Goal: Task Accomplishment & Management: Complete application form

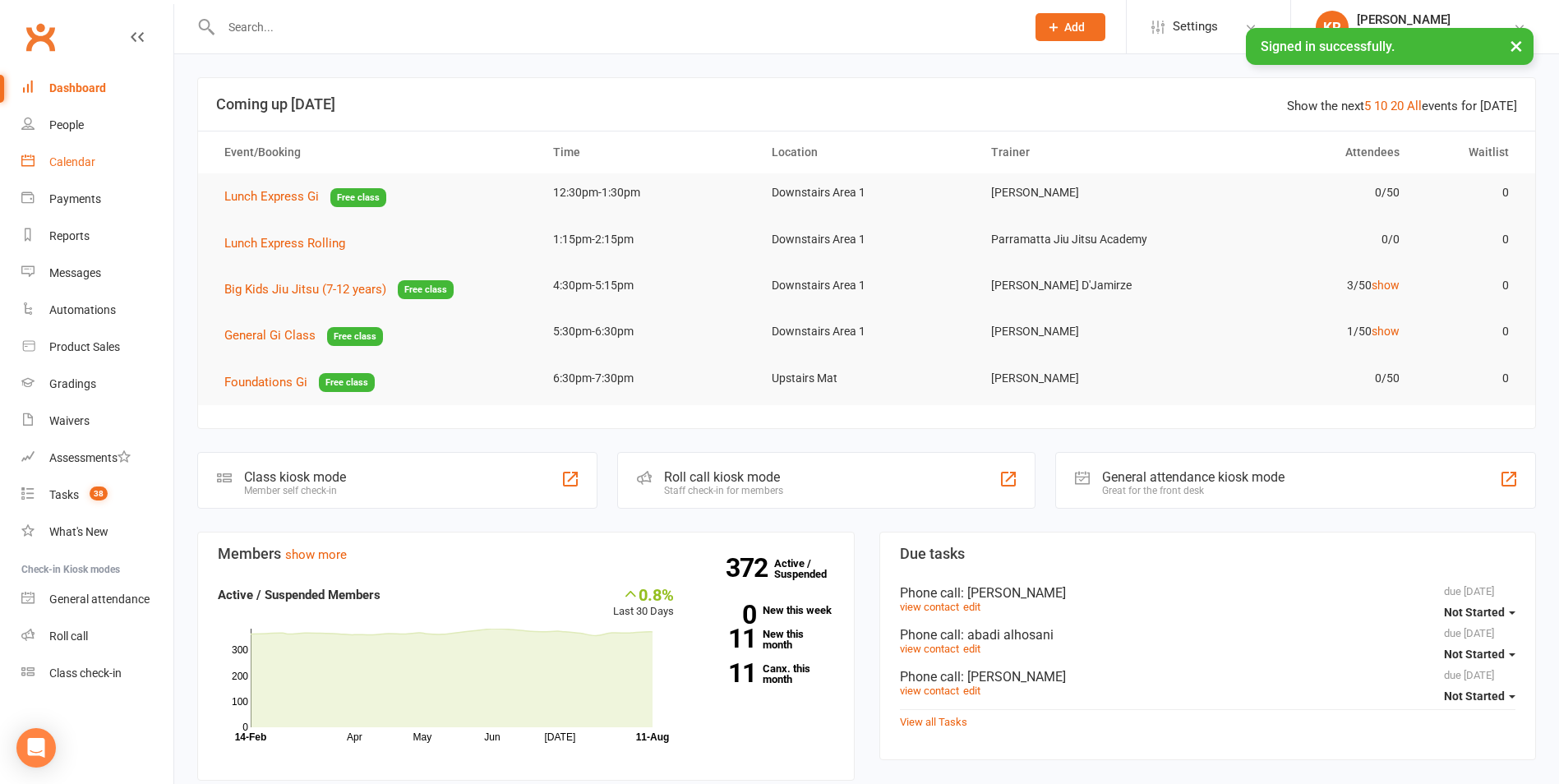
click at [77, 163] on div "Calendar" at bounding box center [73, 162] width 46 height 13
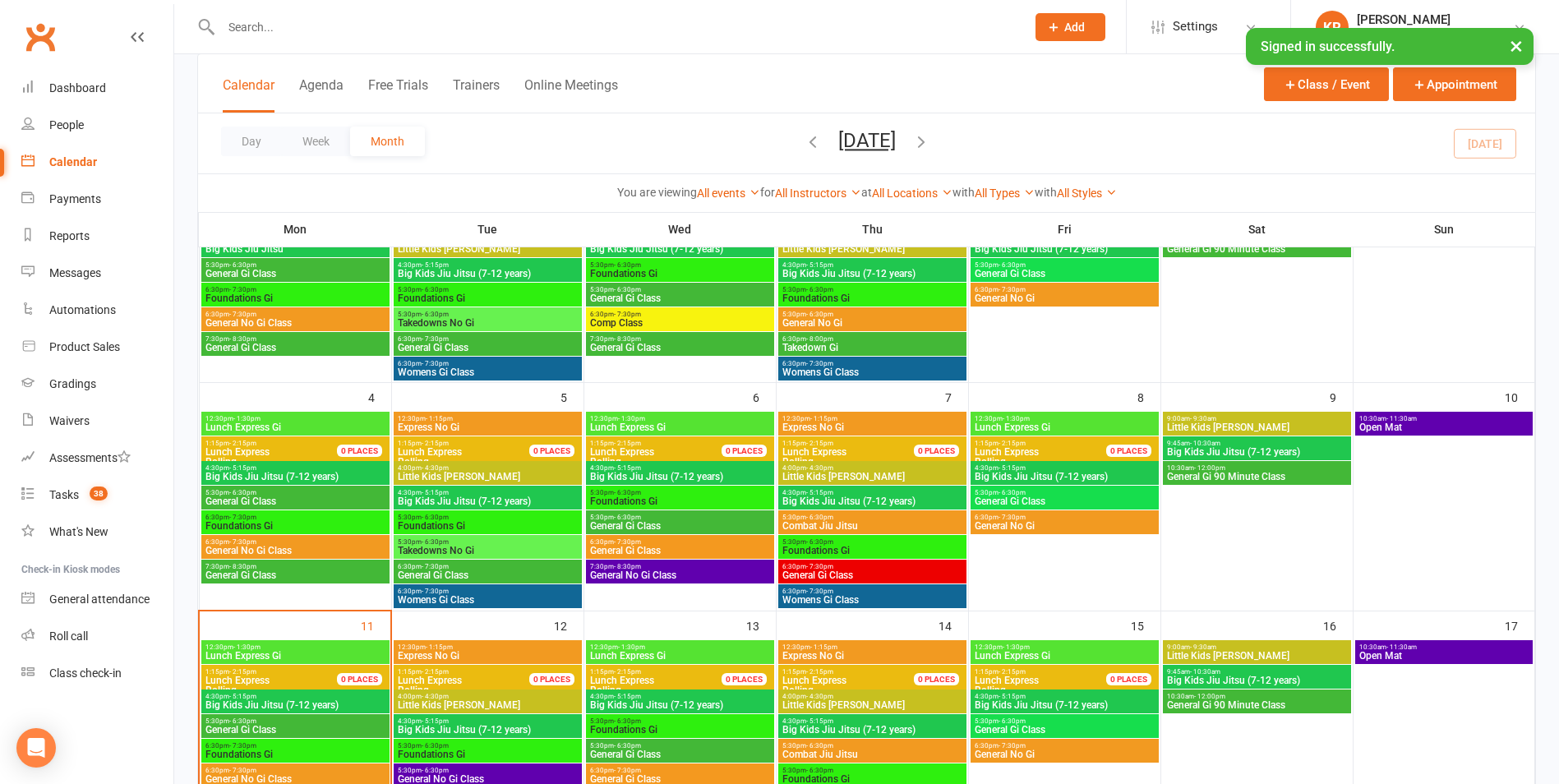
scroll to position [215, 0]
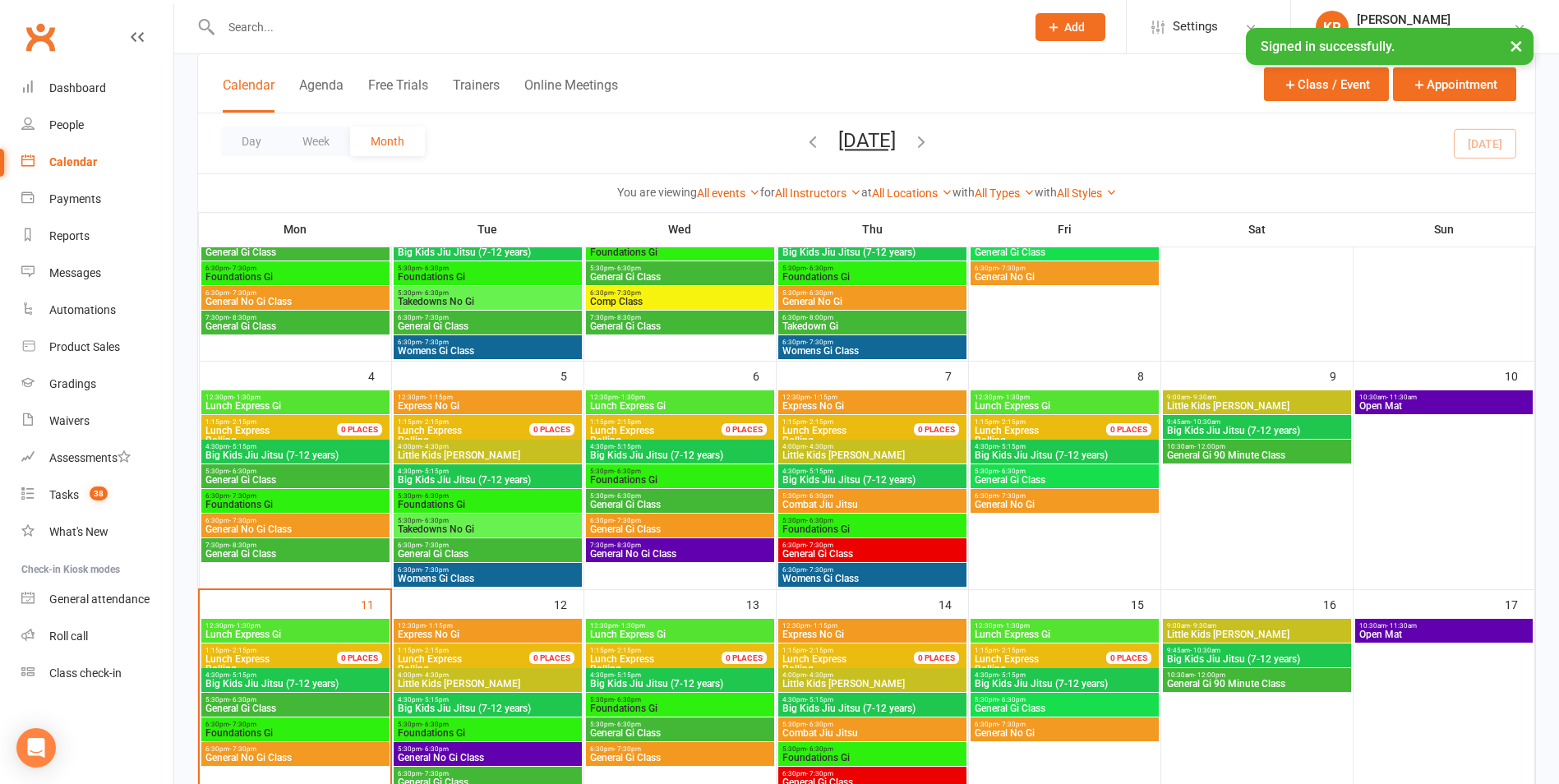
click at [267, 404] on span "Lunch Express Gi" at bounding box center [295, 406] width 181 height 10
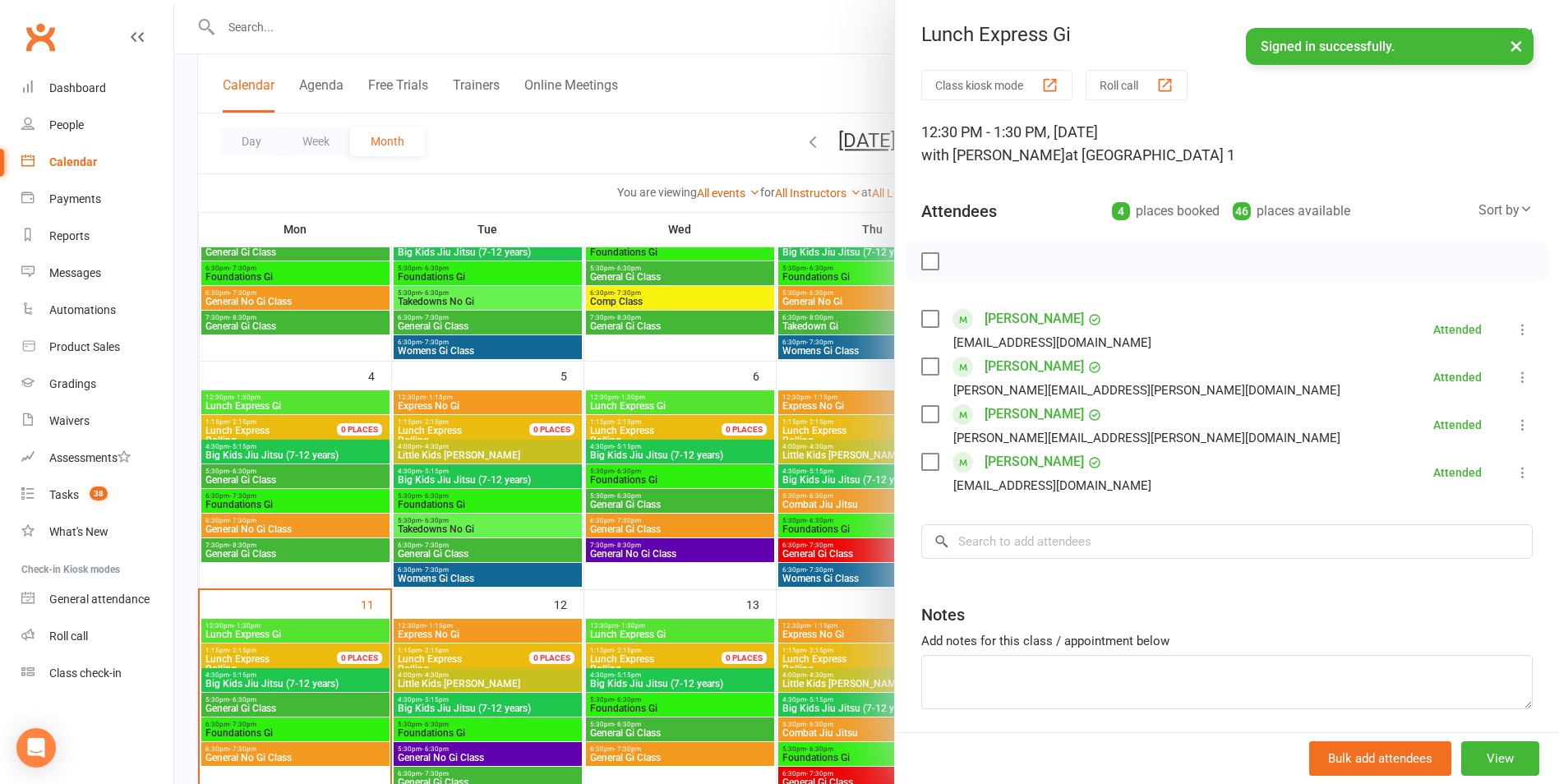
click at [272, 430] on div at bounding box center [866, 392] width 1385 height 784
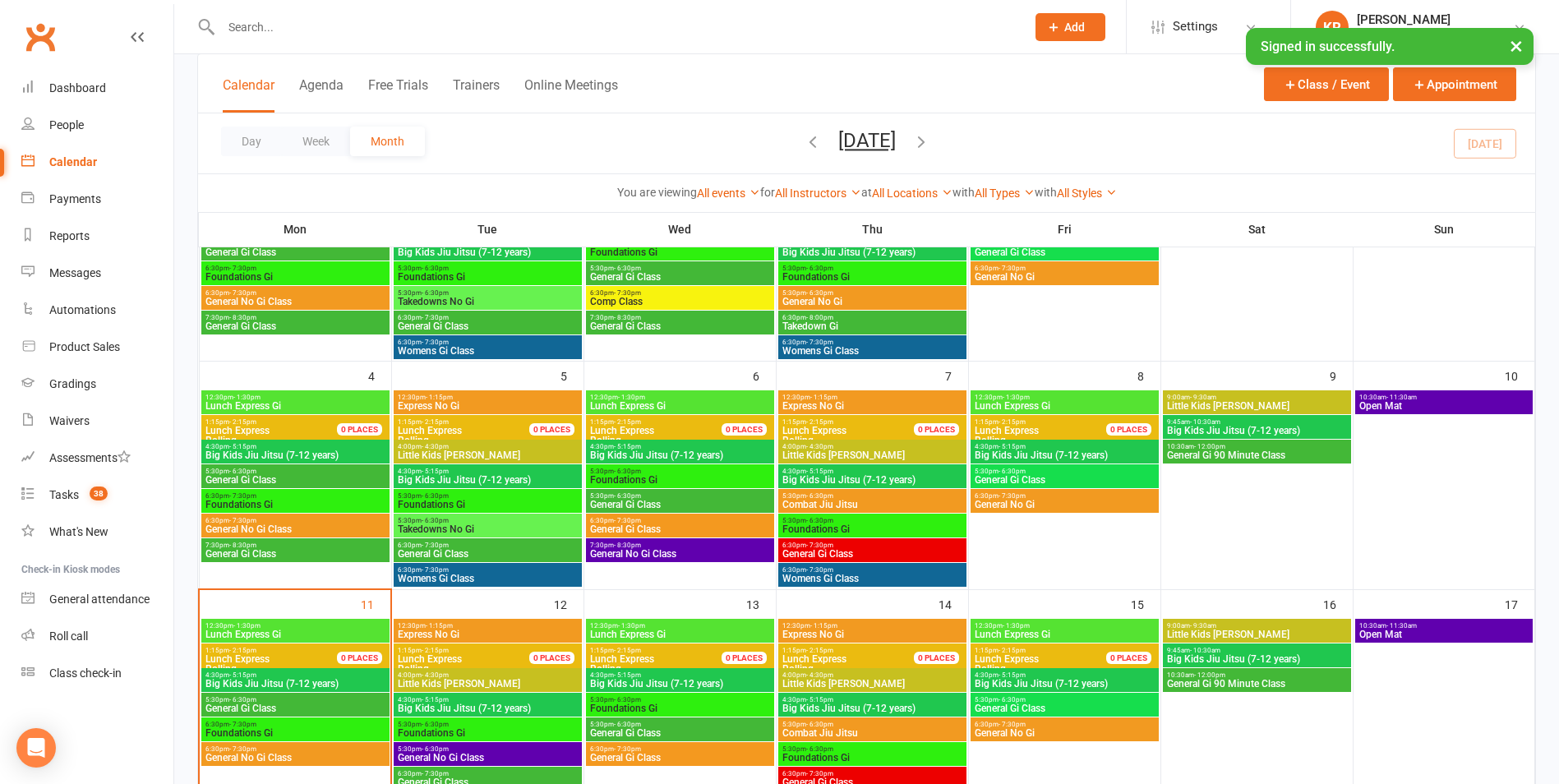
click at [268, 453] on span "Big Kids Jiu Jitsu (7-12 years)" at bounding box center [295, 455] width 181 height 10
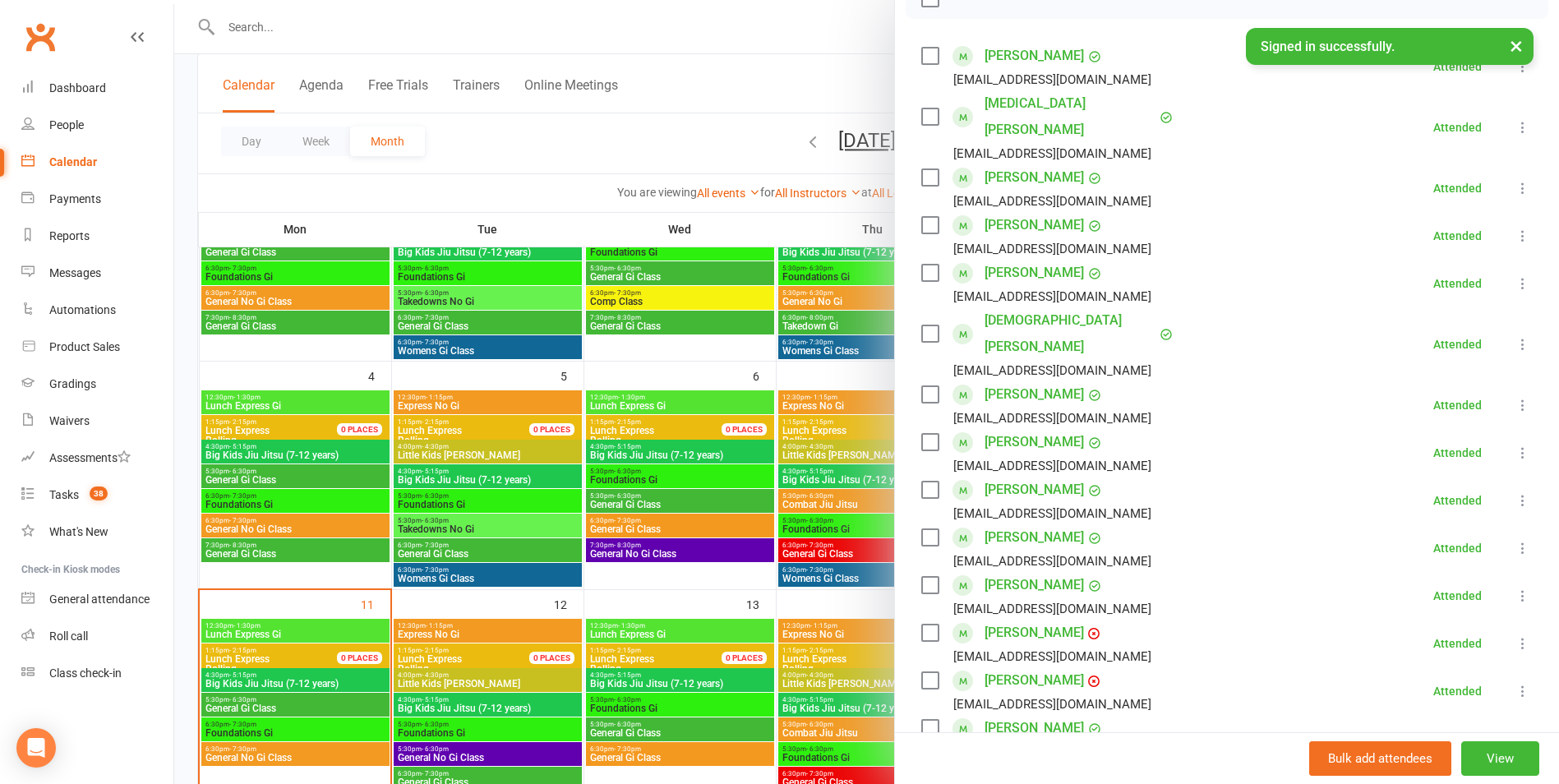
scroll to position [256, 0]
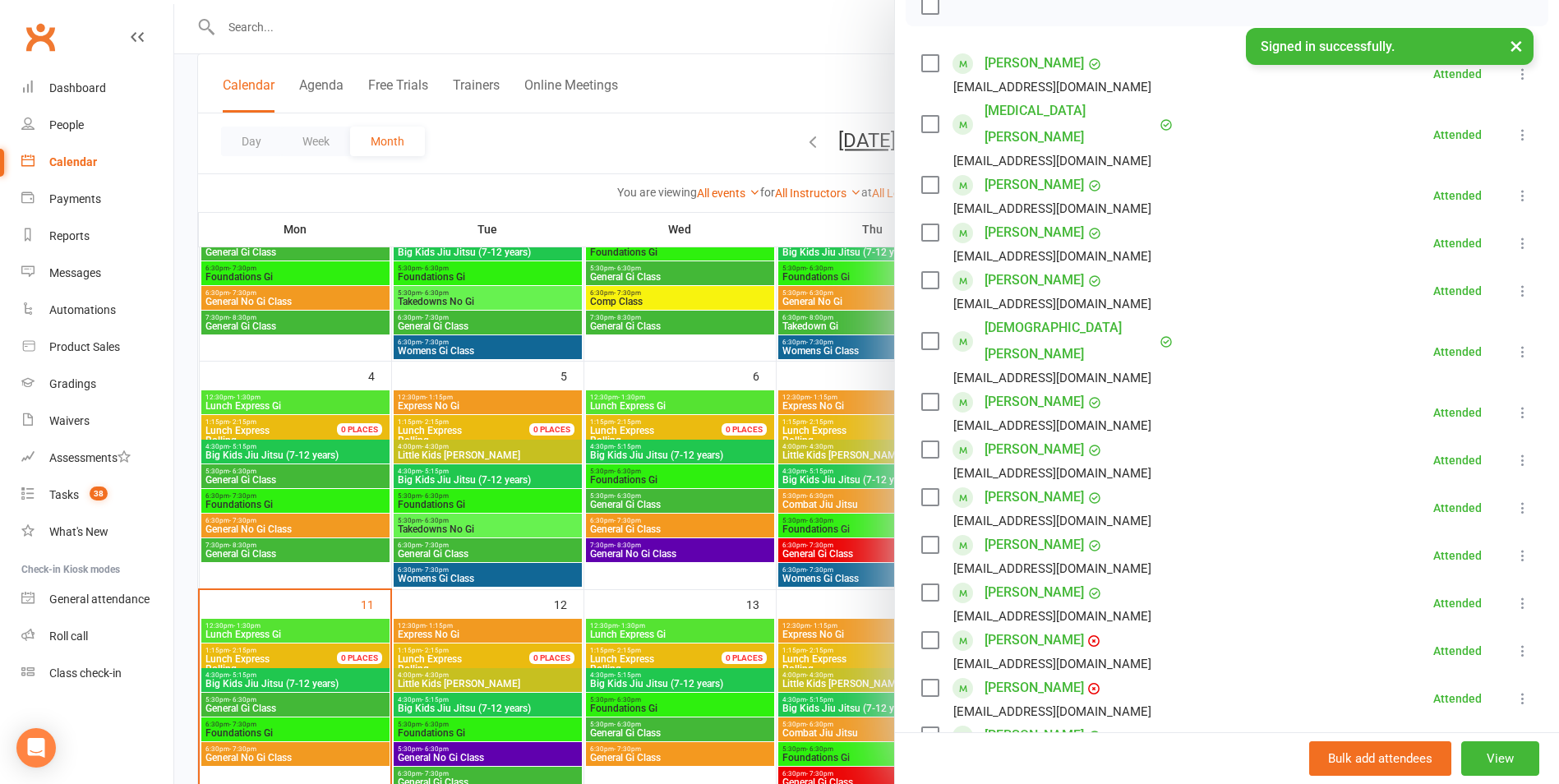
click at [263, 706] on div at bounding box center [866, 392] width 1385 height 784
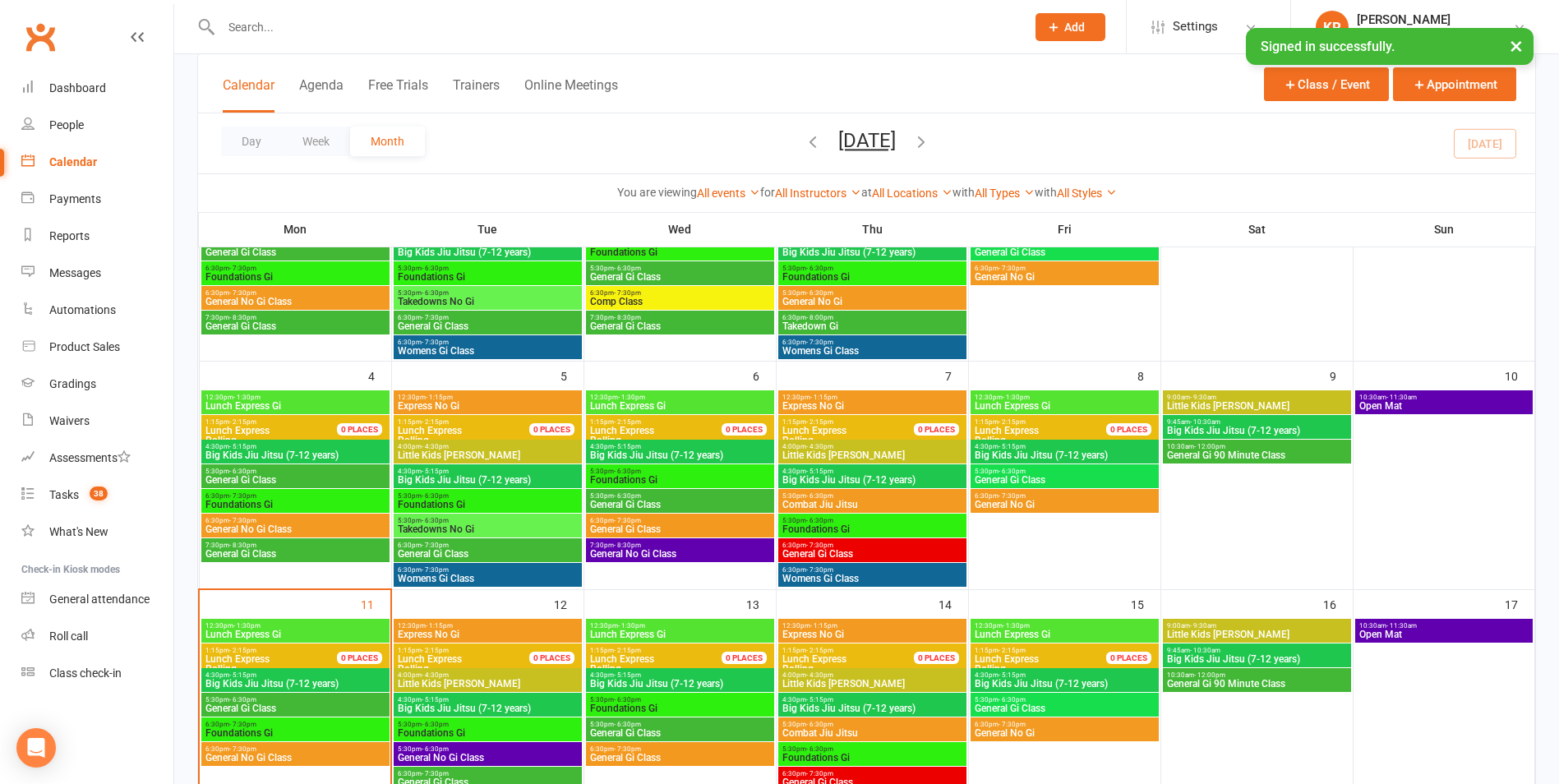
click at [263, 706] on span "General Gi Class" at bounding box center [295, 708] width 181 height 10
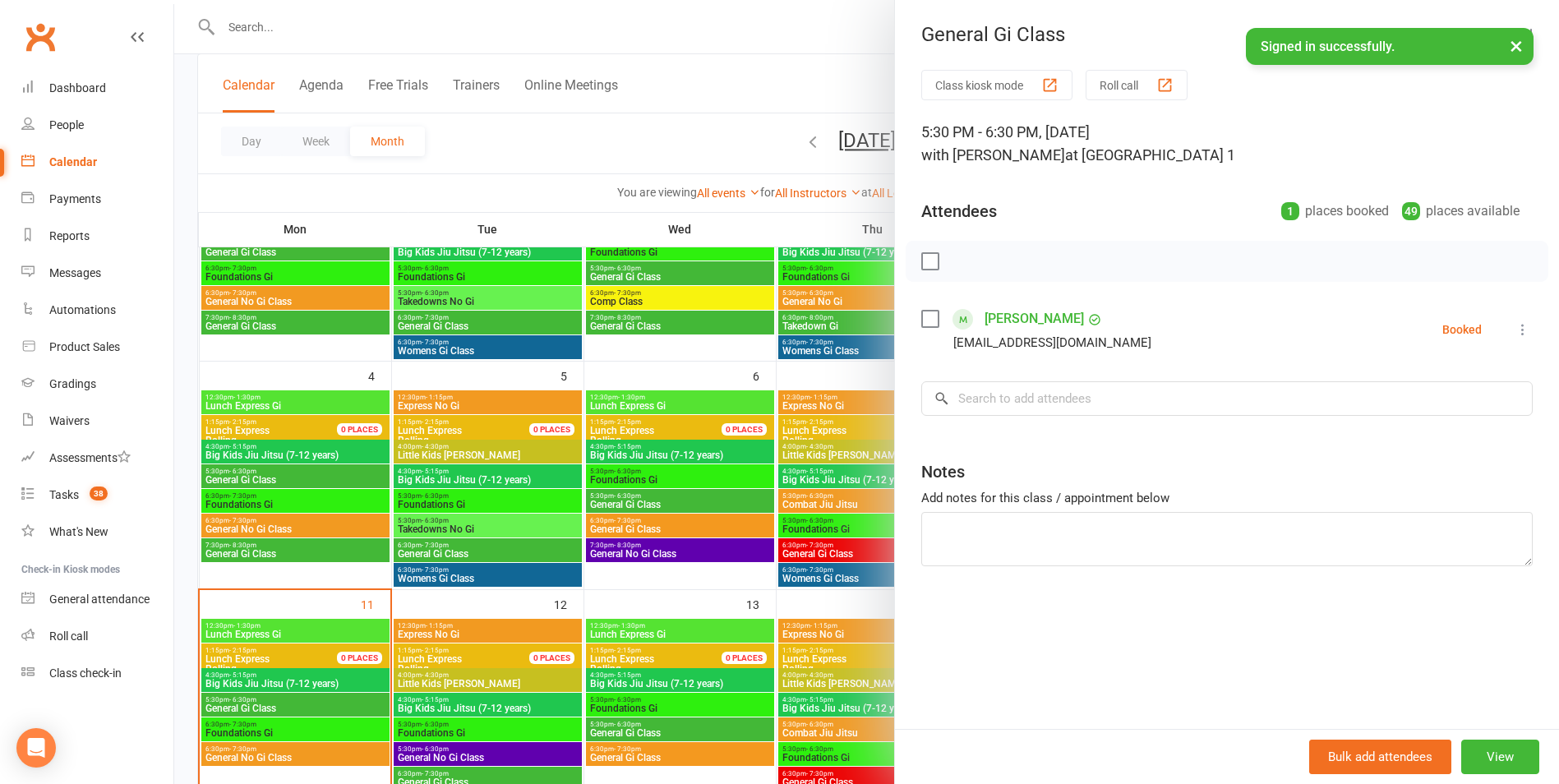
click at [270, 481] on div at bounding box center [866, 392] width 1385 height 784
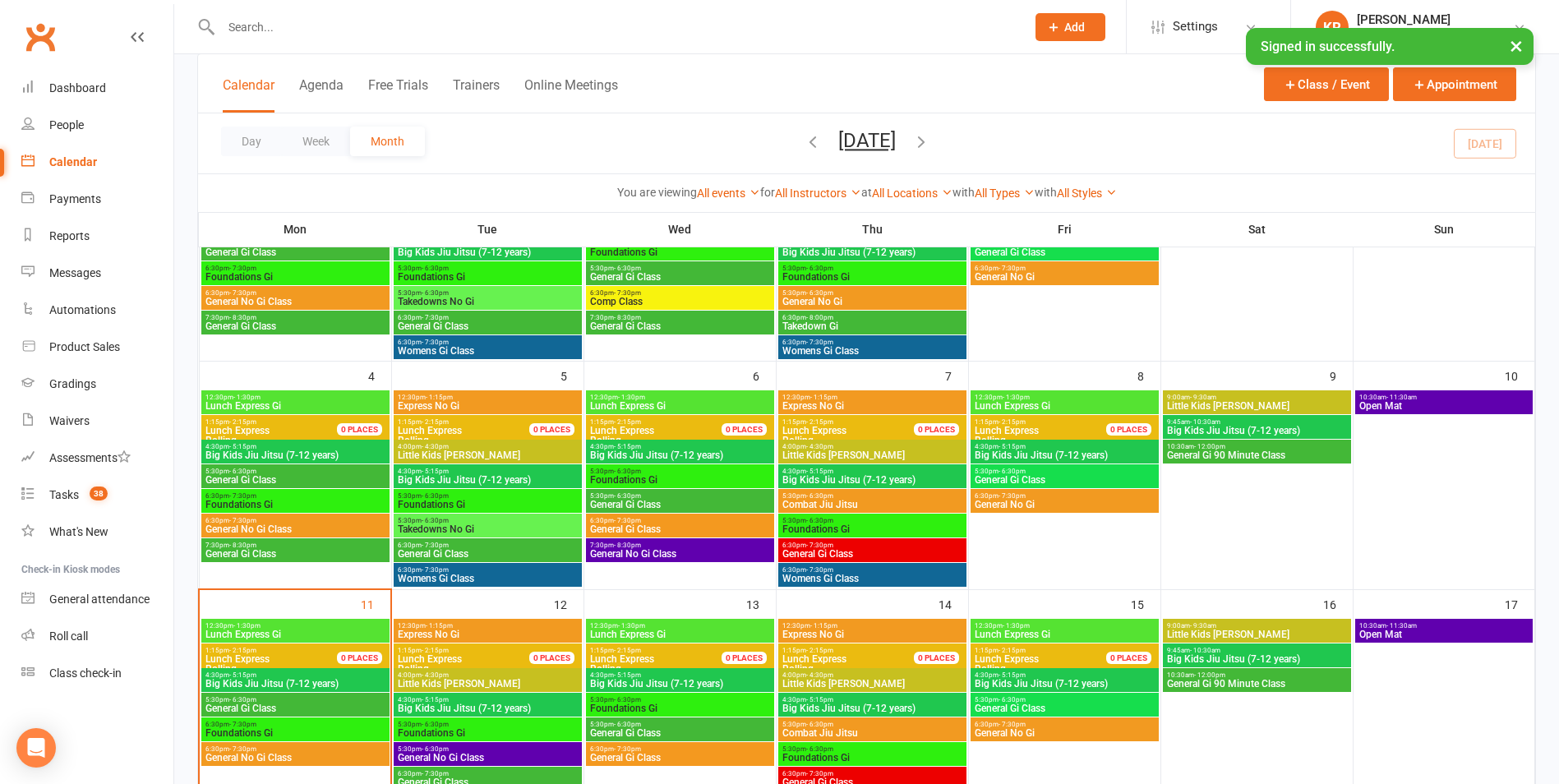
click at [270, 479] on span "General Gi Class" at bounding box center [295, 480] width 181 height 10
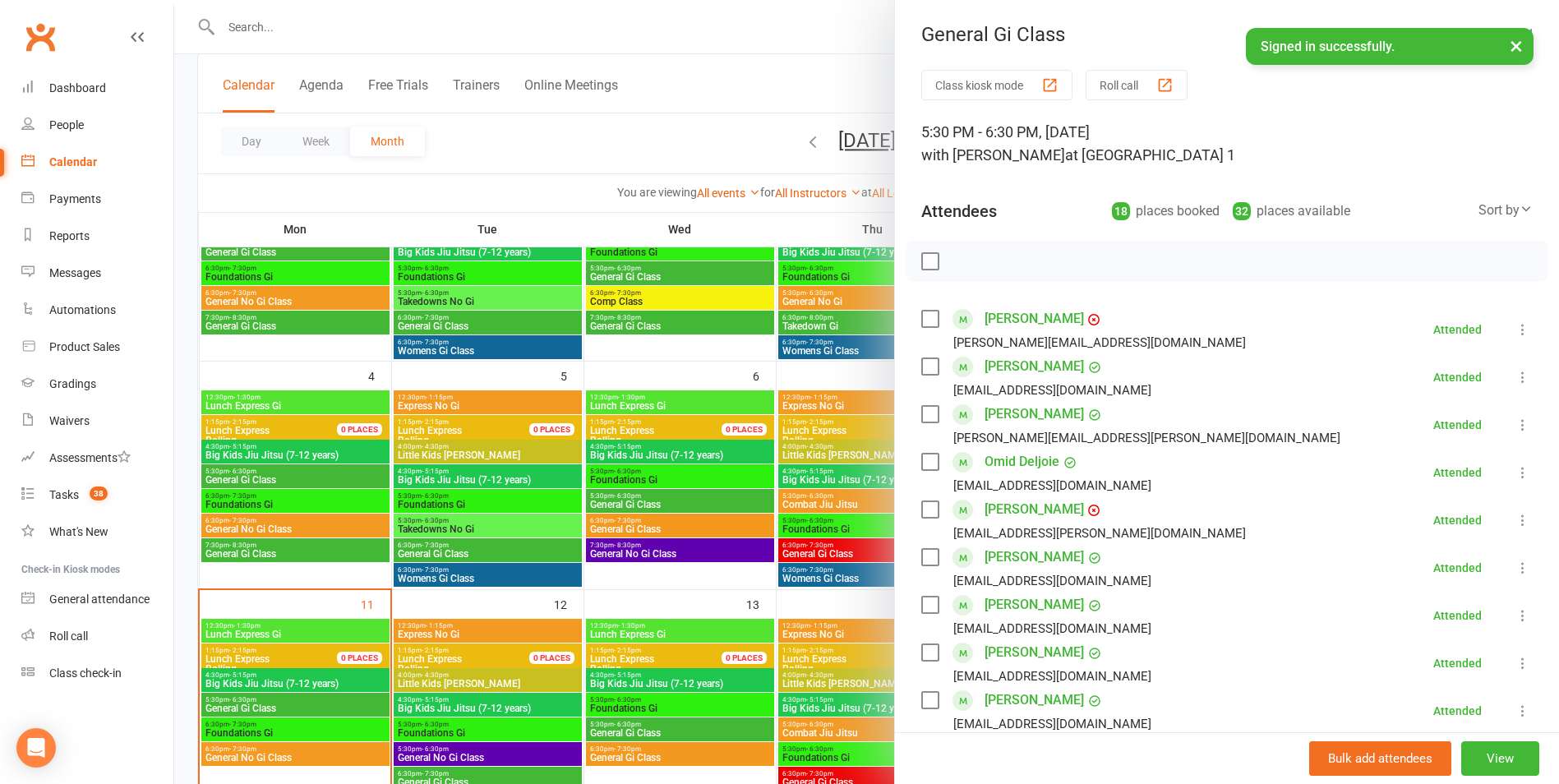
click at [255, 451] on div at bounding box center [866, 392] width 1385 height 784
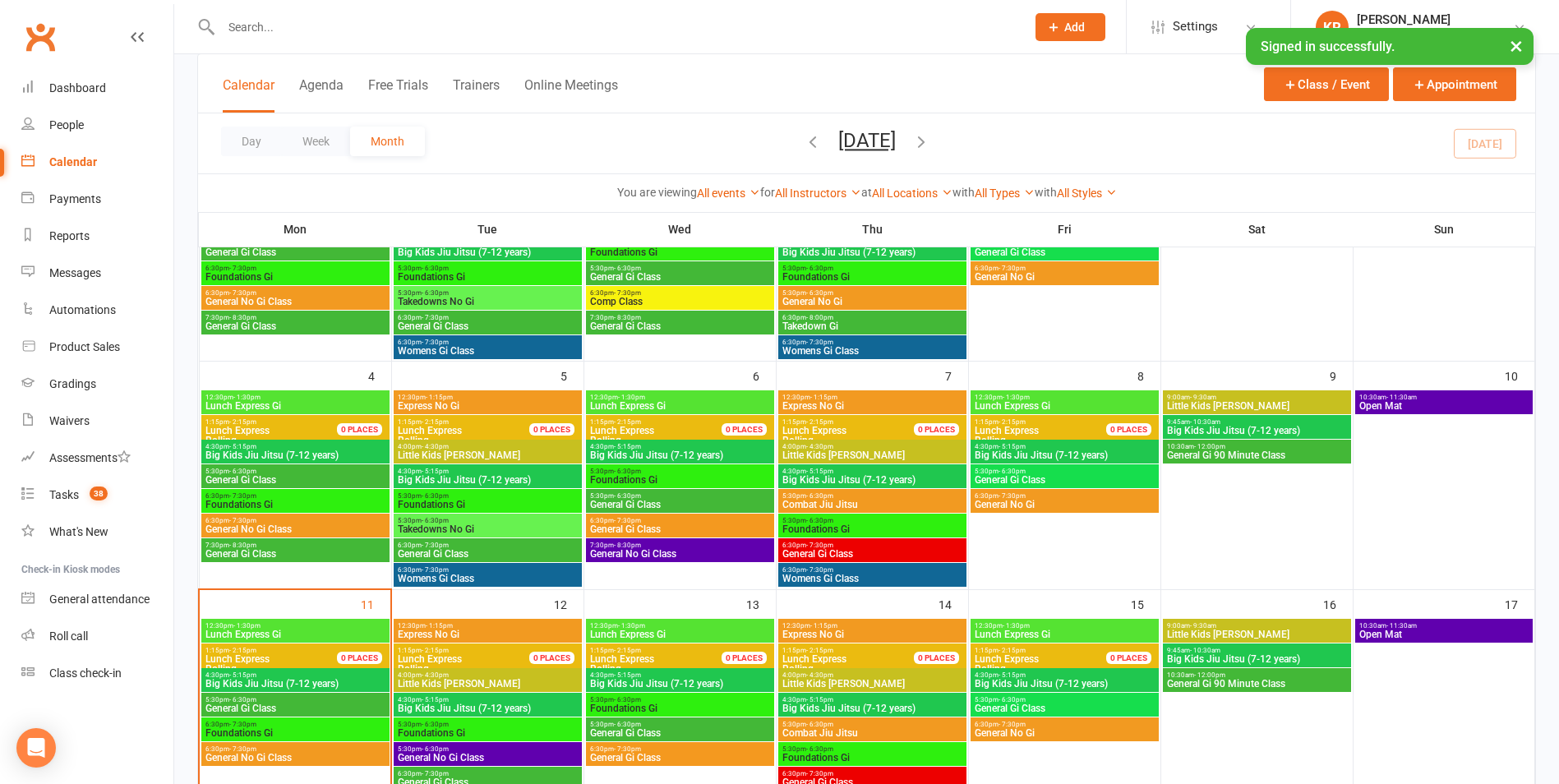
click at [255, 452] on span "Big Kids Jiu Jitsu (7-12 years)" at bounding box center [295, 455] width 181 height 10
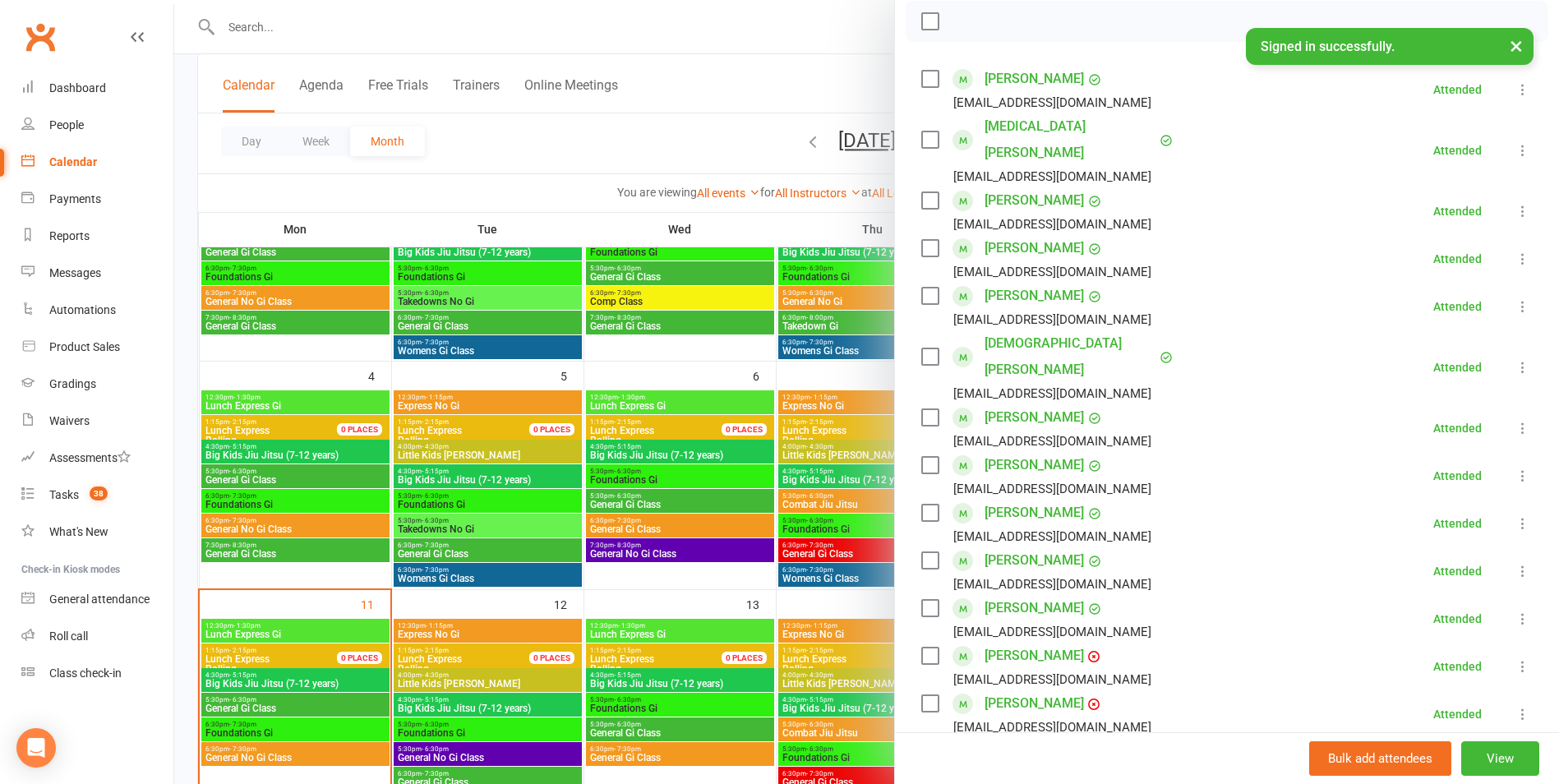
scroll to position [265, 0]
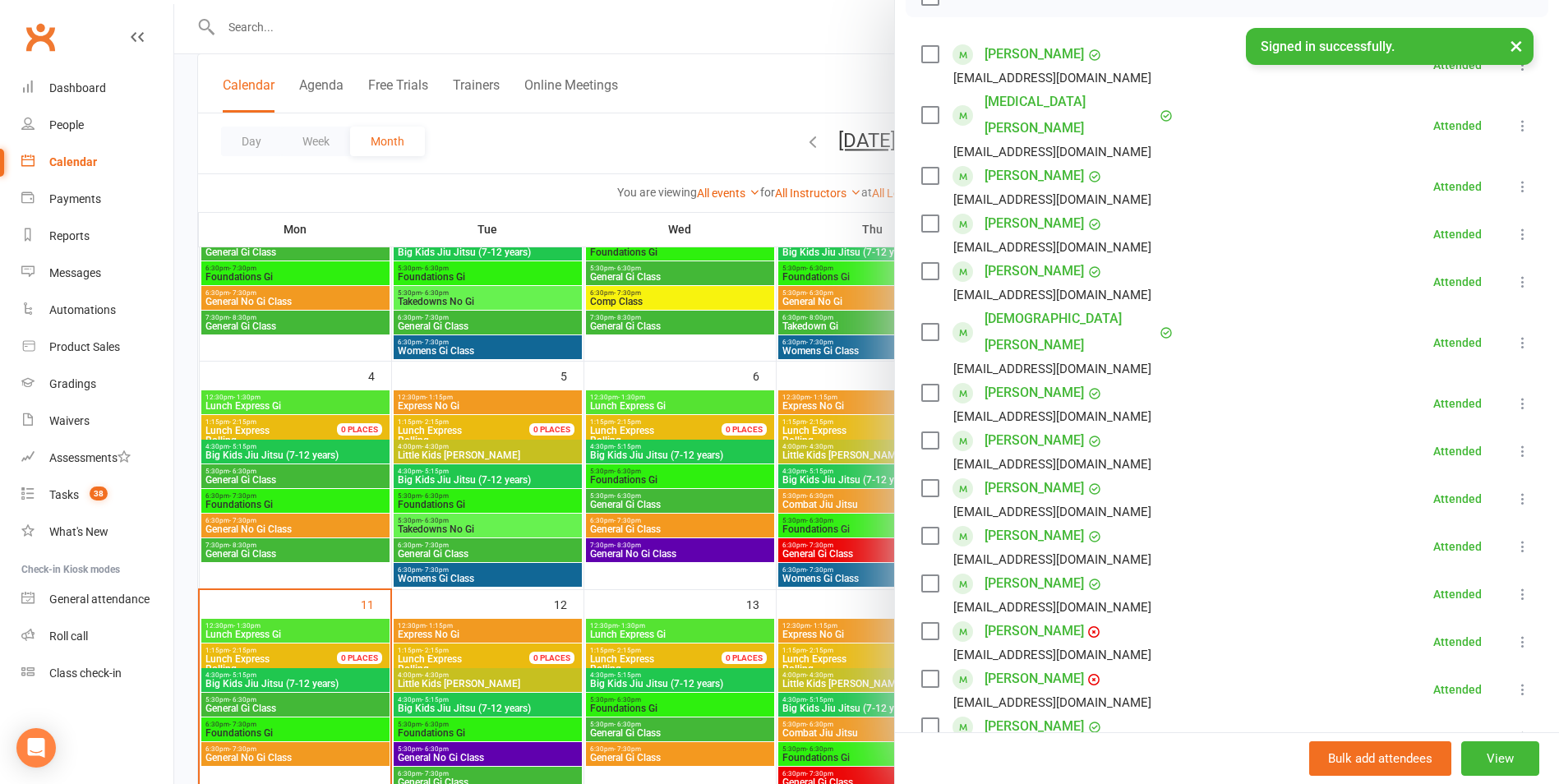
click at [252, 477] on div at bounding box center [866, 392] width 1385 height 784
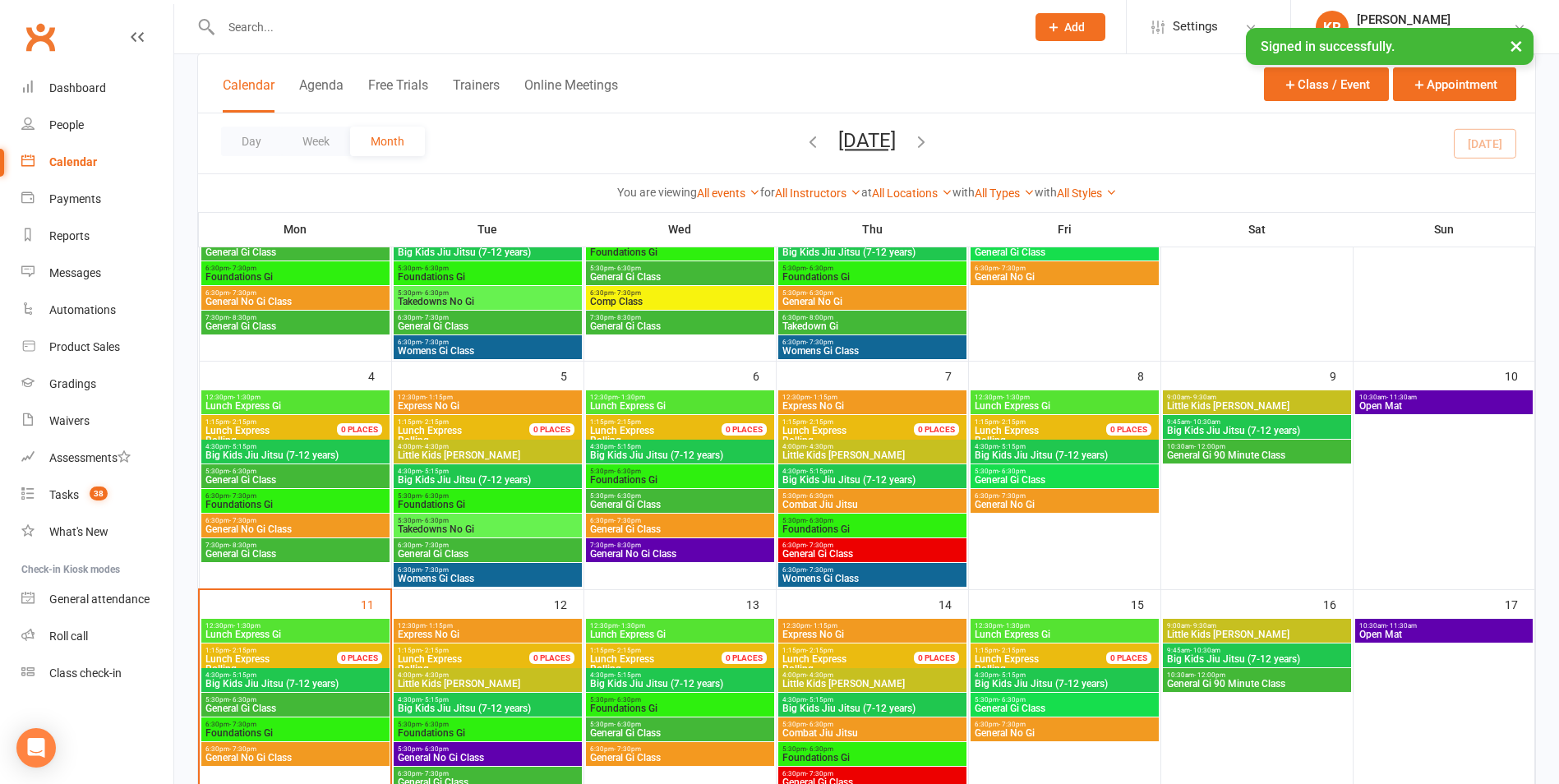
click at [252, 477] on span "General Gi Class" at bounding box center [295, 480] width 181 height 10
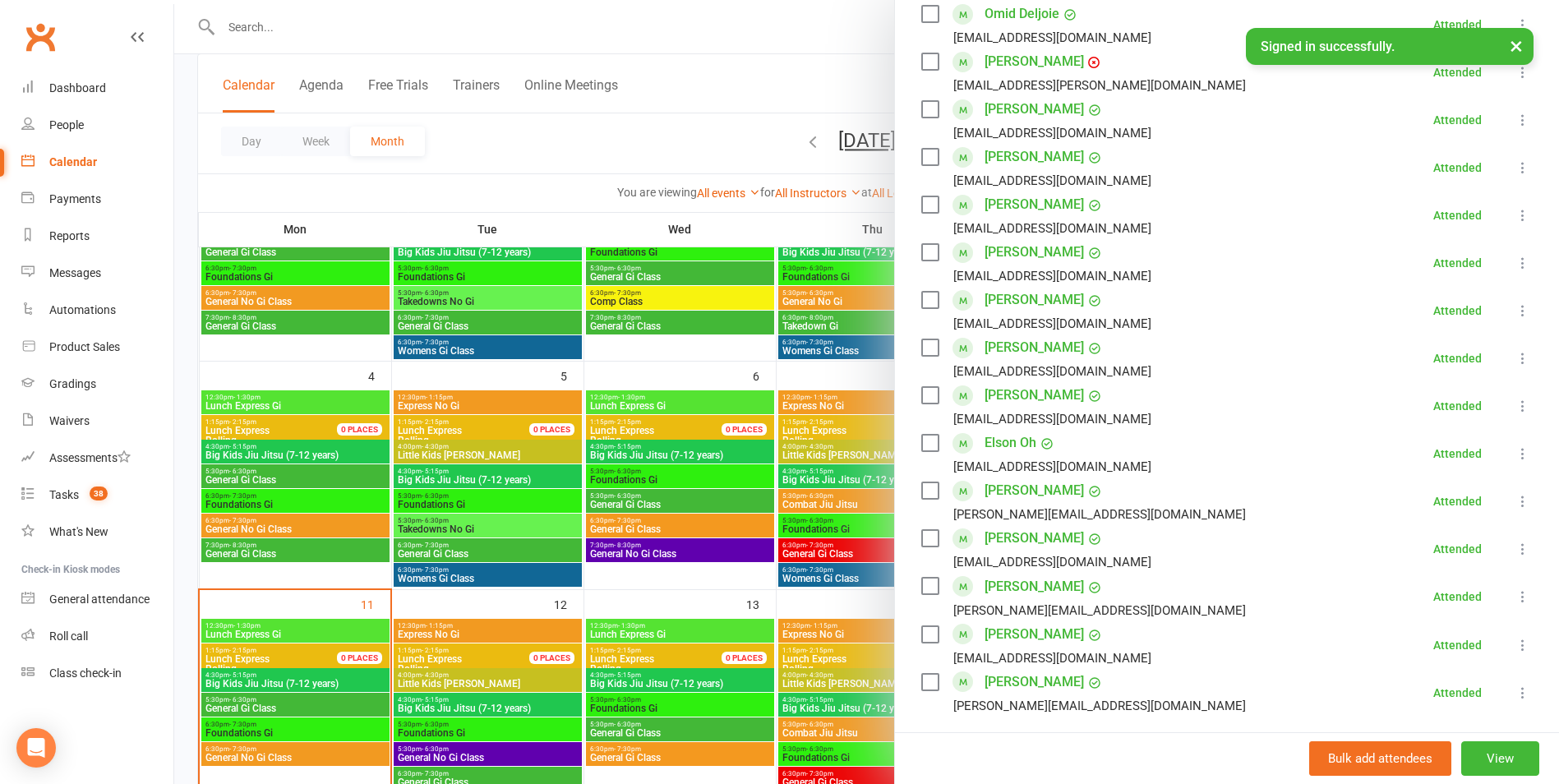
scroll to position [427, 0]
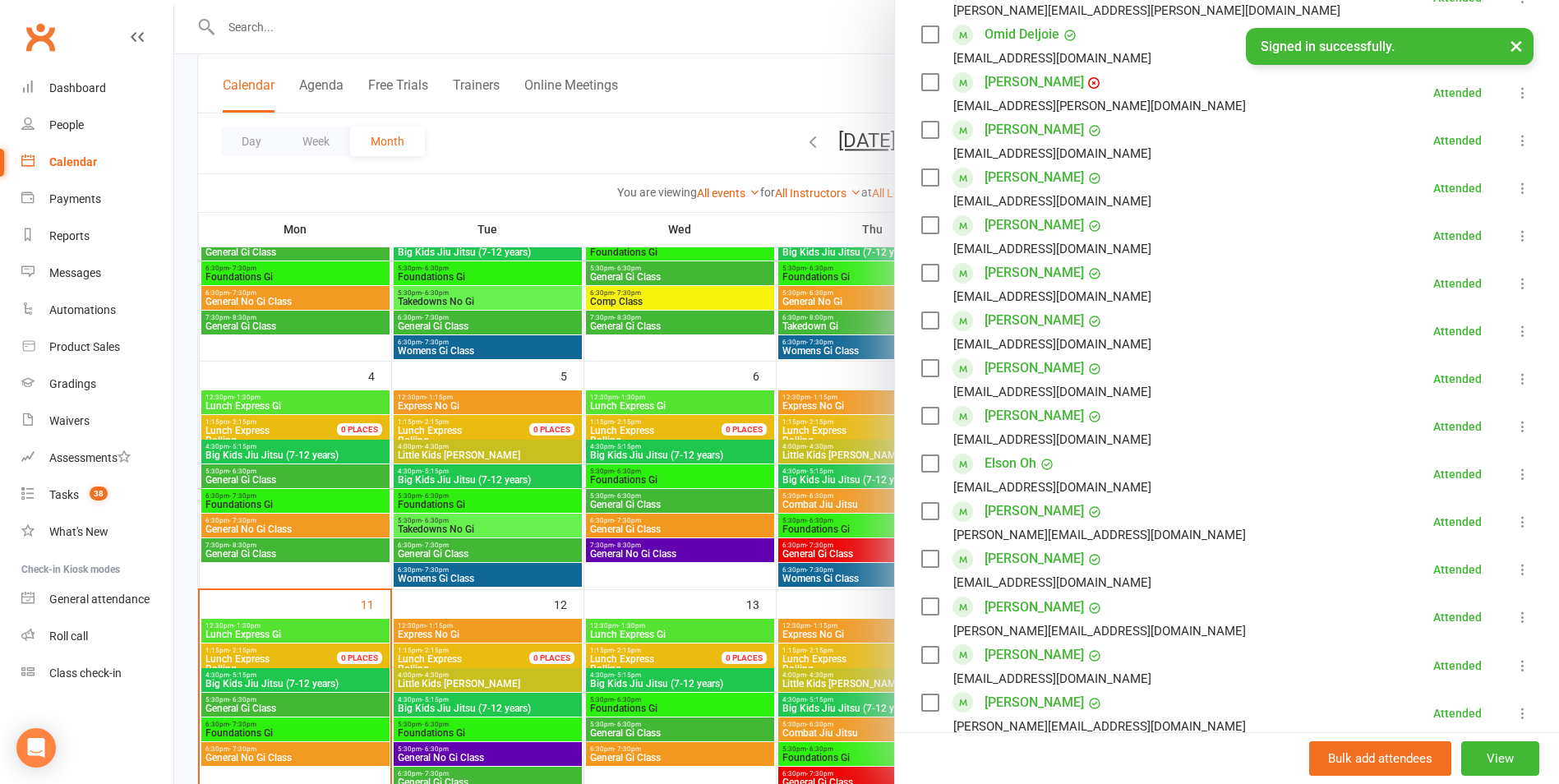
click at [265, 498] on div at bounding box center [866, 392] width 1385 height 784
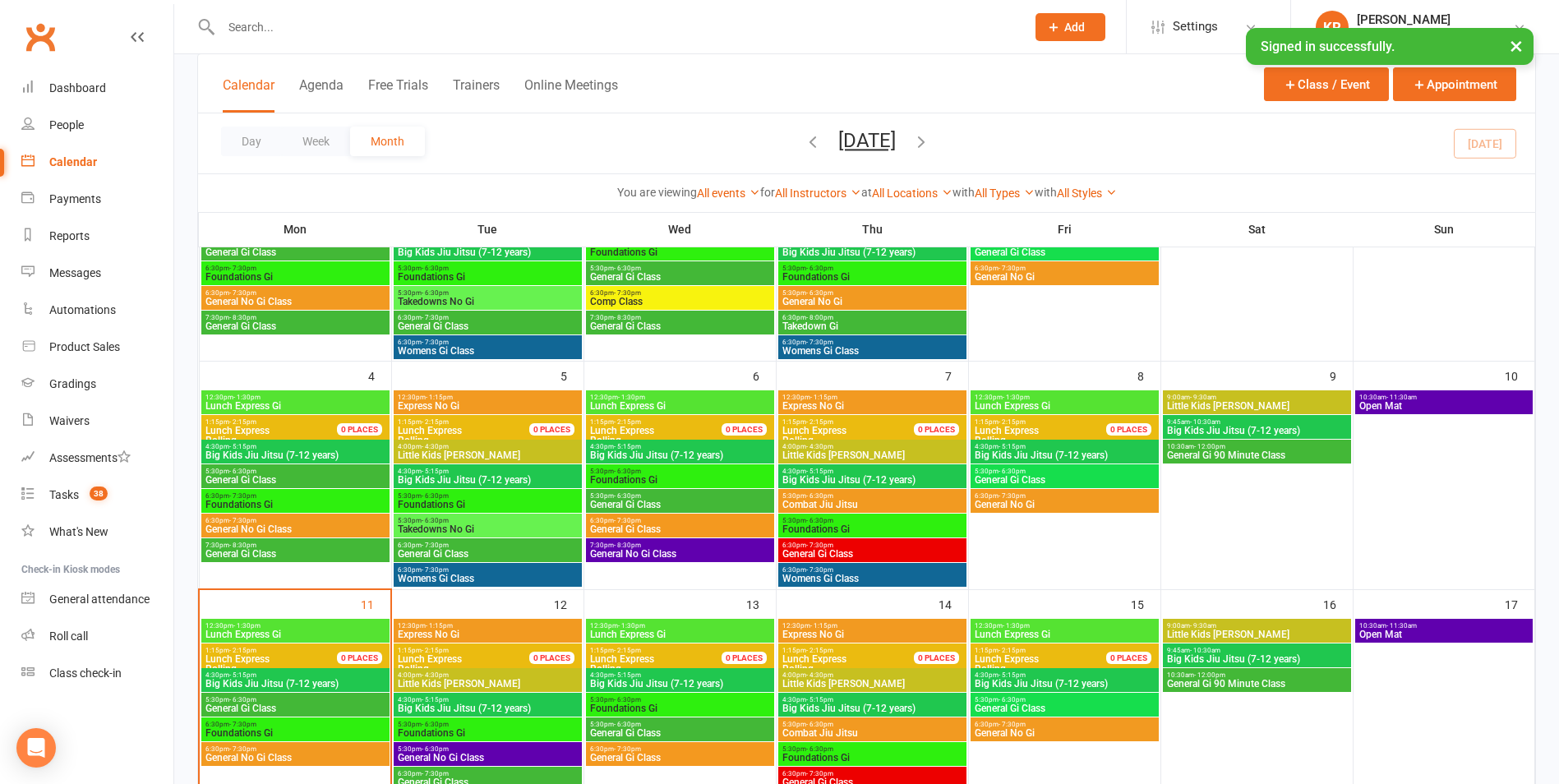
click at [265, 498] on span "6:30pm - 7:30pm" at bounding box center [295, 495] width 181 height 7
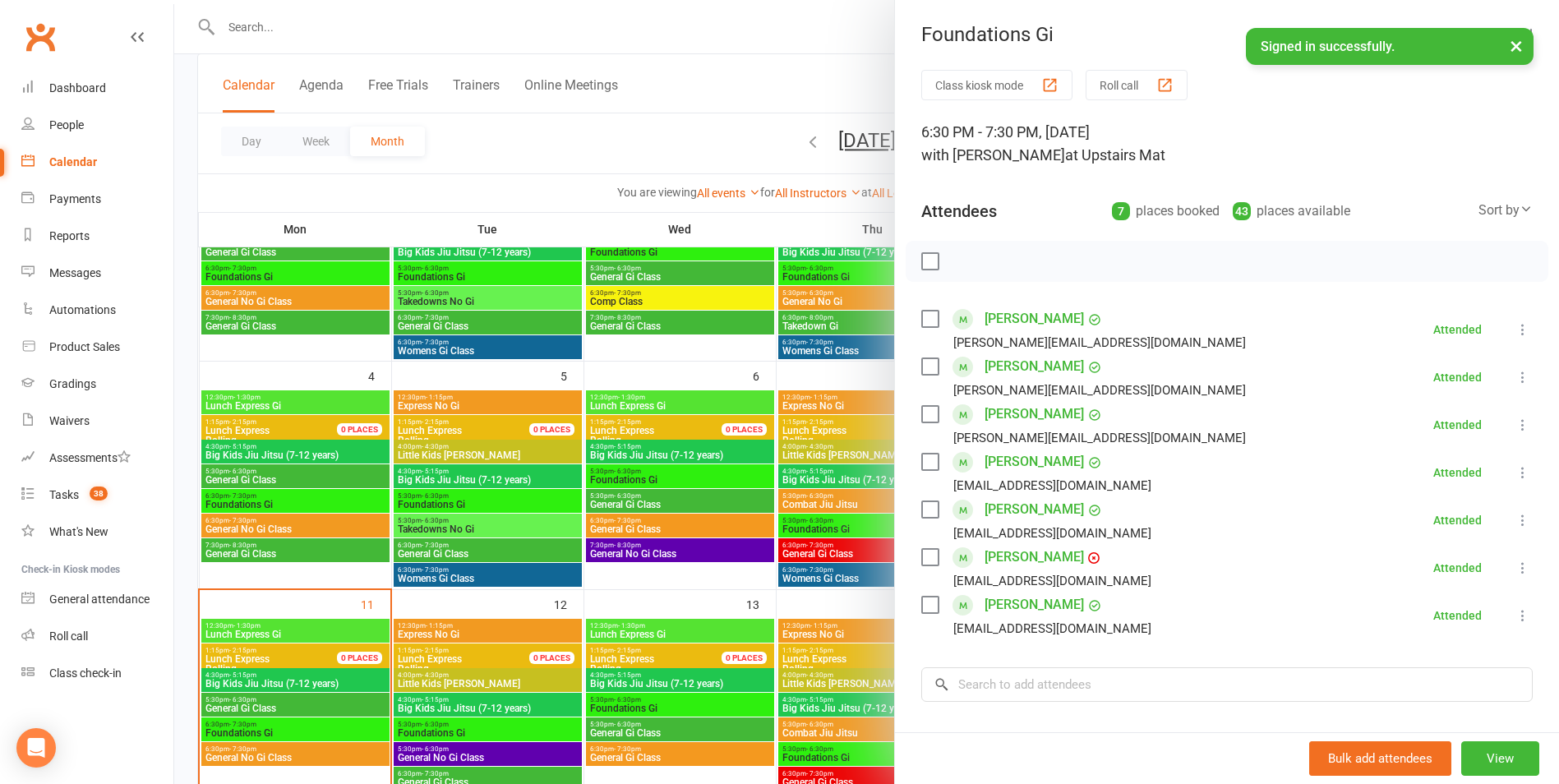
click at [274, 523] on div at bounding box center [866, 392] width 1385 height 784
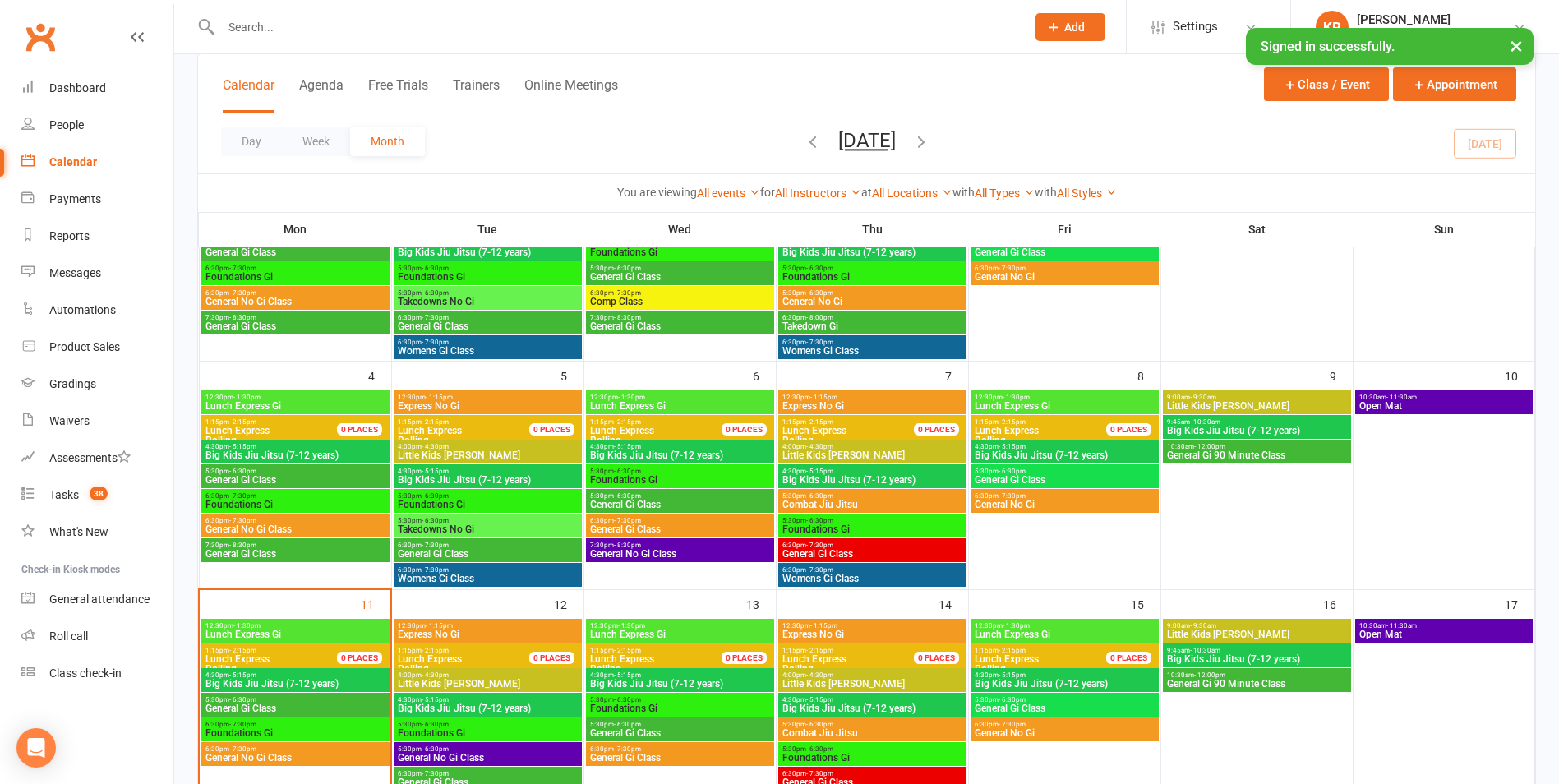
click at [261, 523] on span "6:30pm - 7:30pm" at bounding box center [295, 520] width 181 height 7
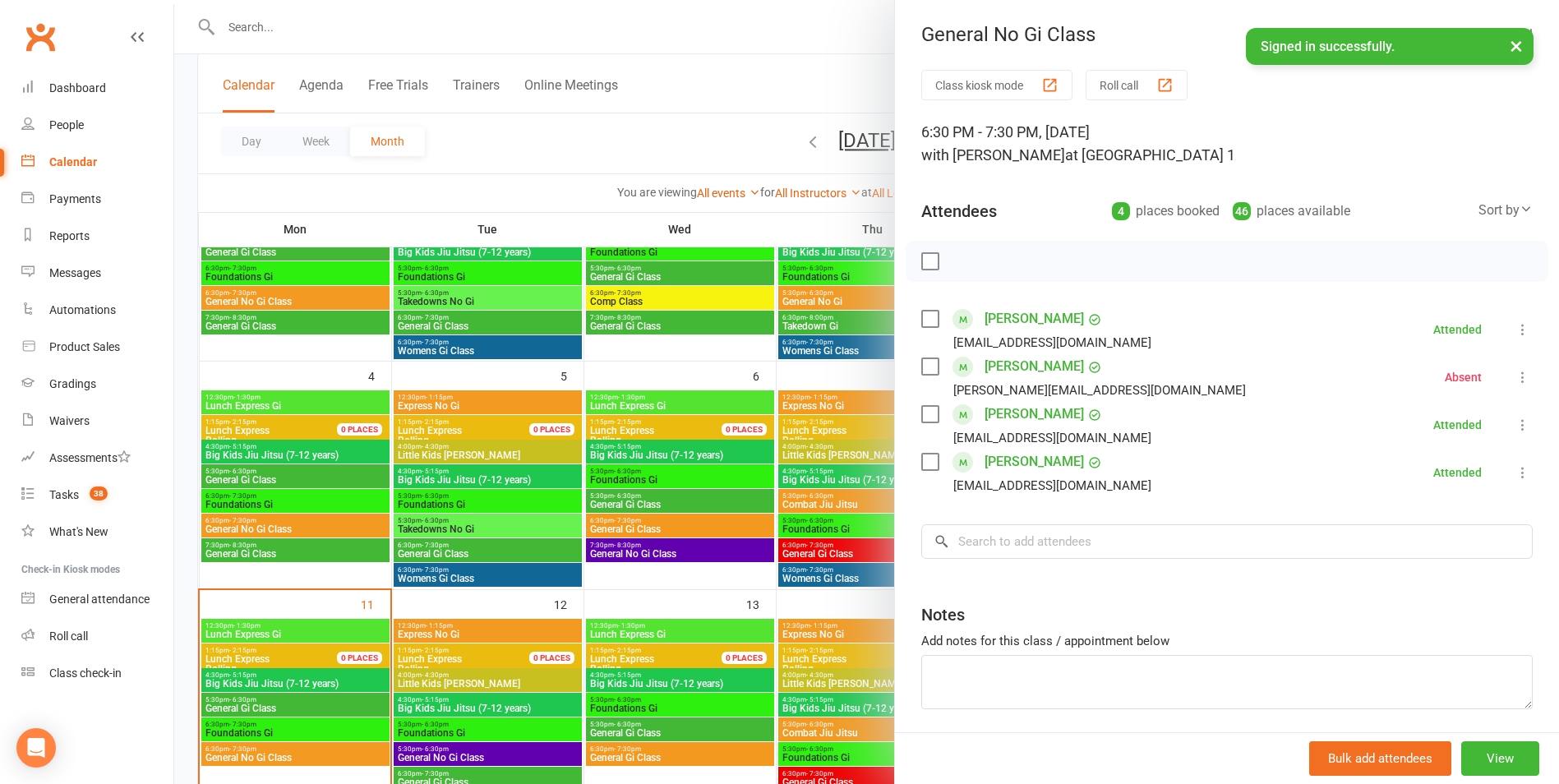
click at [237, 498] on div at bounding box center [866, 392] width 1385 height 784
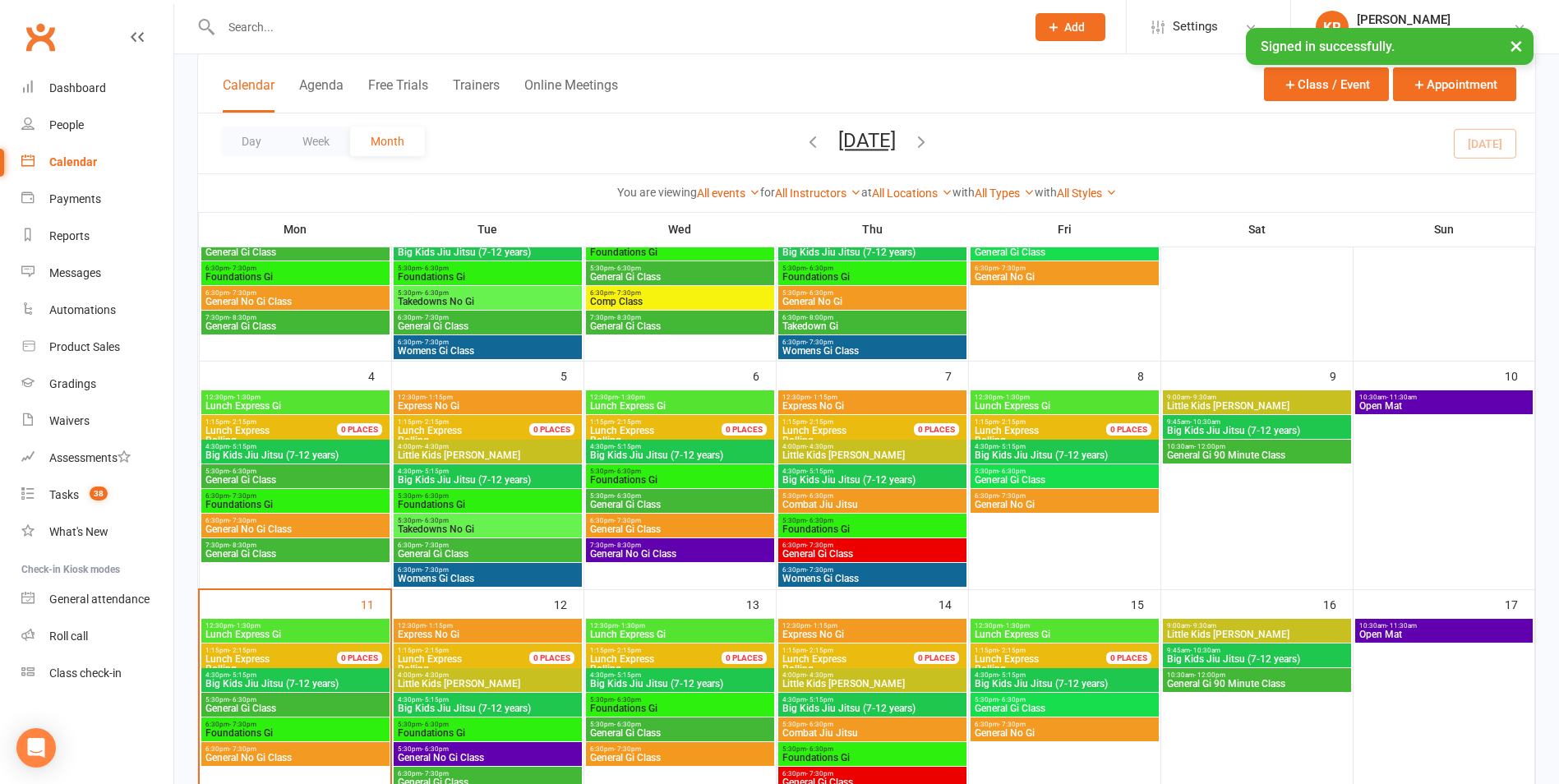
click at [237, 498] on span "- 7:30pm" at bounding box center [242, 495] width 27 height 7
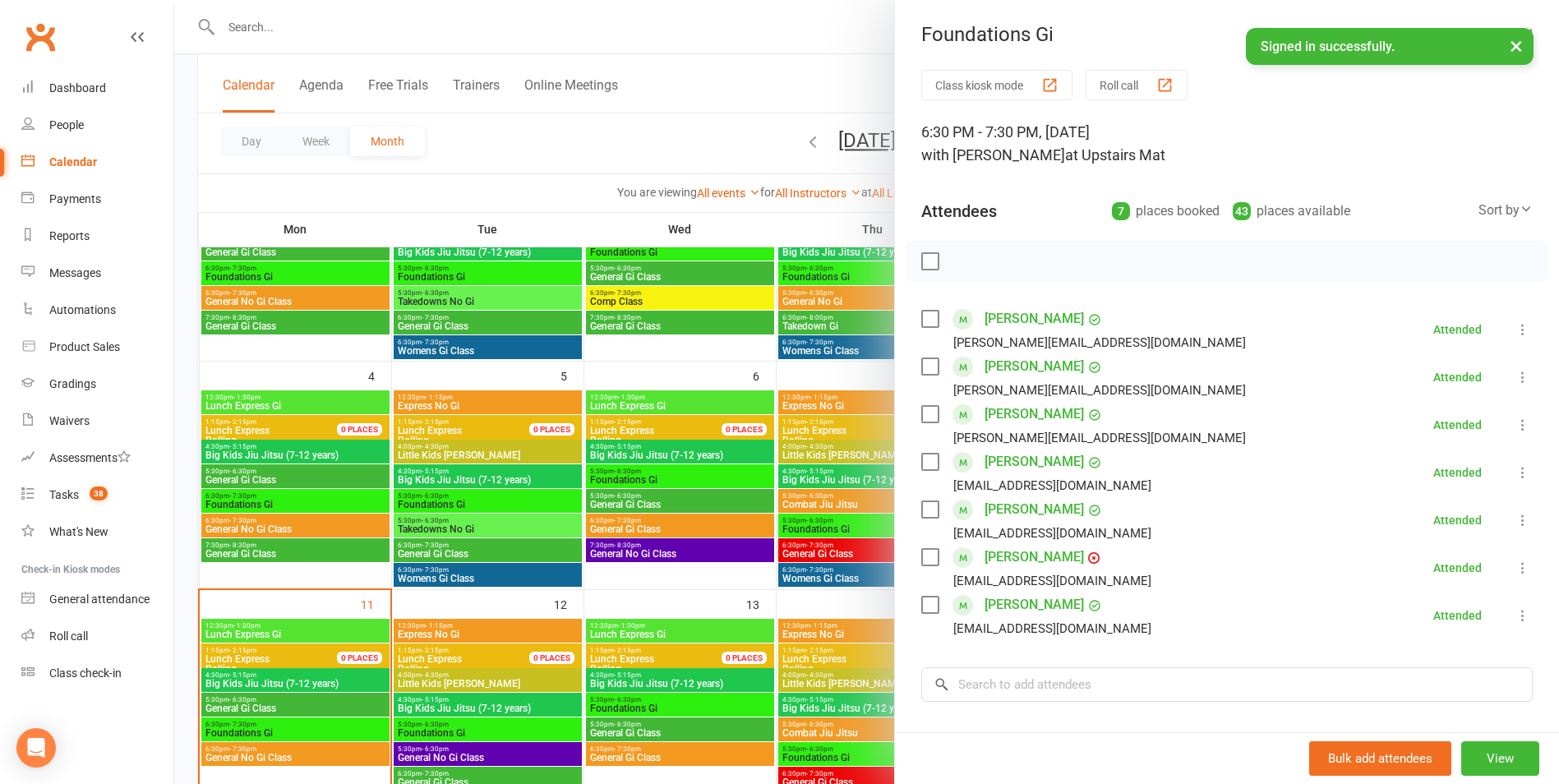
click at [252, 528] on div at bounding box center [866, 392] width 1385 height 784
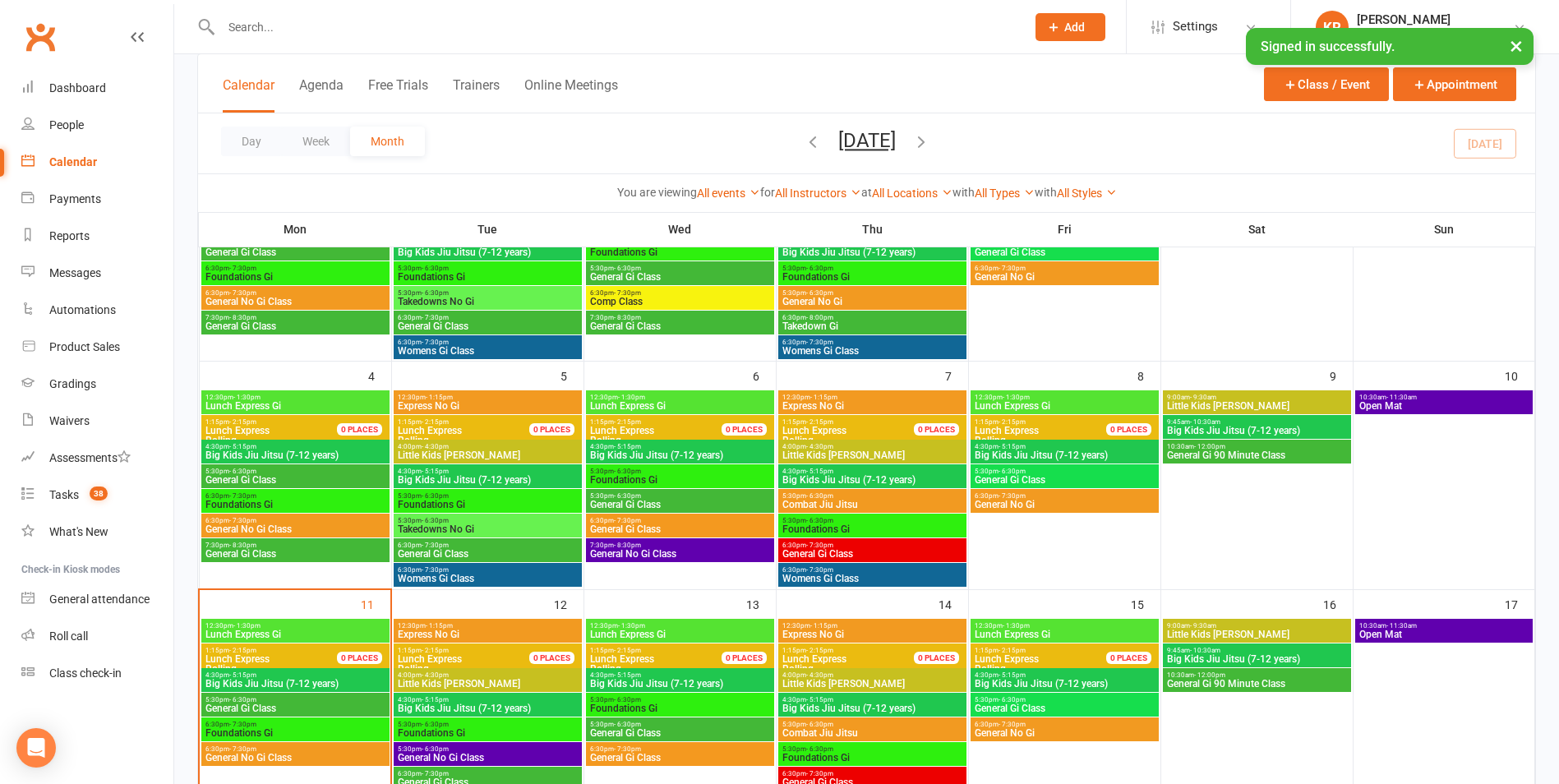
click at [252, 528] on span "General No Gi Class" at bounding box center [295, 529] width 181 height 10
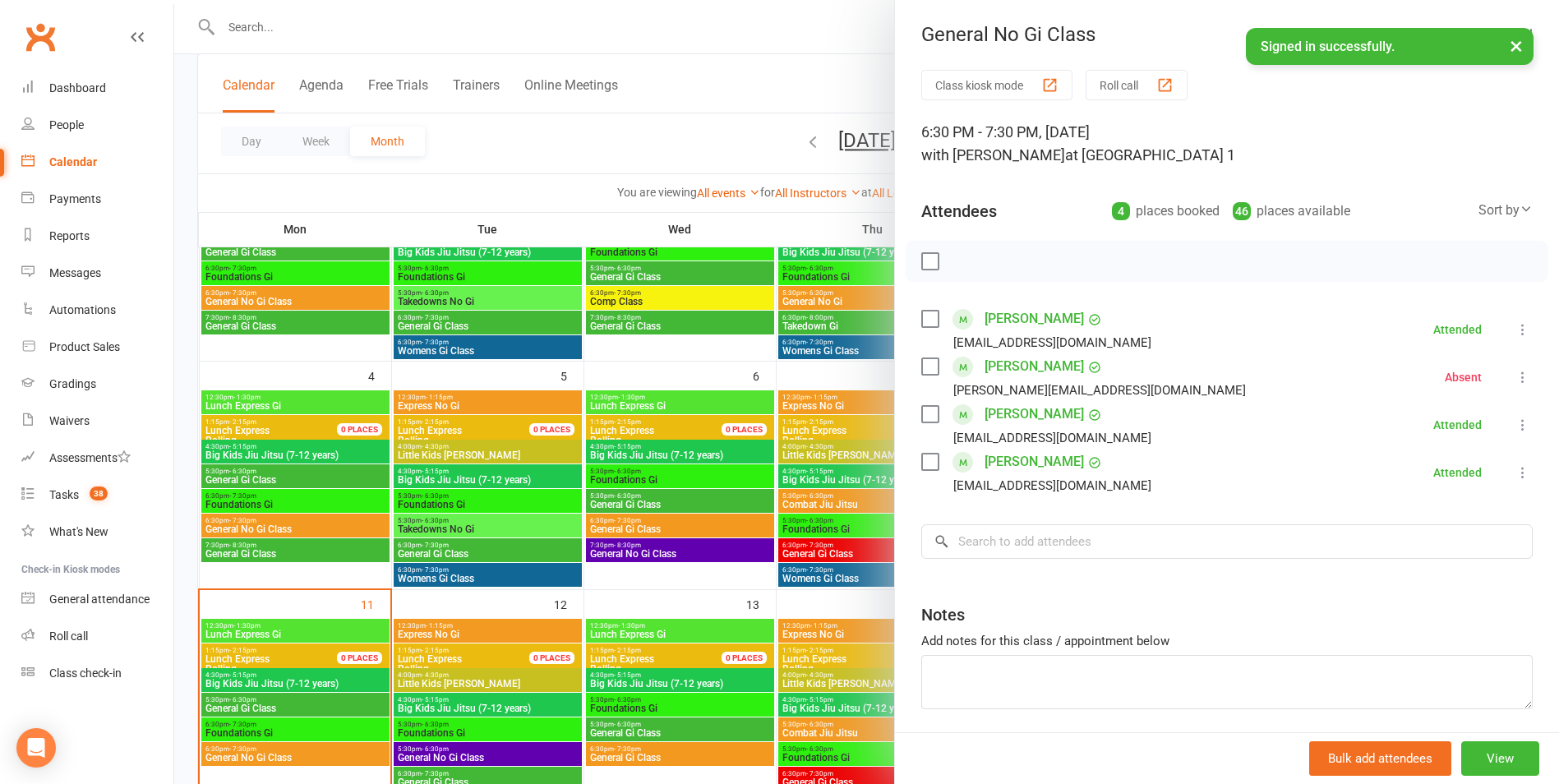
click at [242, 549] on div at bounding box center [866, 392] width 1385 height 784
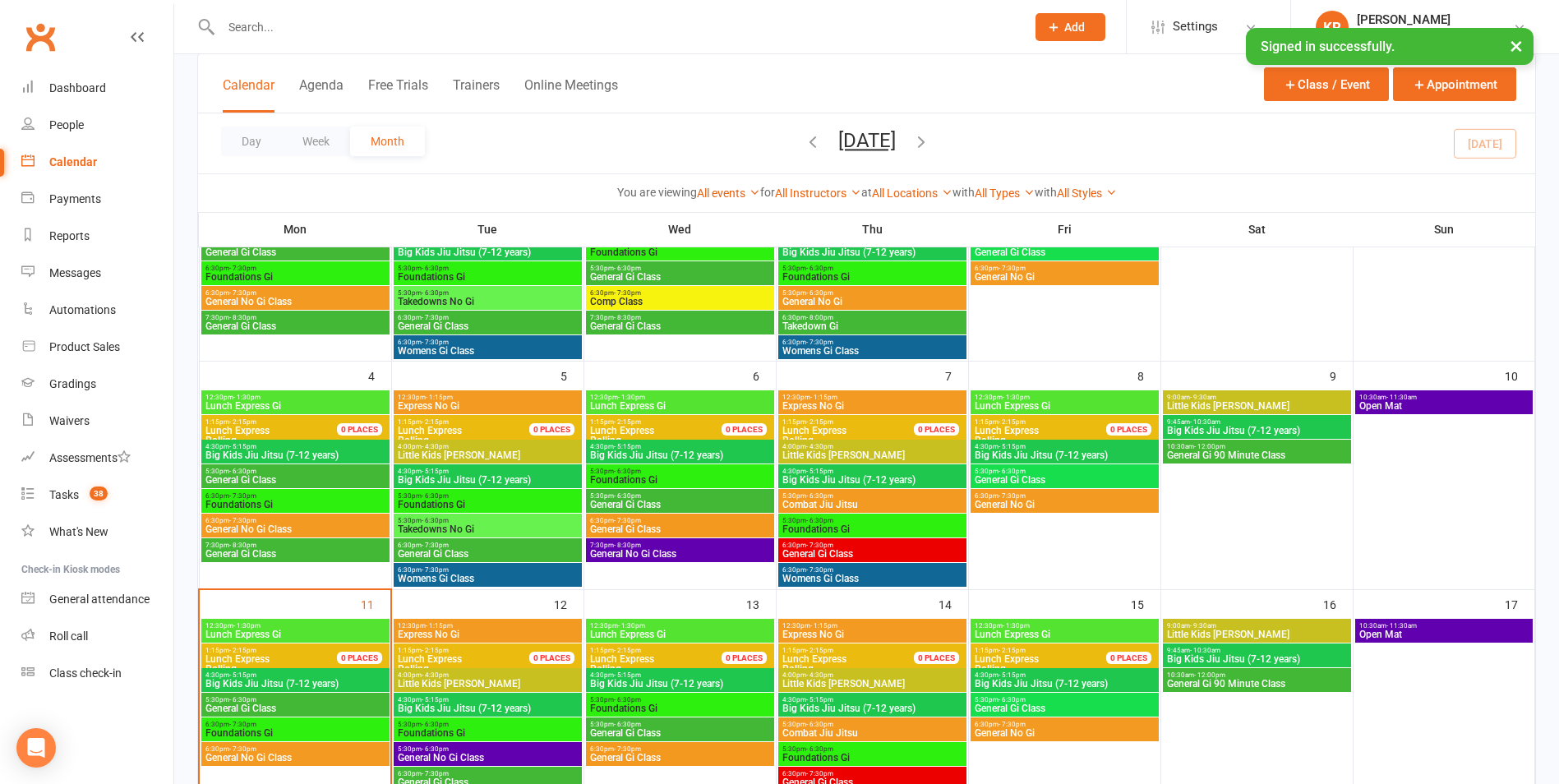
click at [242, 549] on span "General Gi Class" at bounding box center [295, 554] width 181 height 10
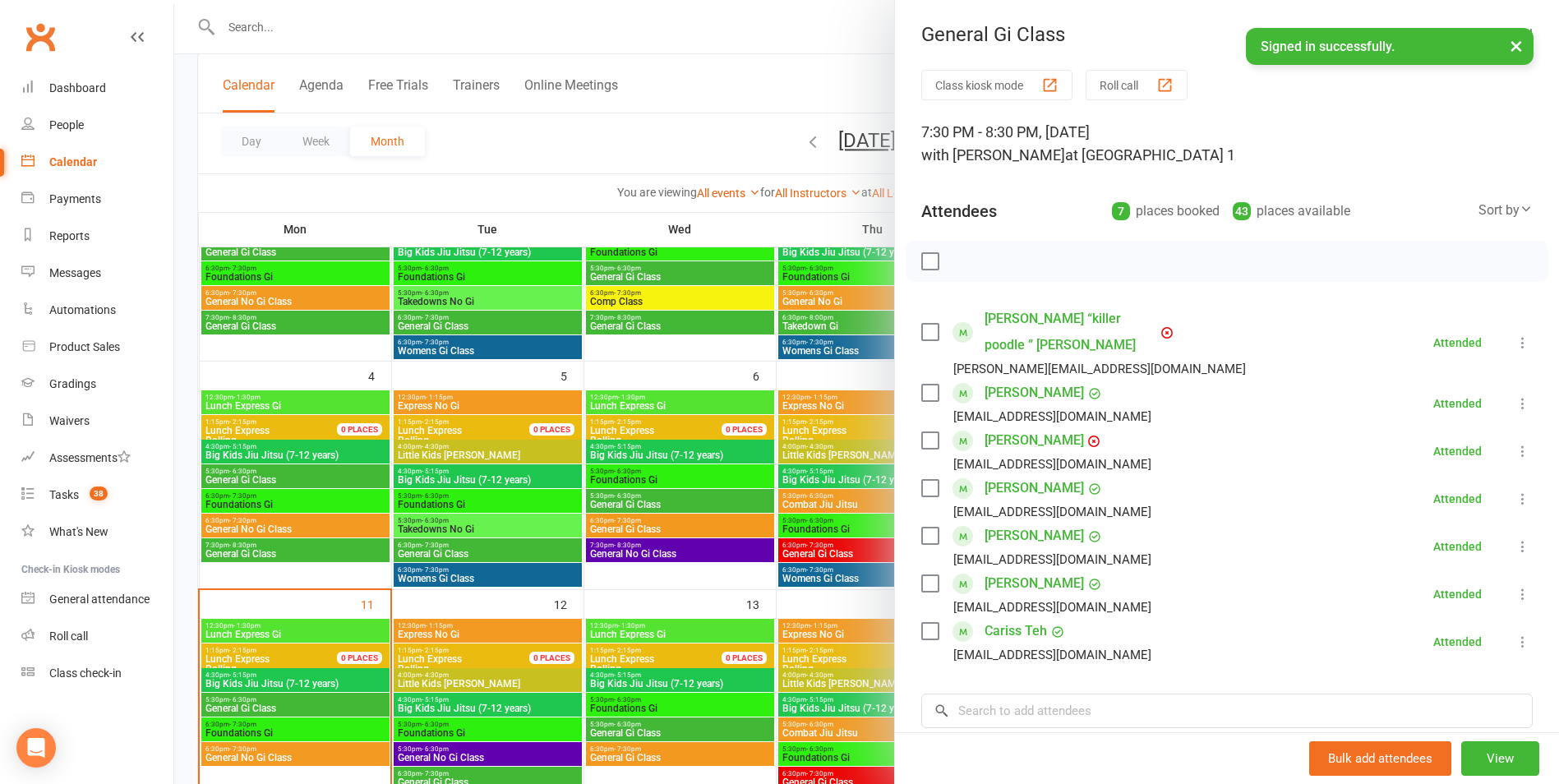
click at [266, 522] on div at bounding box center [866, 392] width 1385 height 784
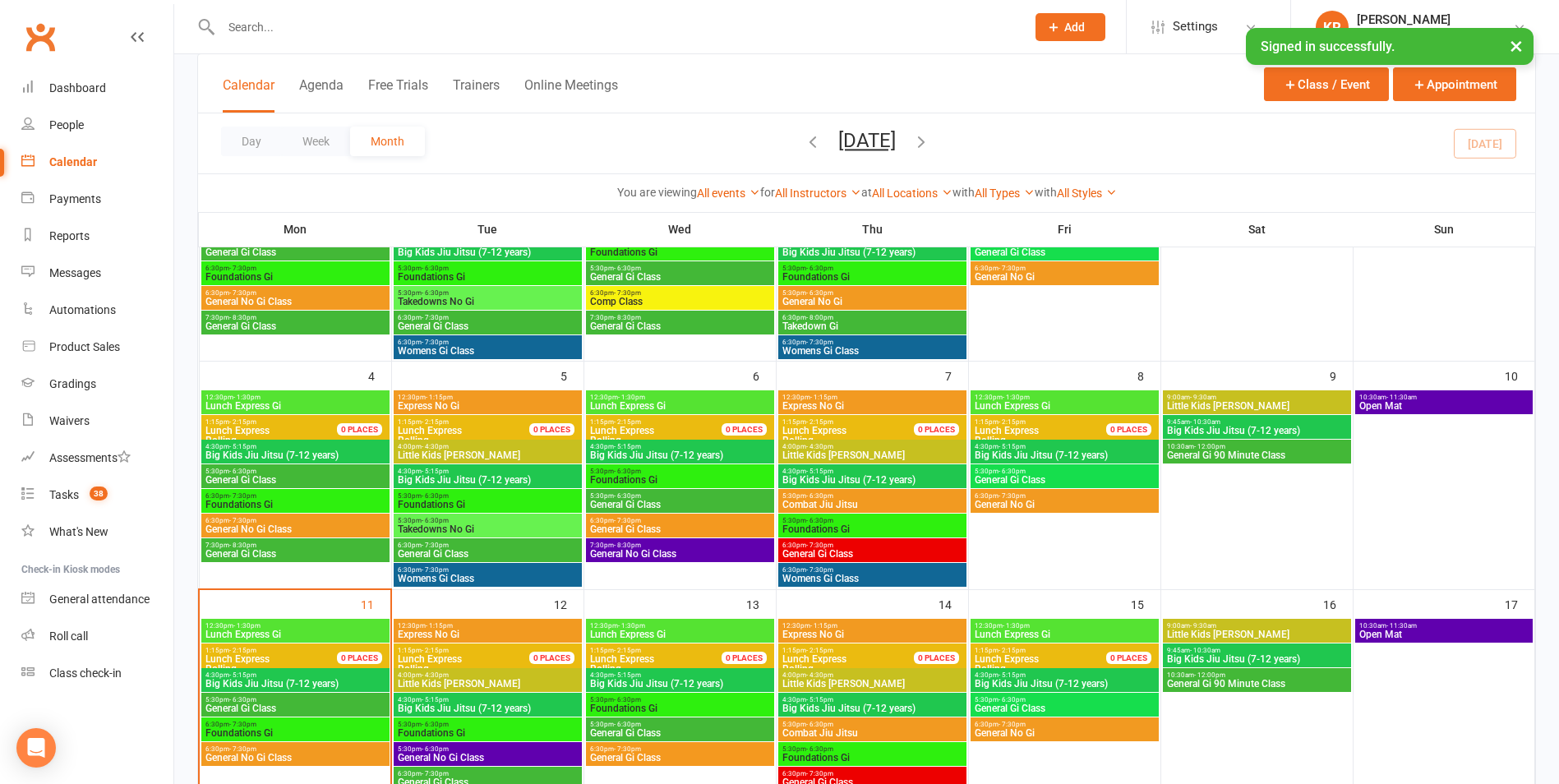
click at [266, 522] on span "6:30pm - 7:30pm" at bounding box center [295, 520] width 181 height 7
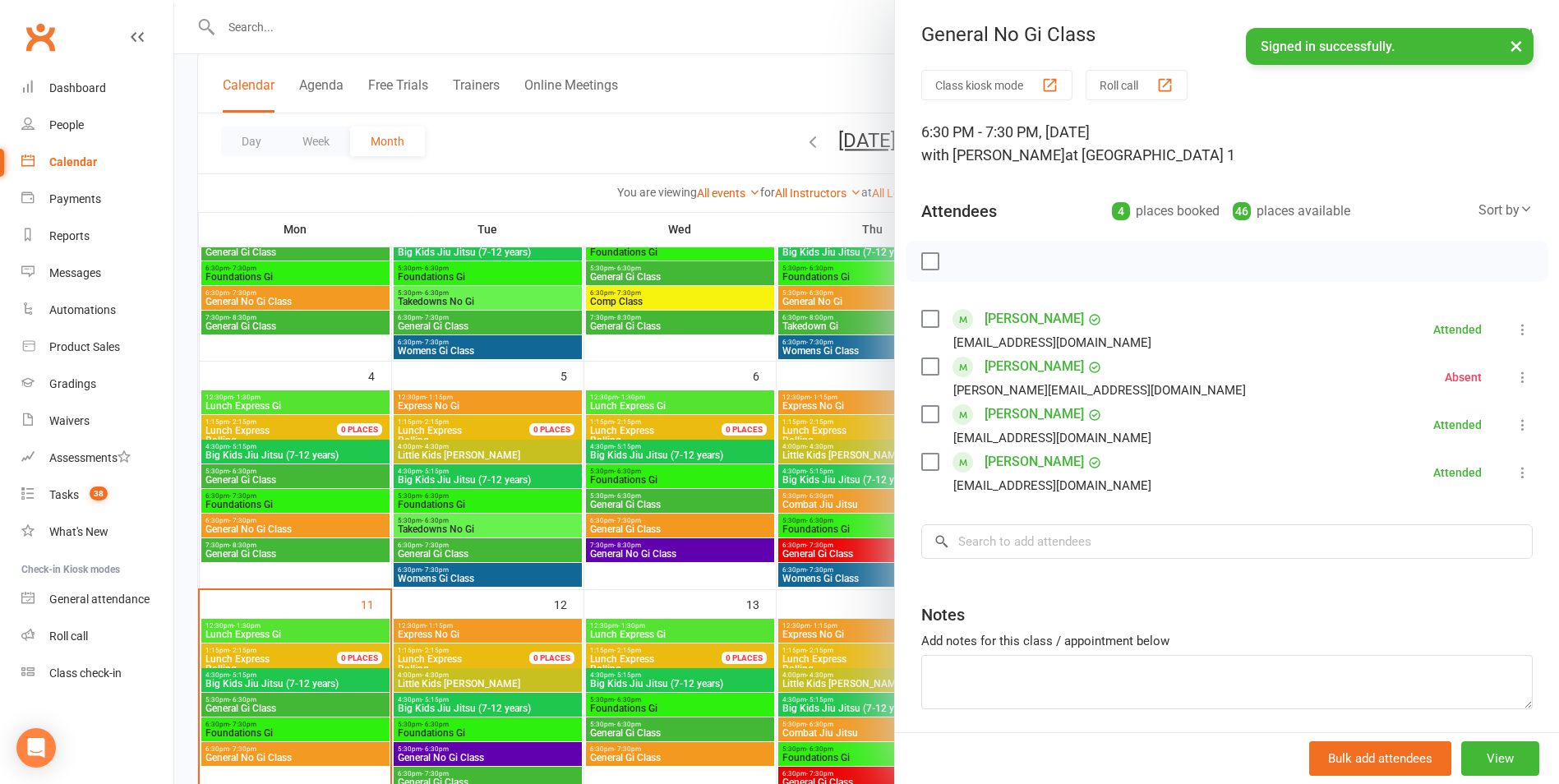
click at [237, 475] on div at bounding box center [866, 392] width 1385 height 784
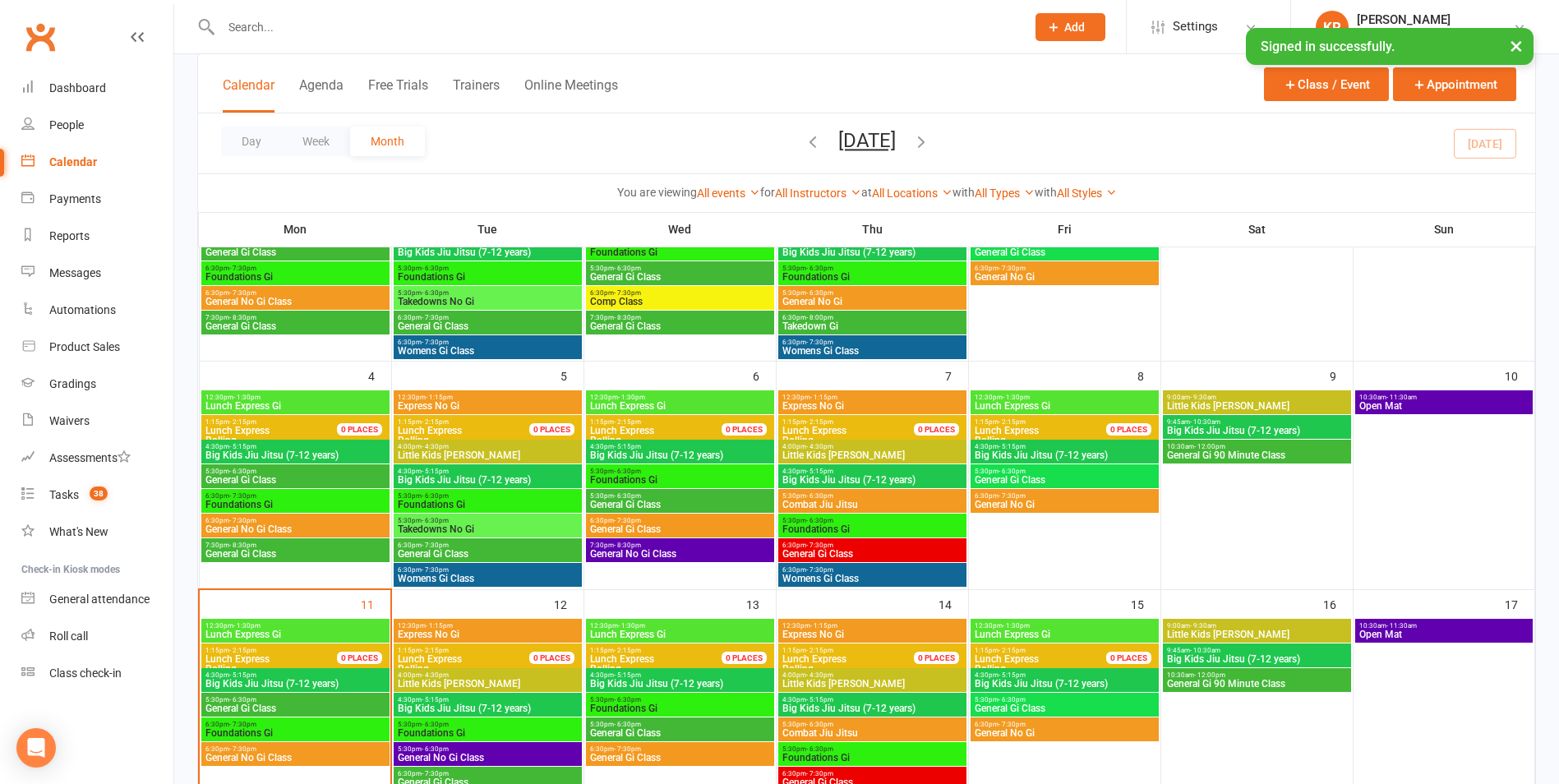
click at [237, 475] on span "General Gi Class" at bounding box center [295, 480] width 181 height 10
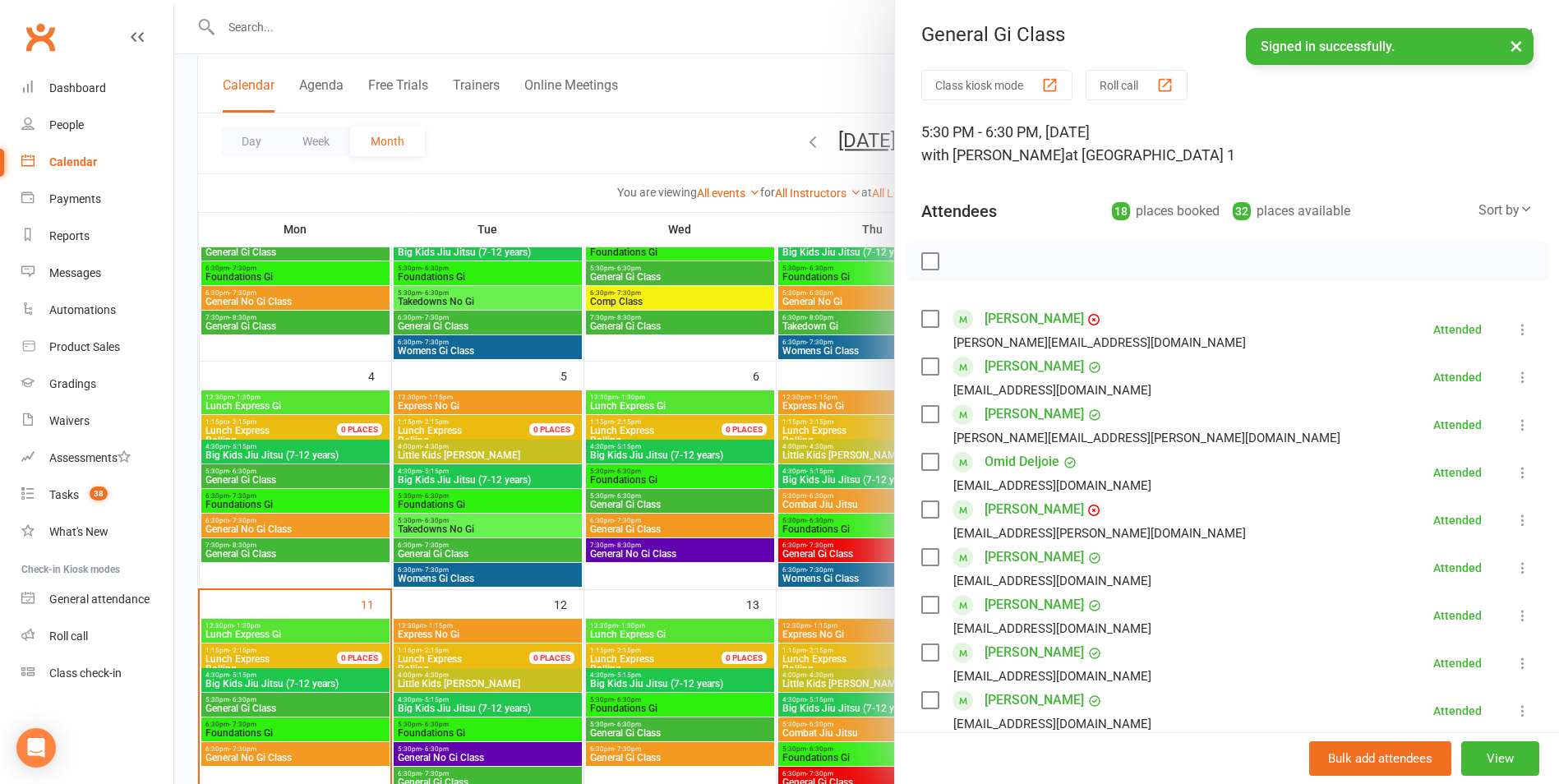
click at [238, 497] on div at bounding box center [866, 392] width 1385 height 784
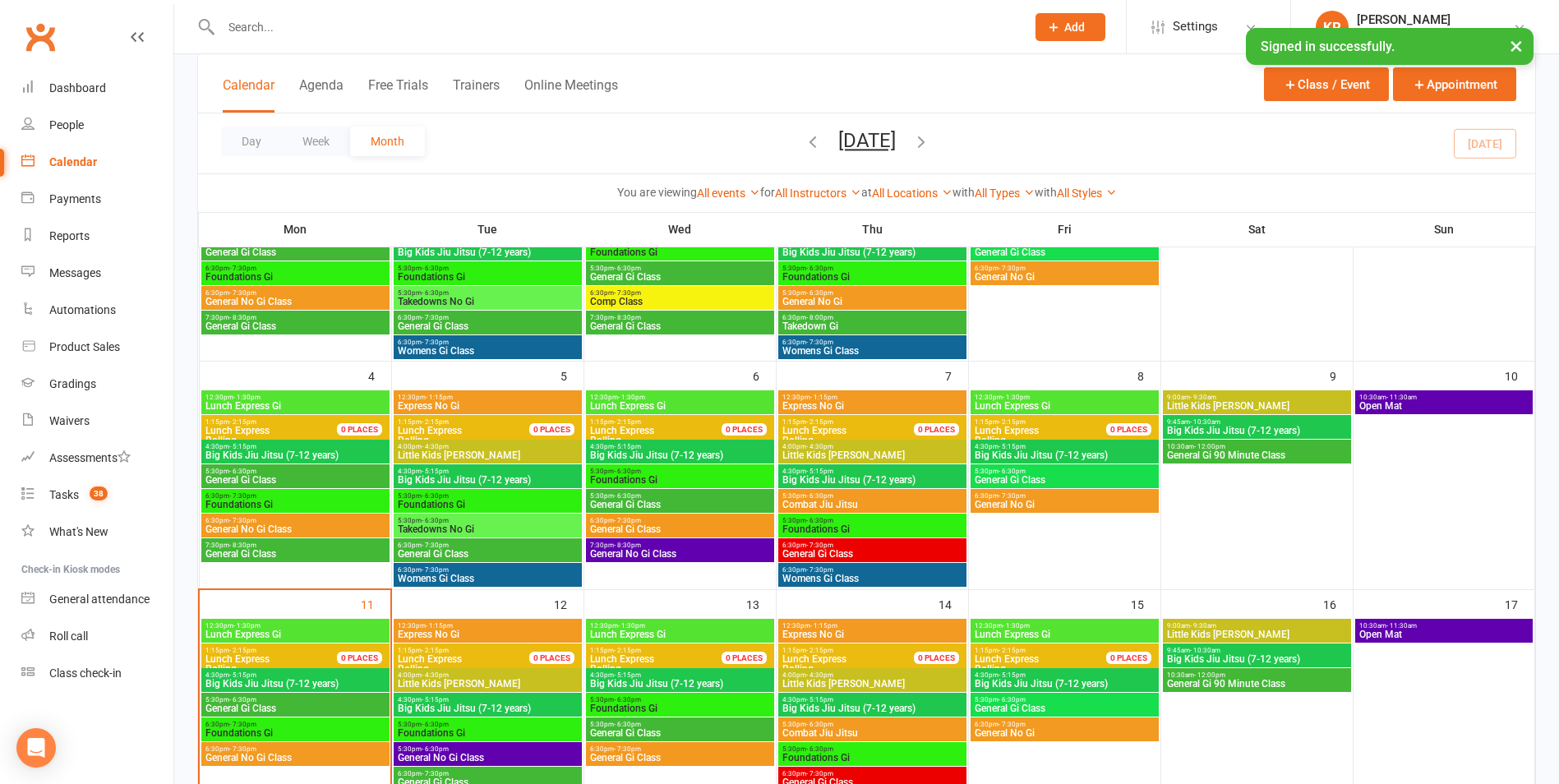
click at [238, 497] on span "- 7:30pm" at bounding box center [242, 495] width 27 height 7
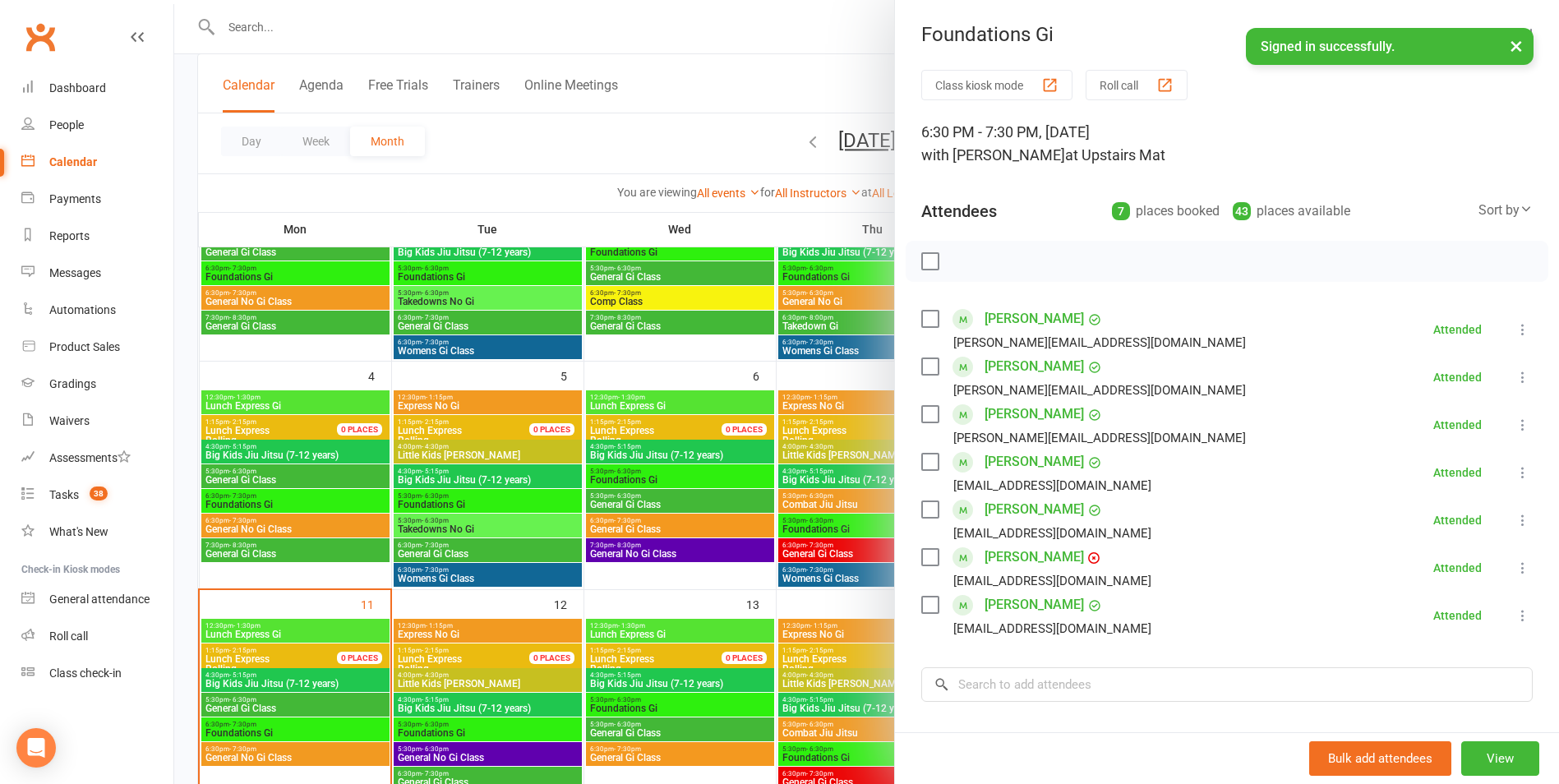
click at [236, 523] on div at bounding box center [866, 392] width 1385 height 784
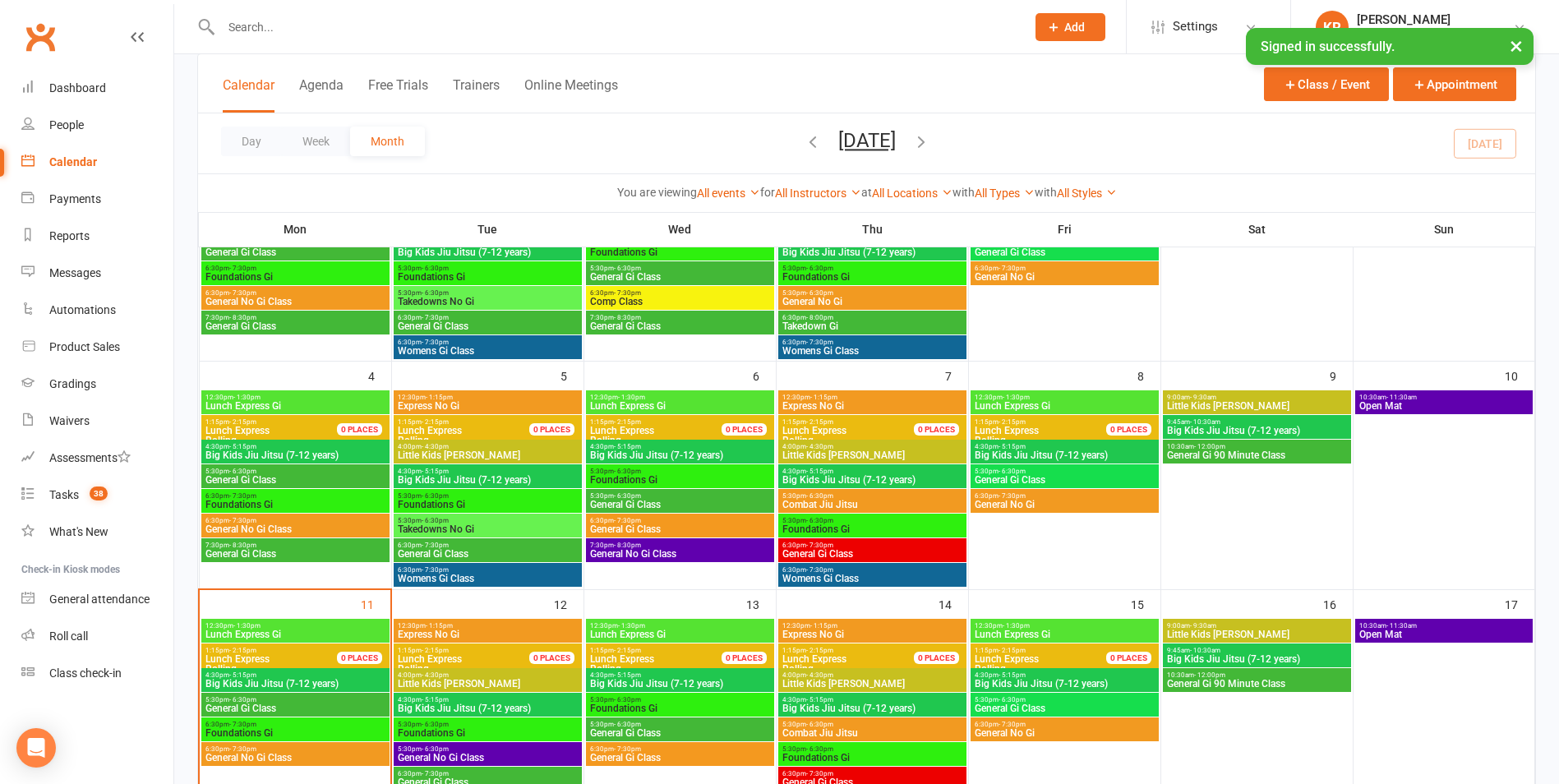
click at [236, 523] on span "- 7:30pm" at bounding box center [242, 520] width 27 height 7
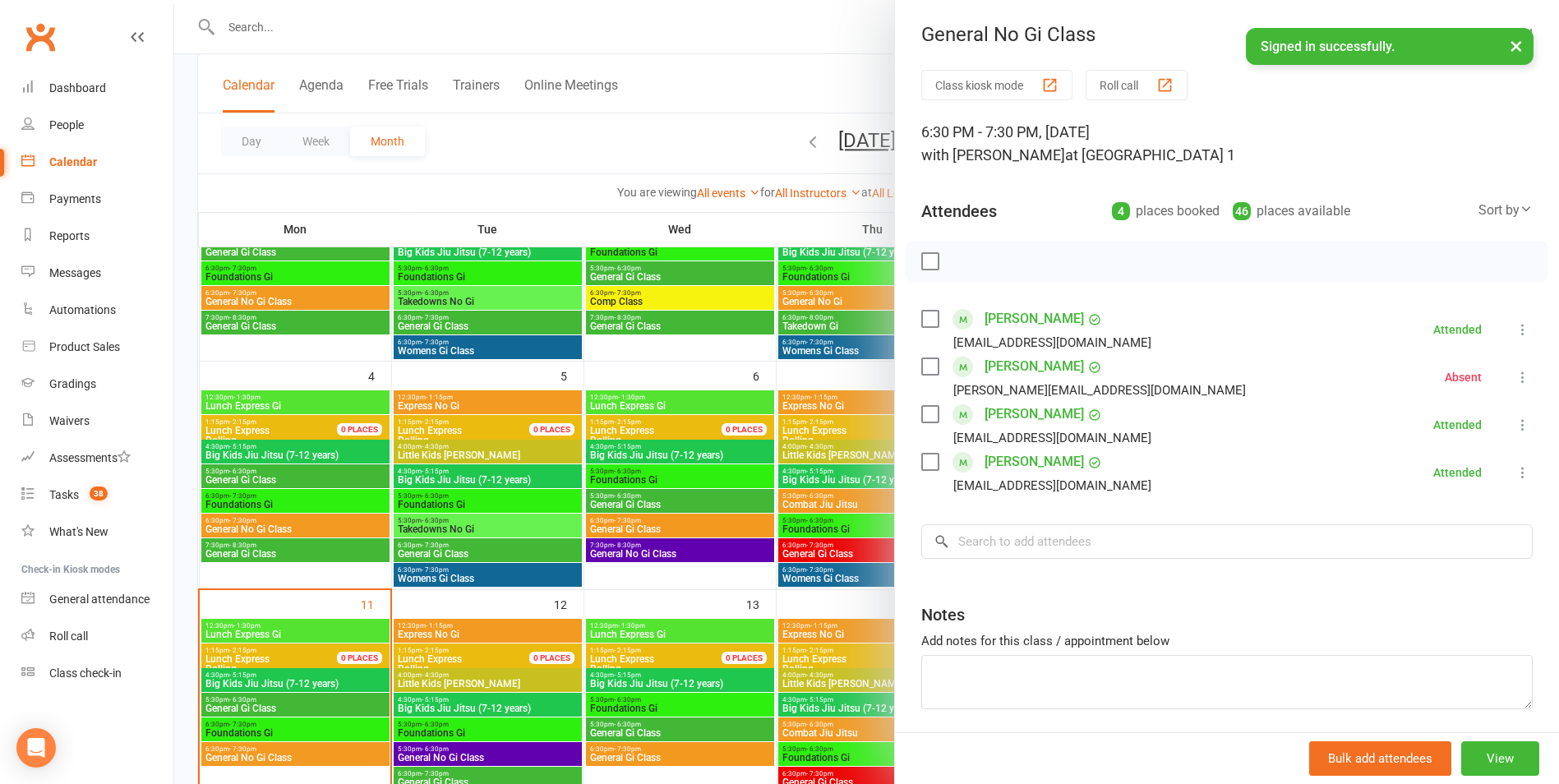
click at [429, 448] on div at bounding box center [866, 392] width 1385 height 784
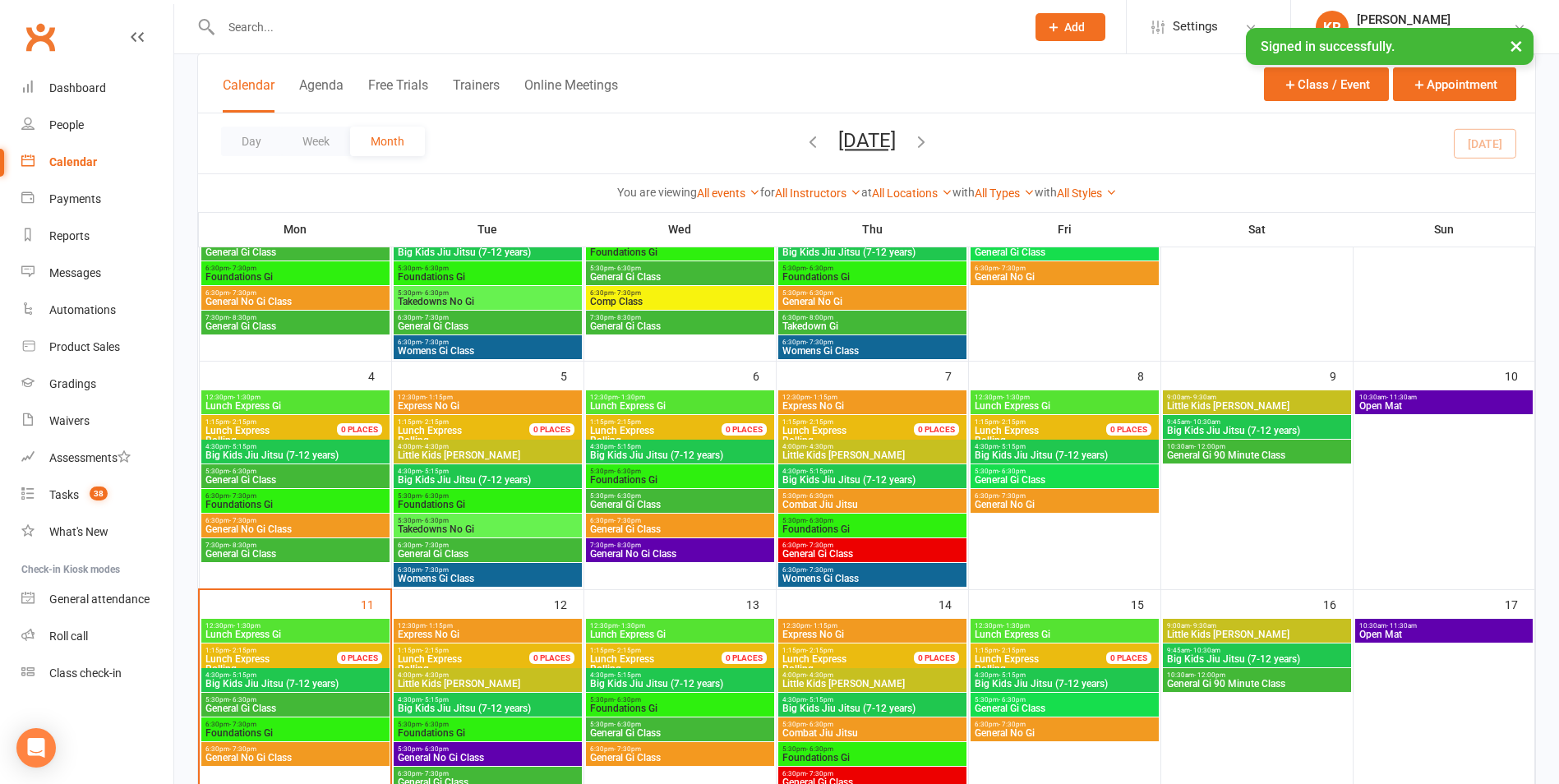
click at [429, 448] on span "- 4:30pm" at bounding box center [434, 446] width 27 height 7
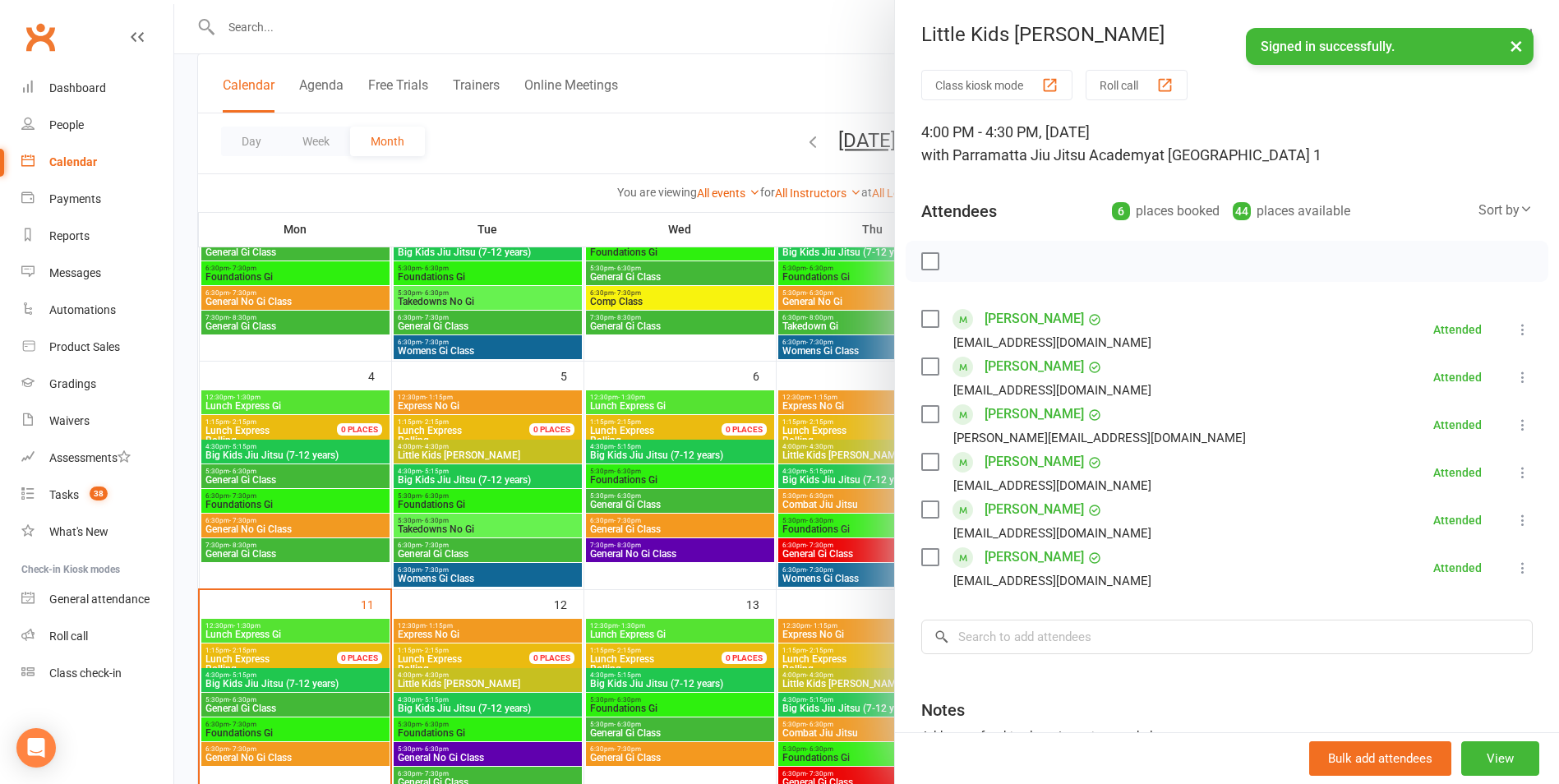
click at [434, 475] on div at bounding box center [866, 392] width 1385 height 784
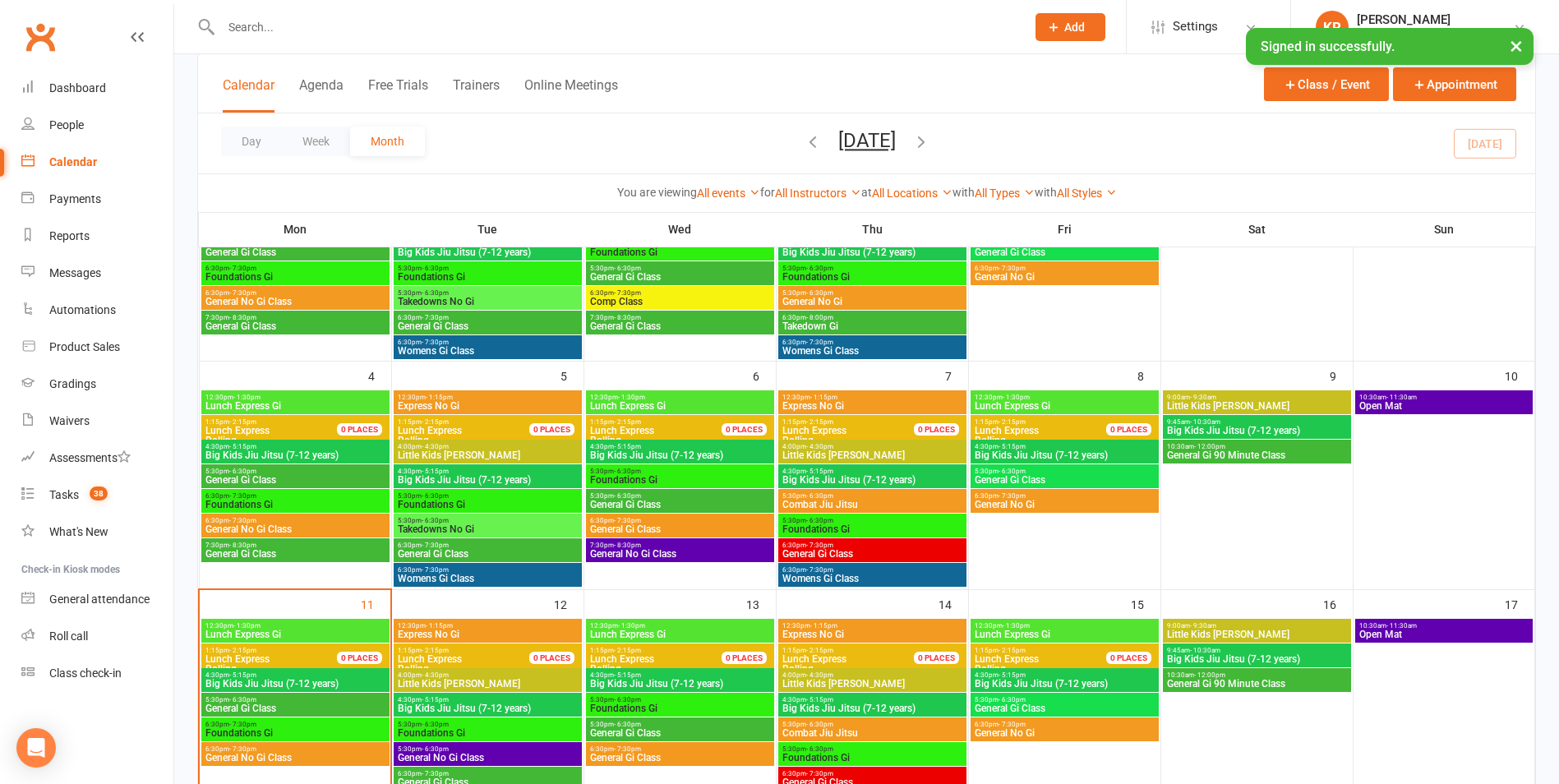
click at [434, 475] on span "Big Kids Jiu Jitsu (7-12 years)" at bounding box center [487, 480] width 181 height 10
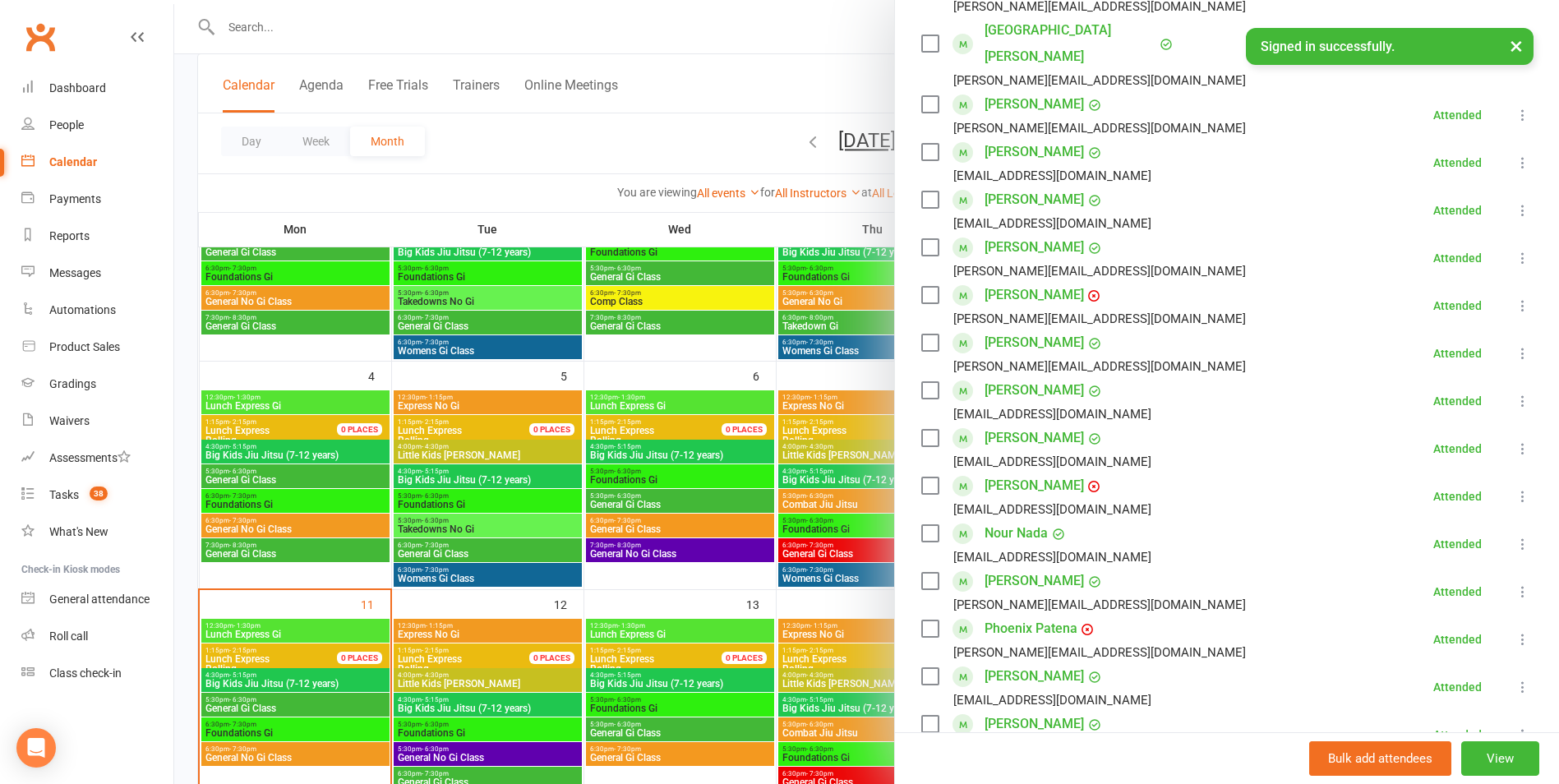
scroll to position [265, 0]
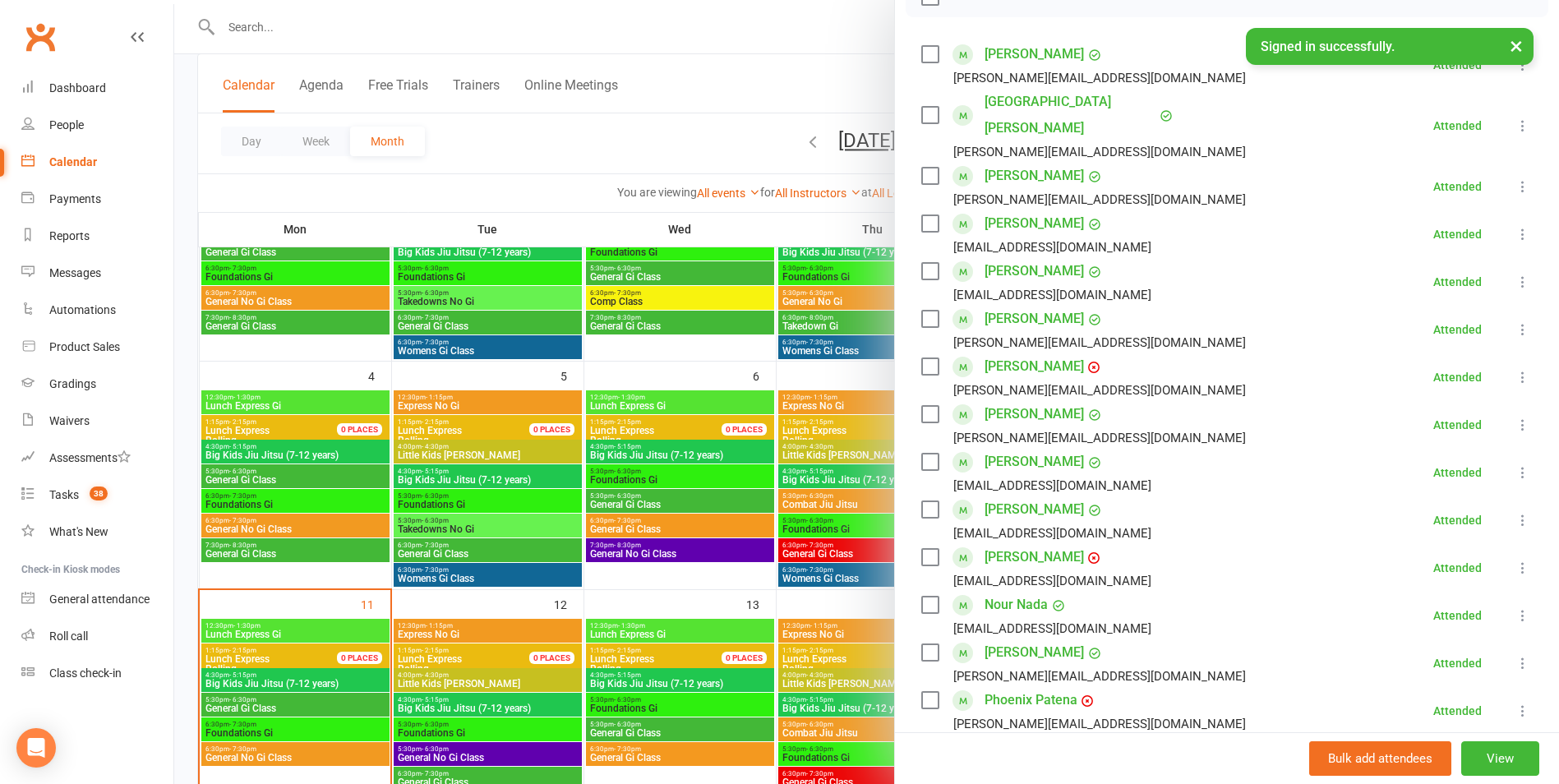
click at [439, 499] on div at bounding box center [866, 392] width 1385 height 784
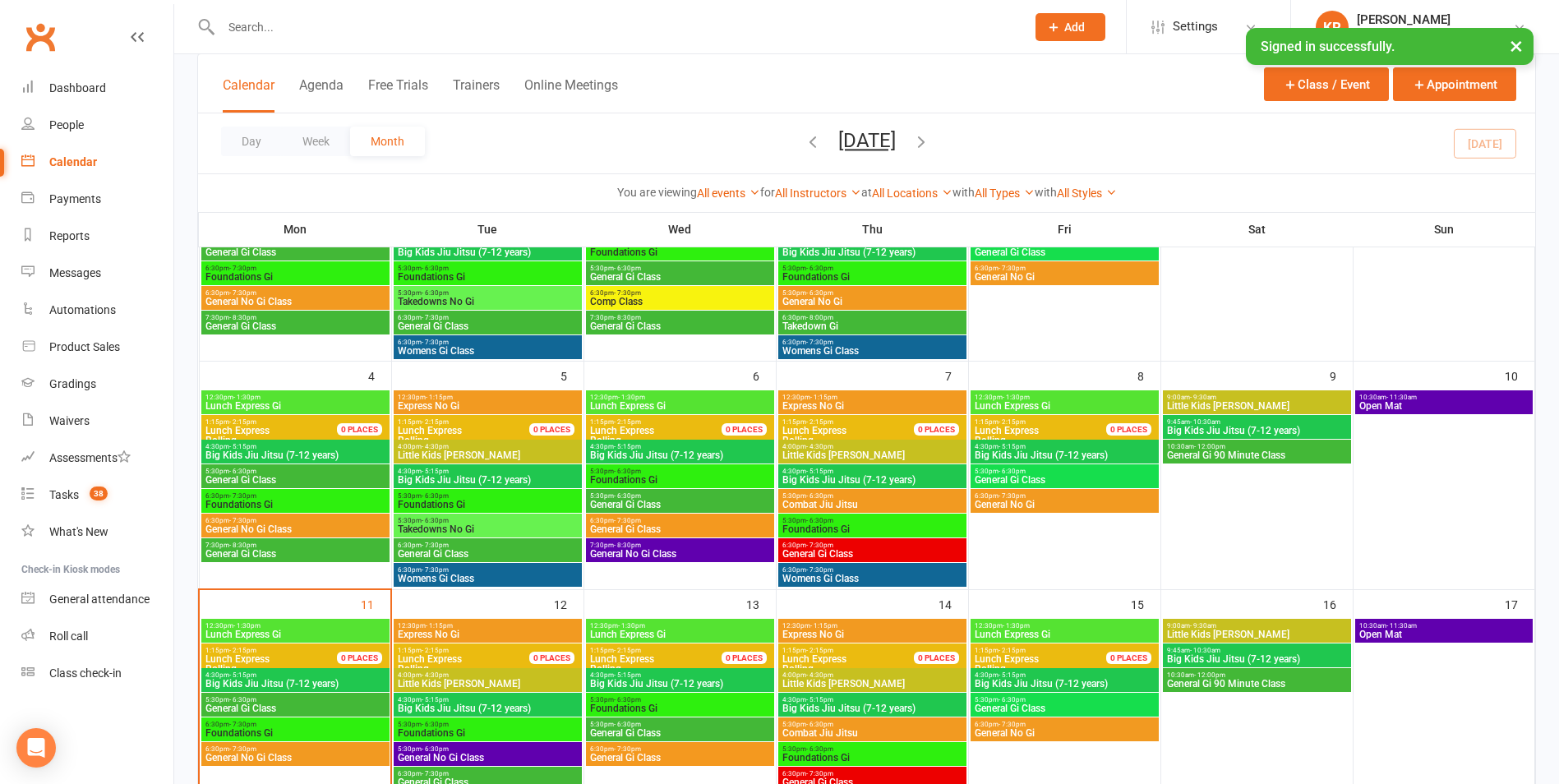
click at [439, 500] on span "Foundations Gi" at bounding box center [487, 505] width 181 height 10
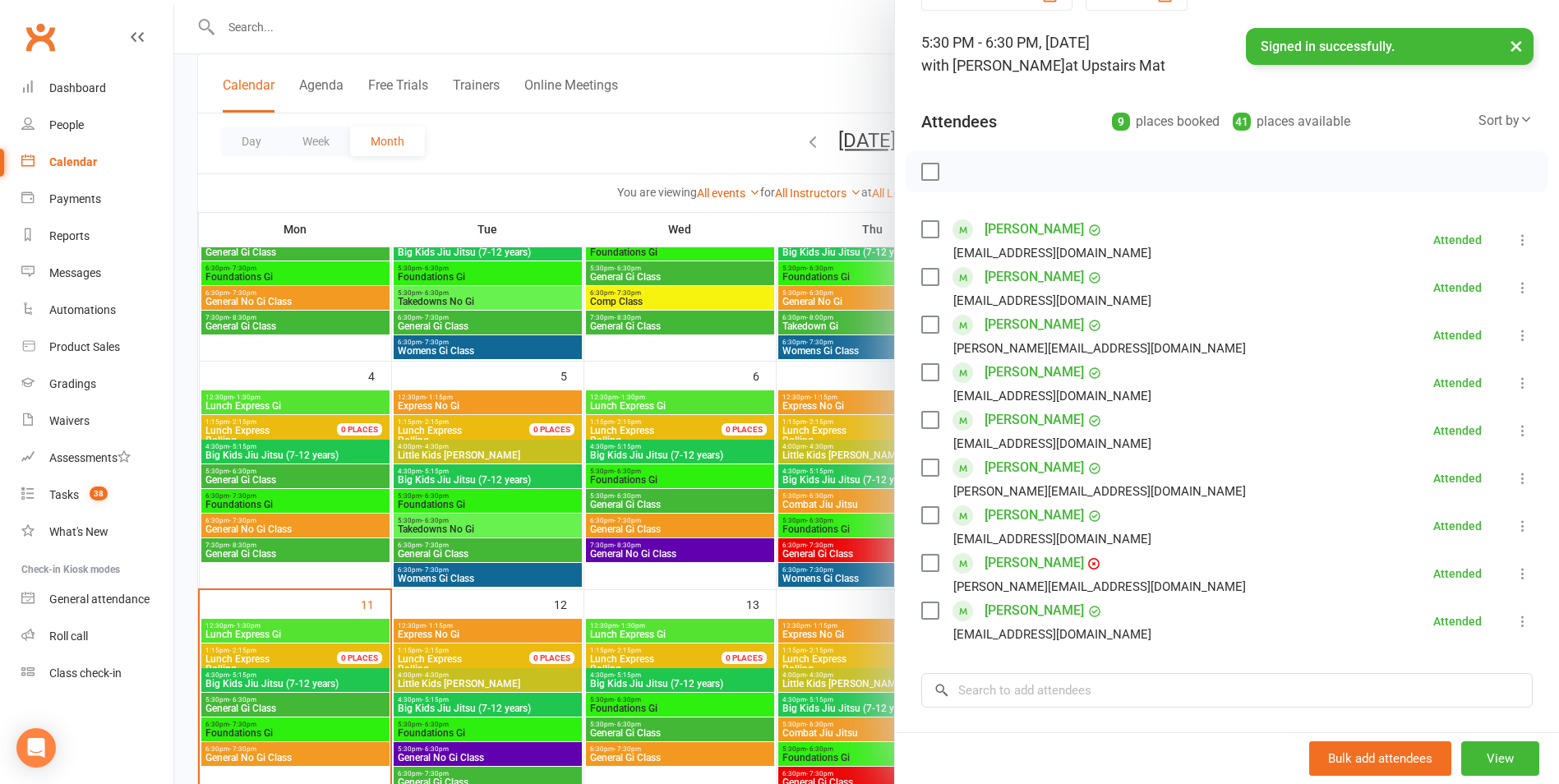
scroll to position [81, 0]
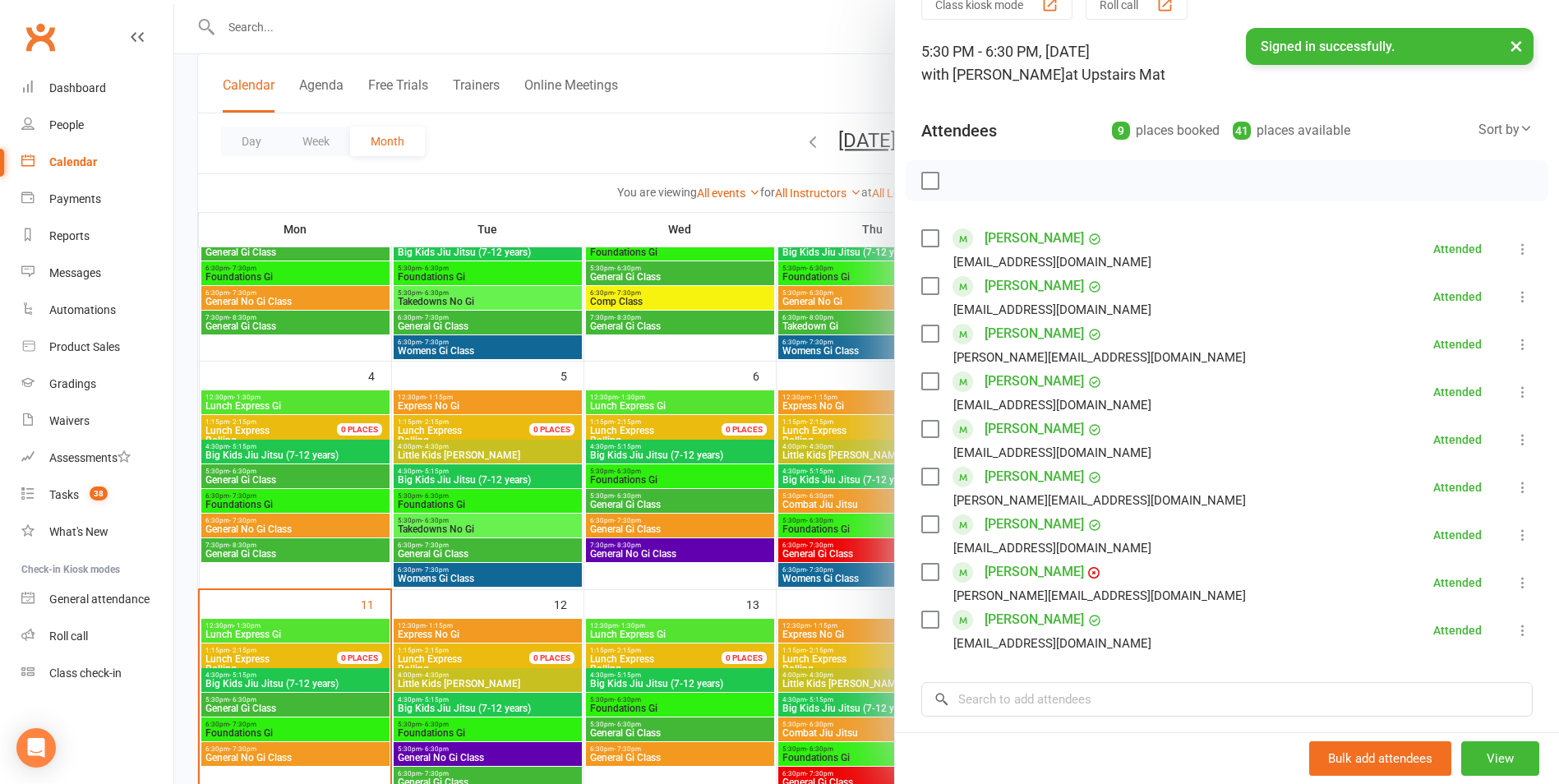
click at [420, 520] on div at bounding box center [866, 392] width 1385 height 784
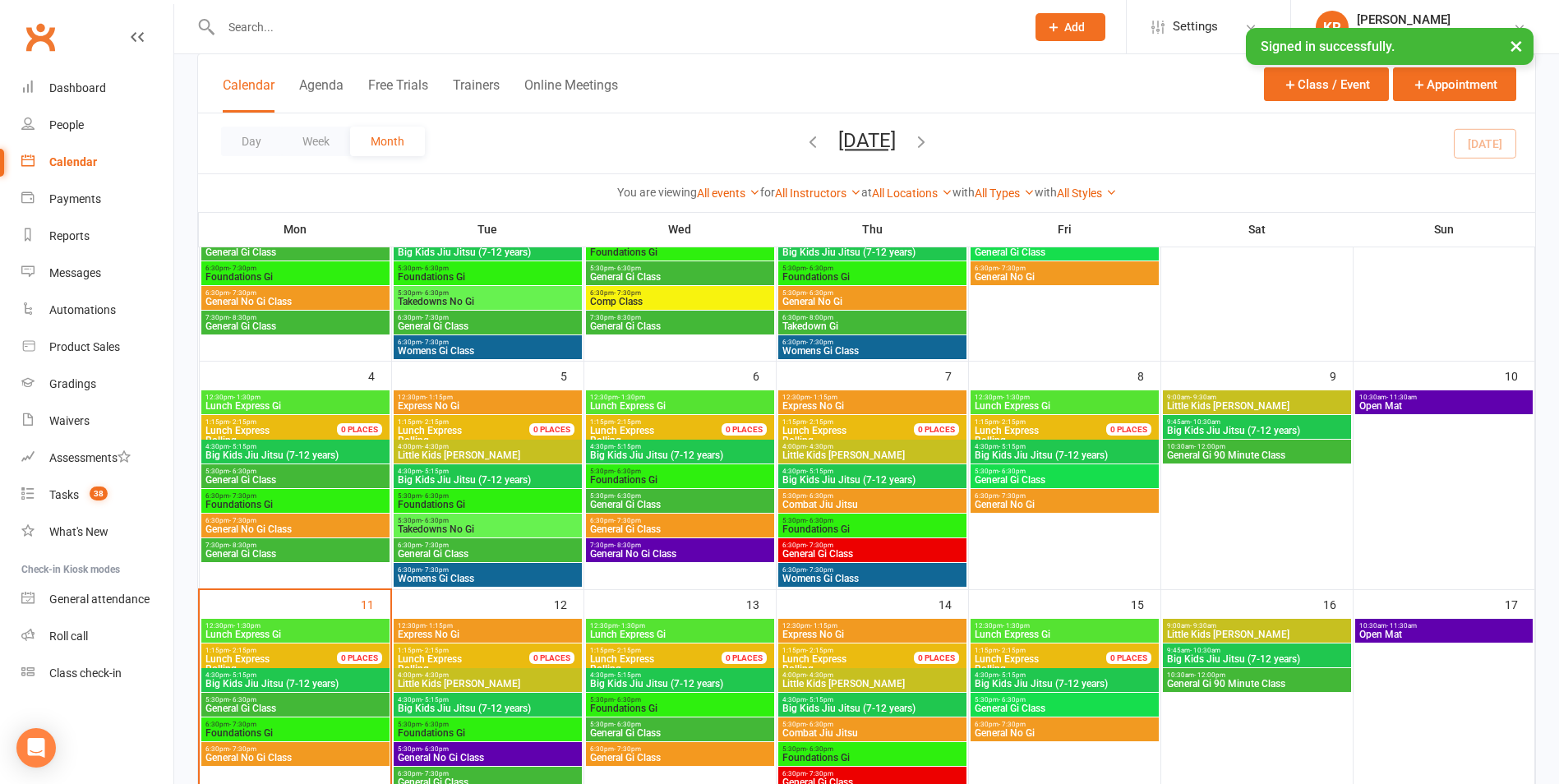
click at [421, 520] on span "- 6:30pm" at bounding box center [434, 520] width 27 height 7
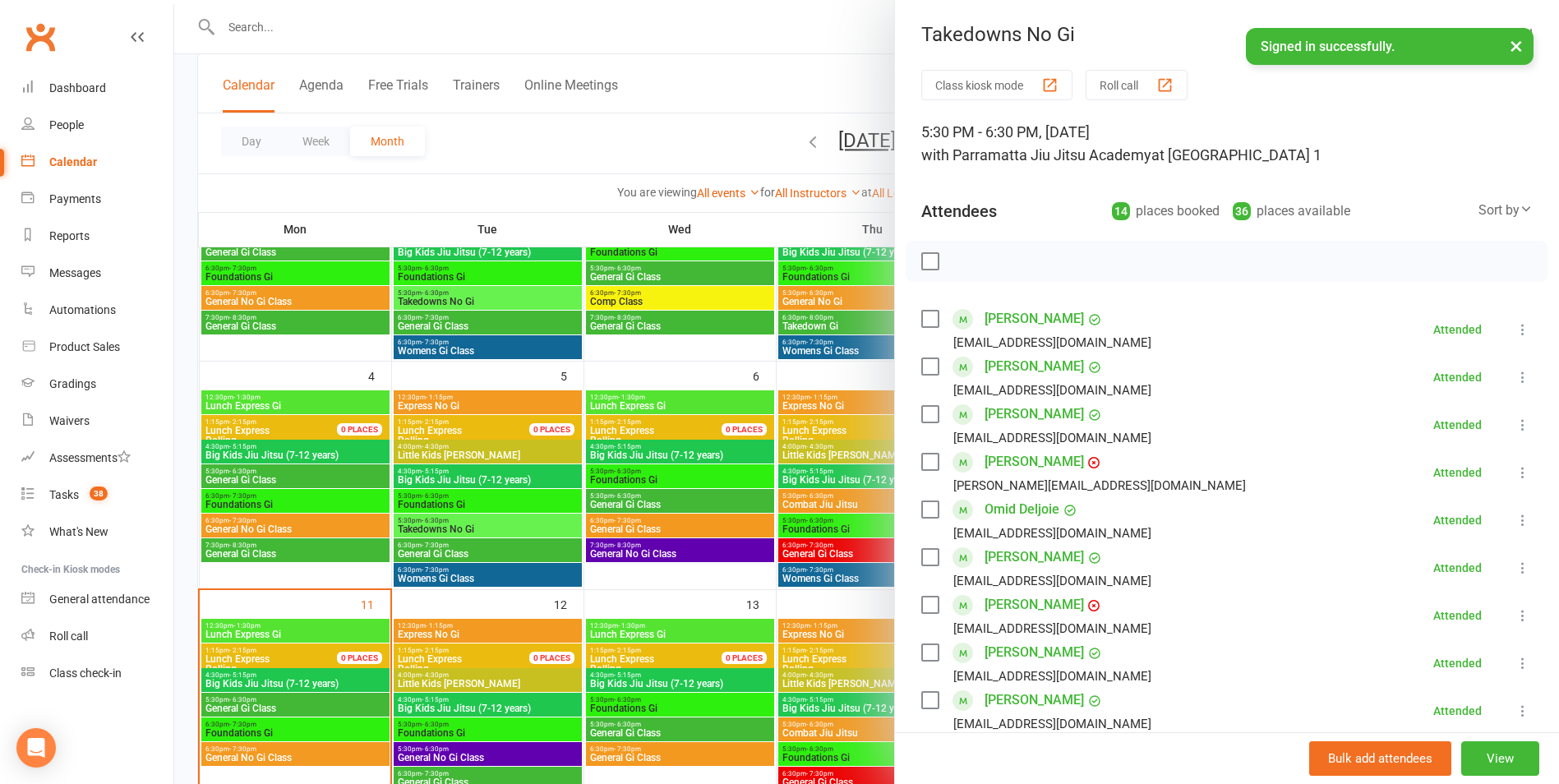
click at [421, 523] on div at bounding box center [866, 392] width 1385 height 784
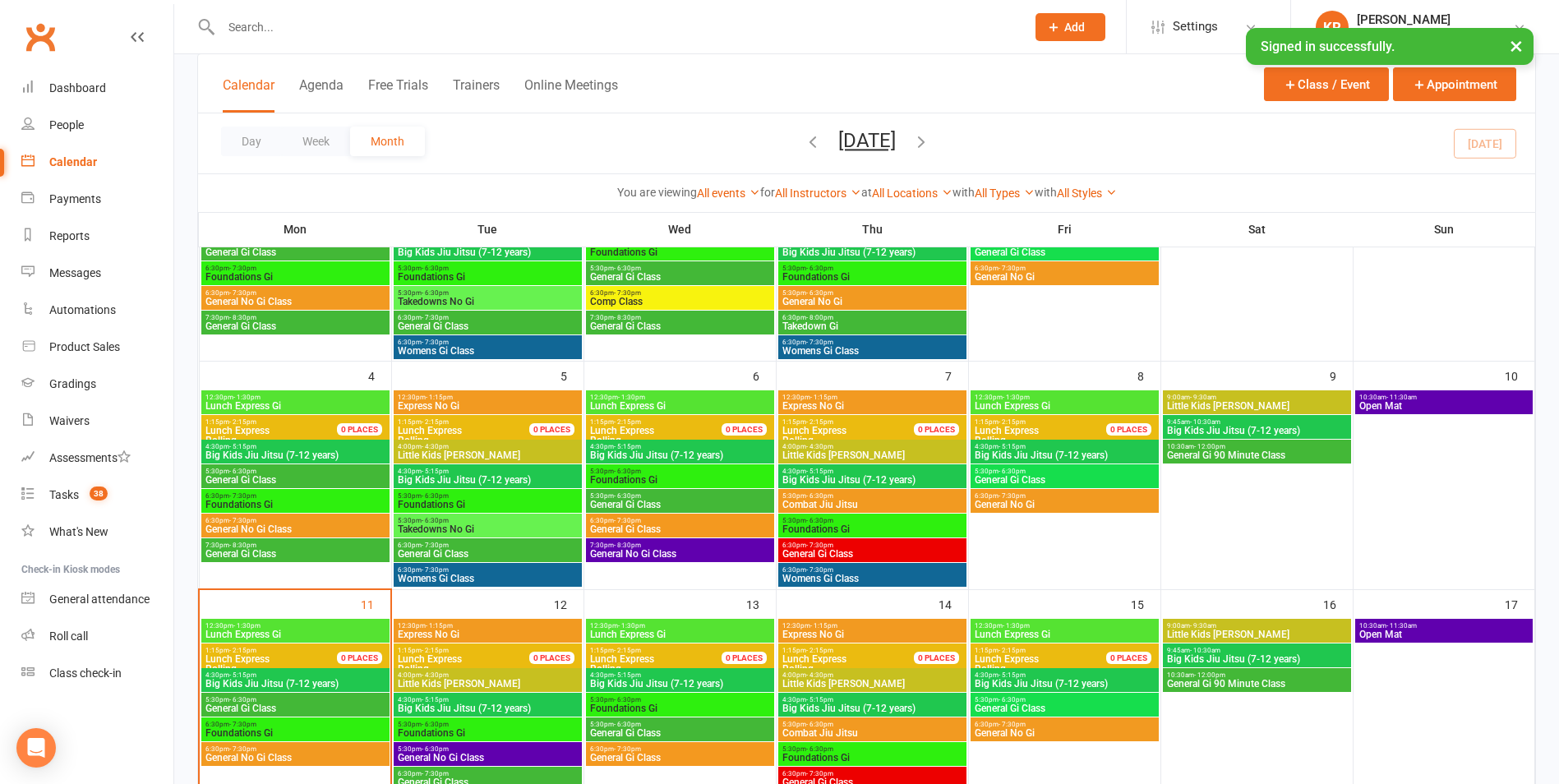
click at [421, 524] on span "Takedowns No Gi" at bounding box center [487, 529] width 181 height 10
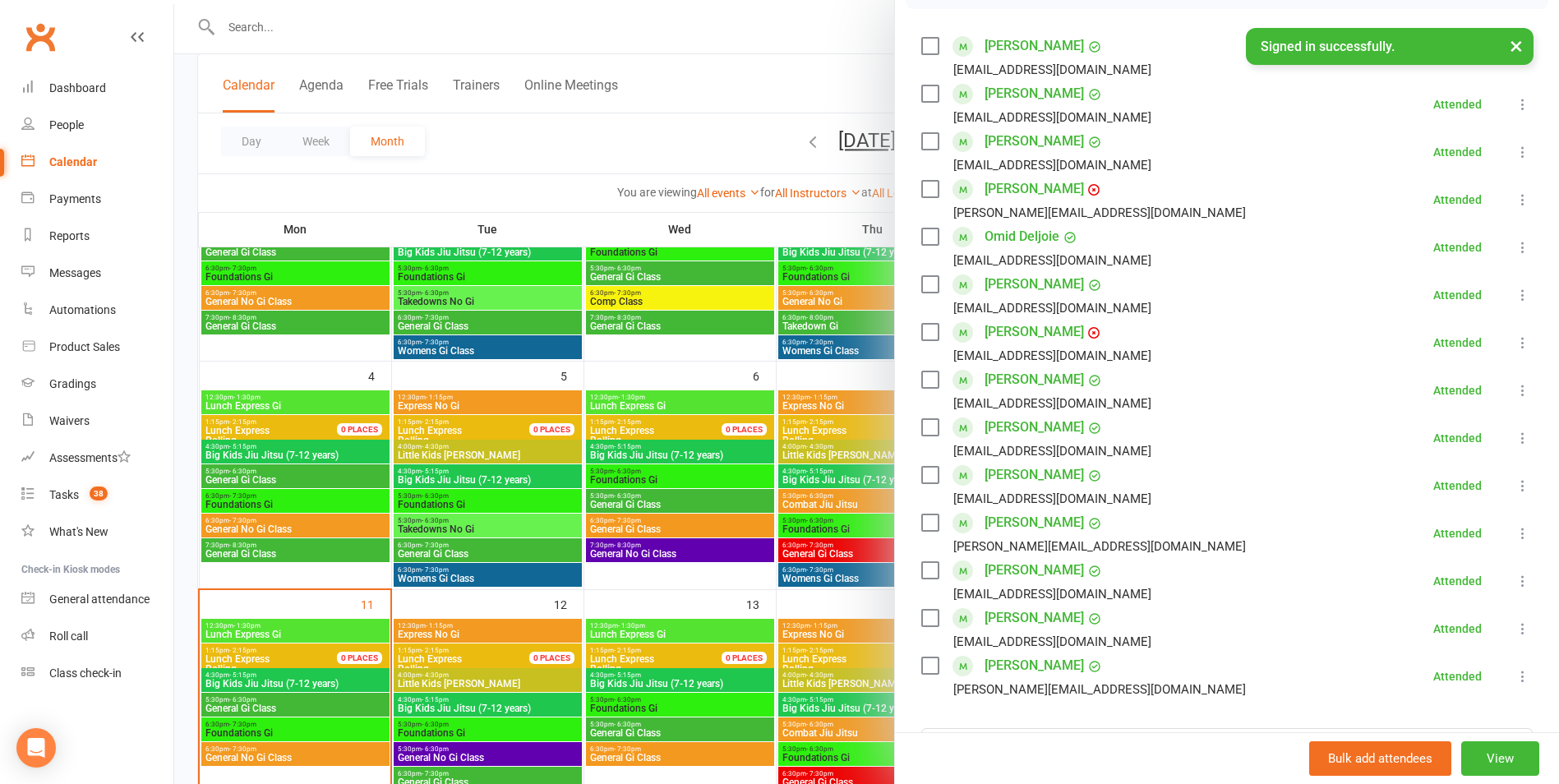
scroll to position [257, 0]
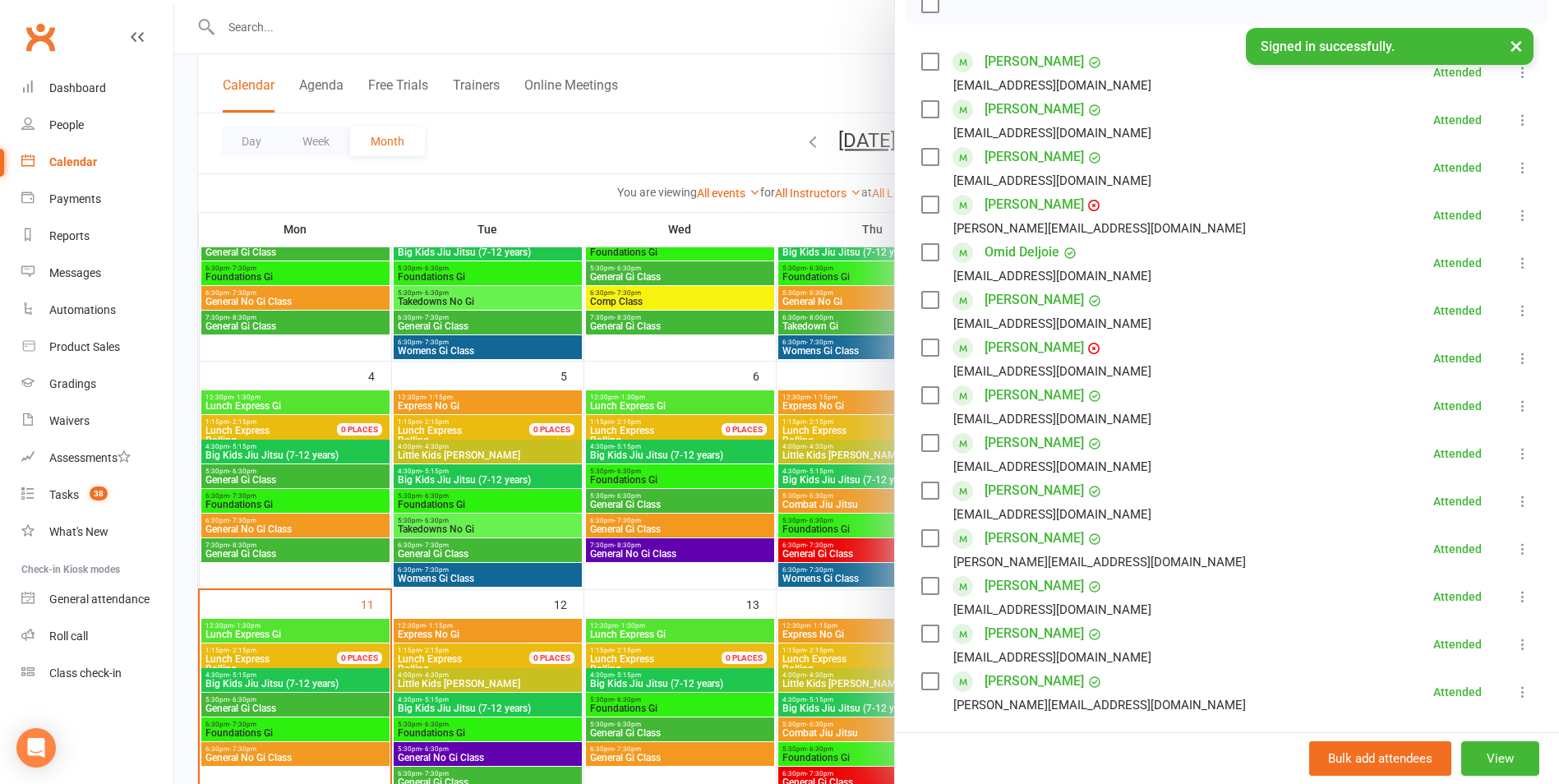
click at [646, 477] on div at bounding box center [866, 392] width 1385 height 784
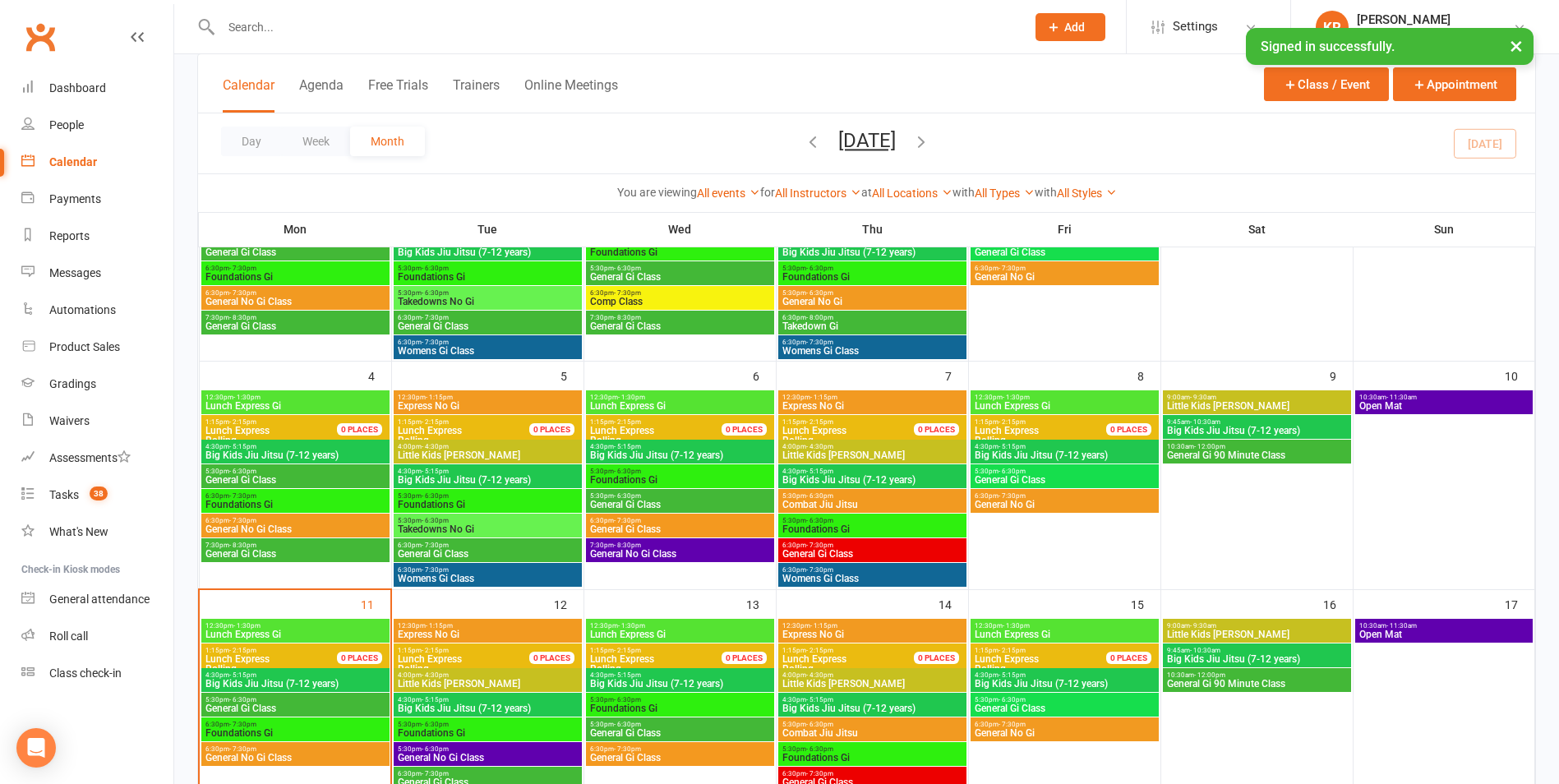
click at [657, 472] on span "5:30pm - 6:30pm" at bounding box center [680, 471] width 181 height 7
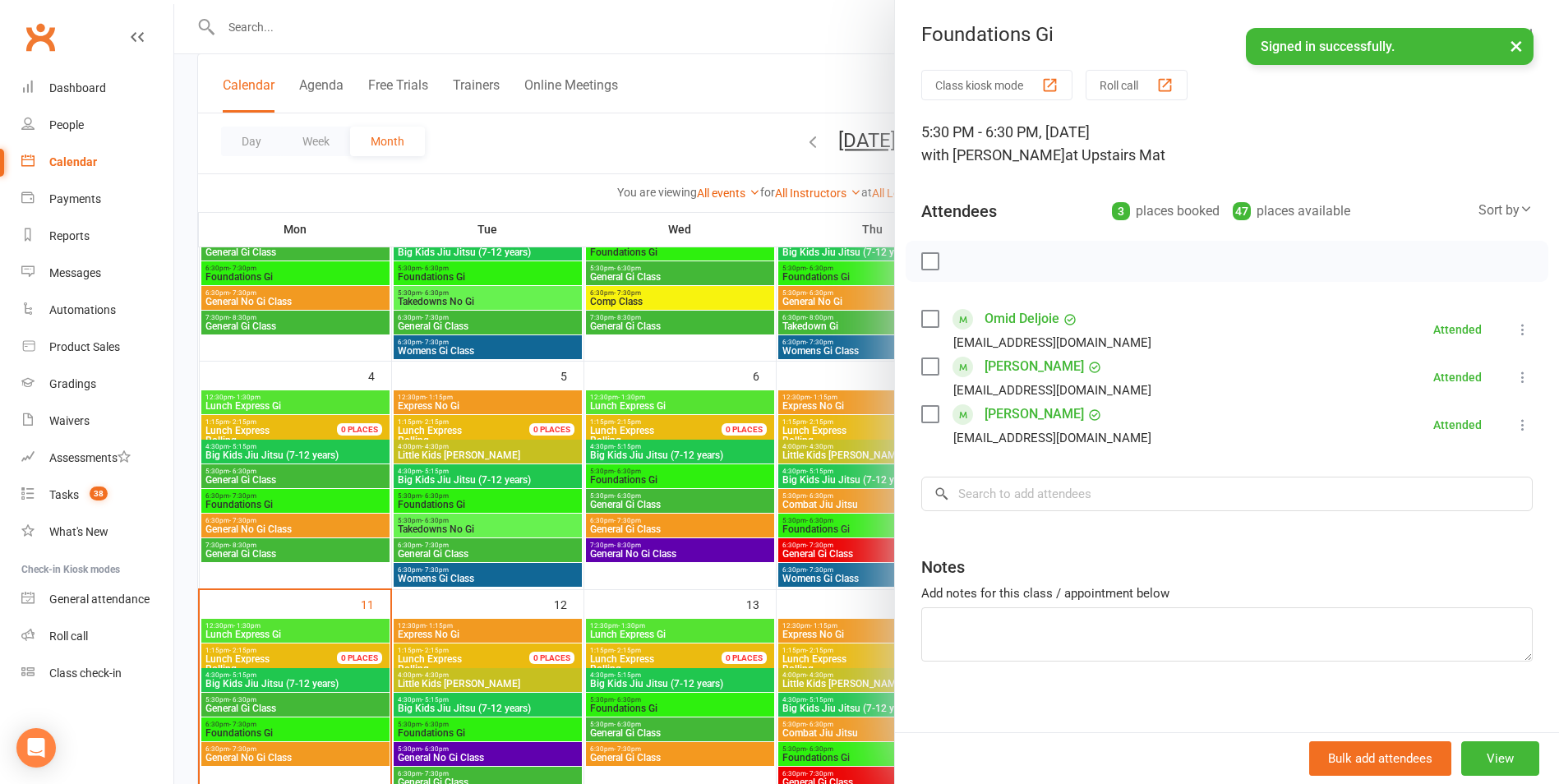
click at [657, 501] on div at bounding box center [866, 392] width 1385 height 784
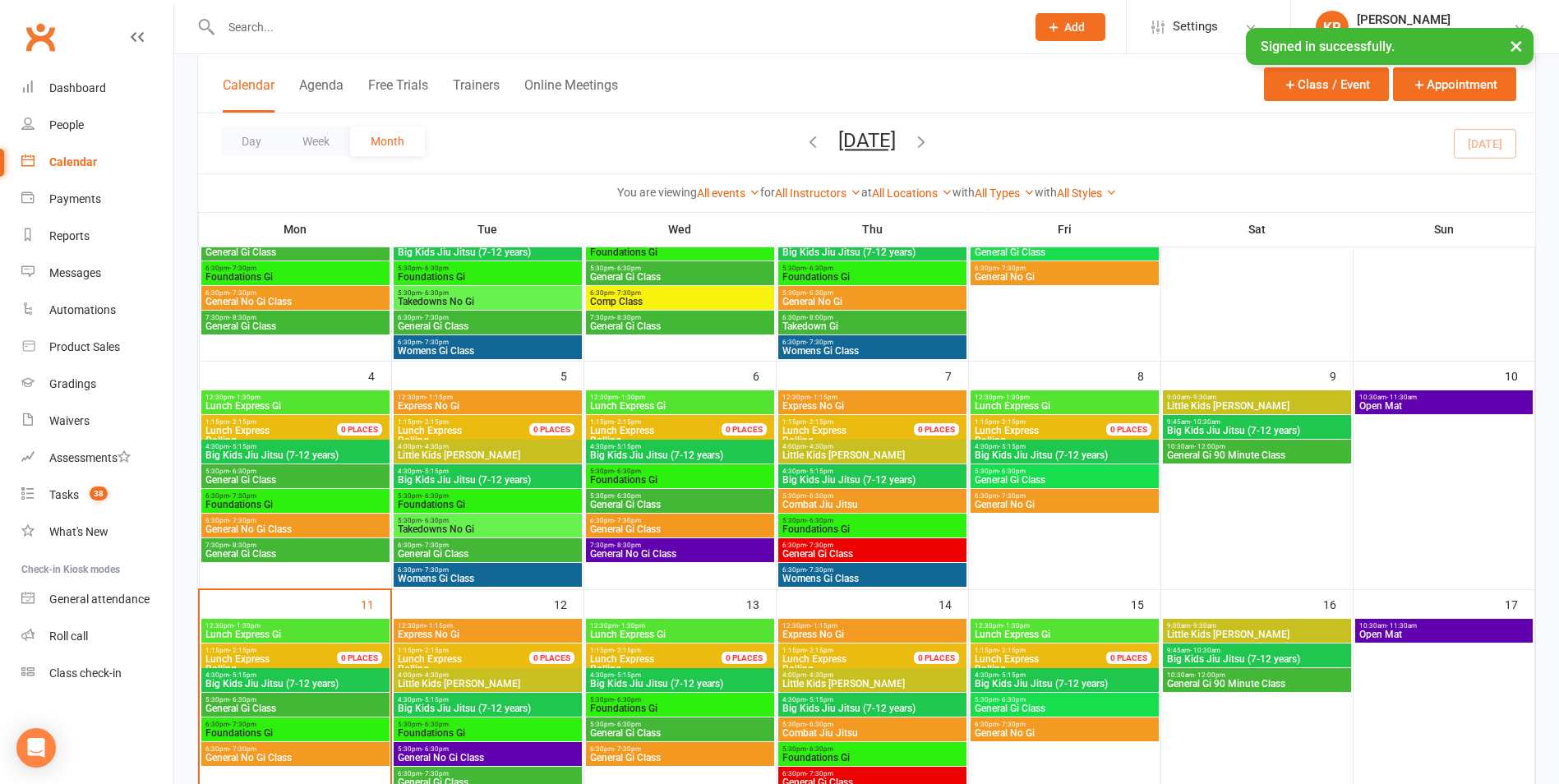
click at [657, 501] on span "General Gi Class" at bounding box center [680, 505] width 181 height 10
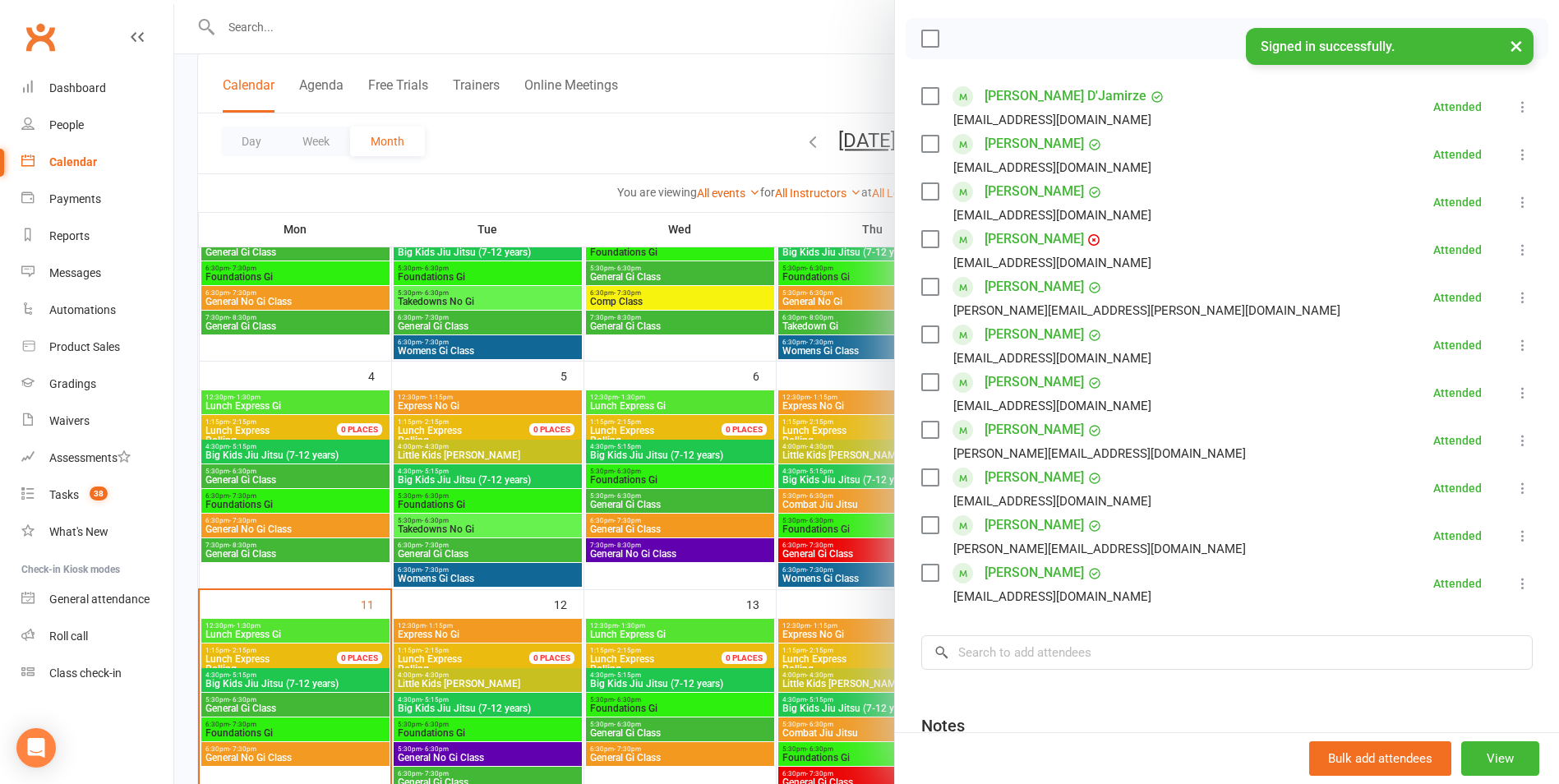
scroll to position [126, 0]
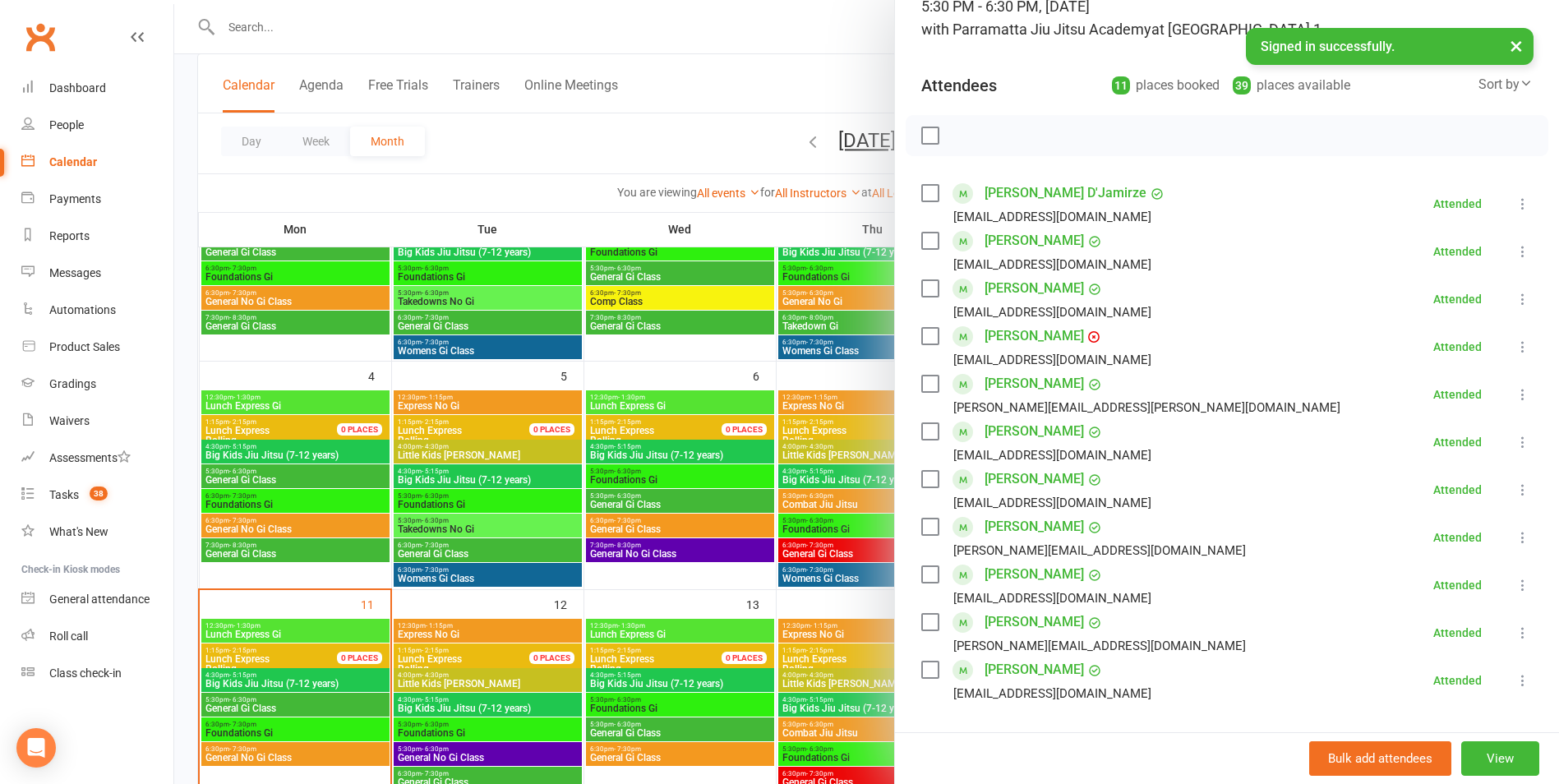
click at [662, 549] on div at bounding box center [866, 392] width 1385 height 784
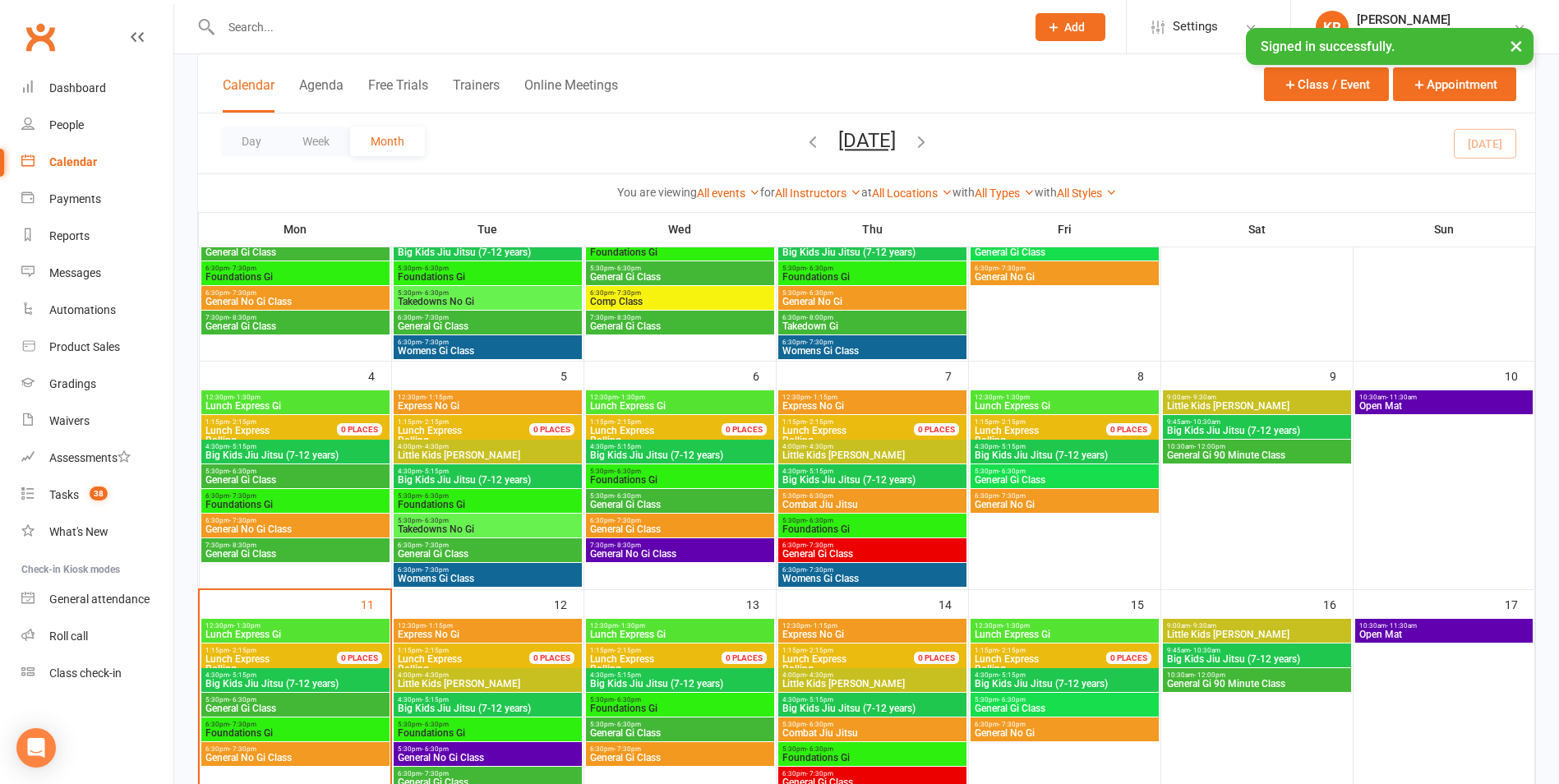
click at [662, 549] on span "General No Gi Class" at bounding box center [680, 554] width 181 height 10
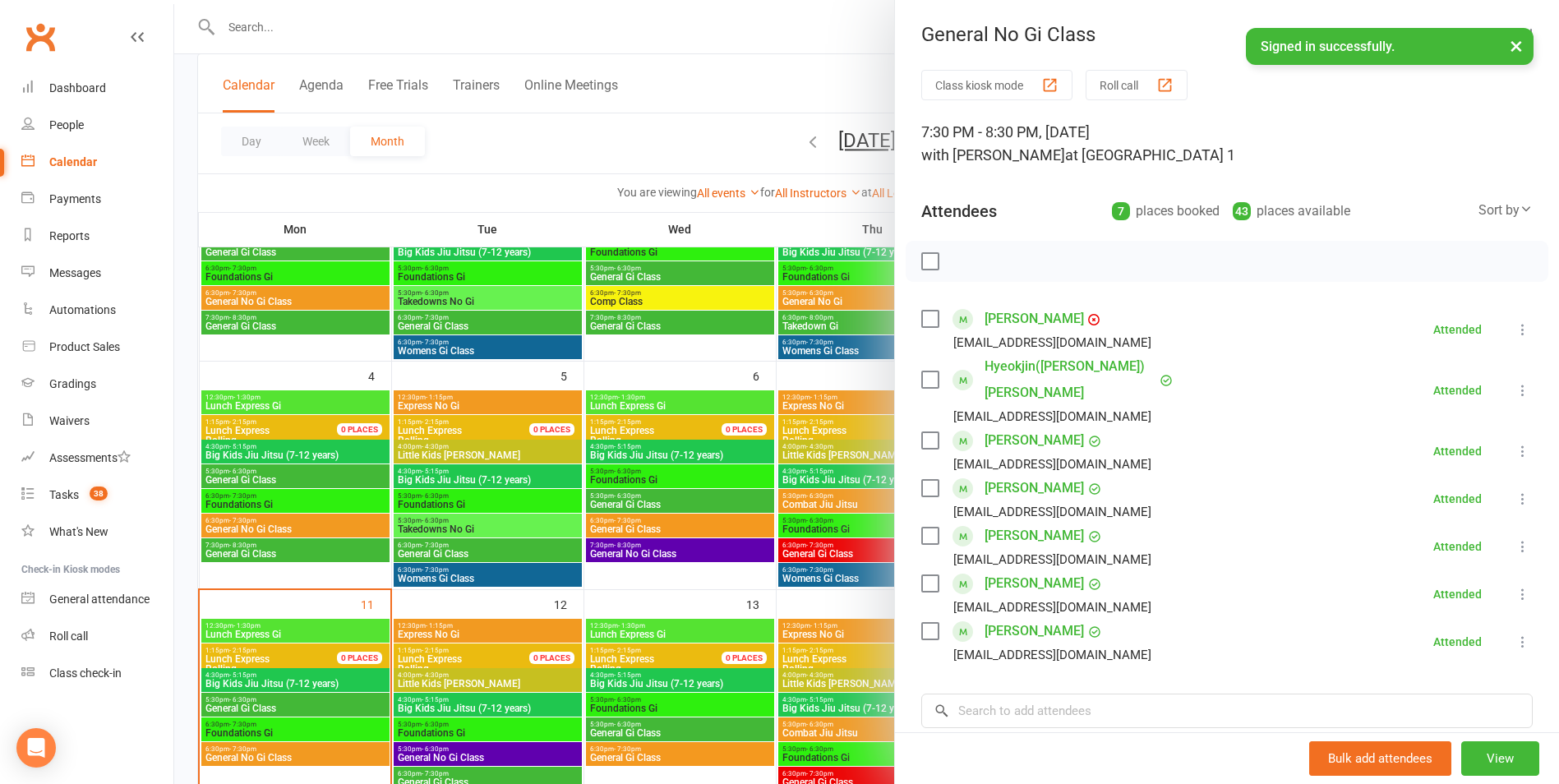
click at [806, 76] on div at bounding box center [866, 392] width 1385 height 784
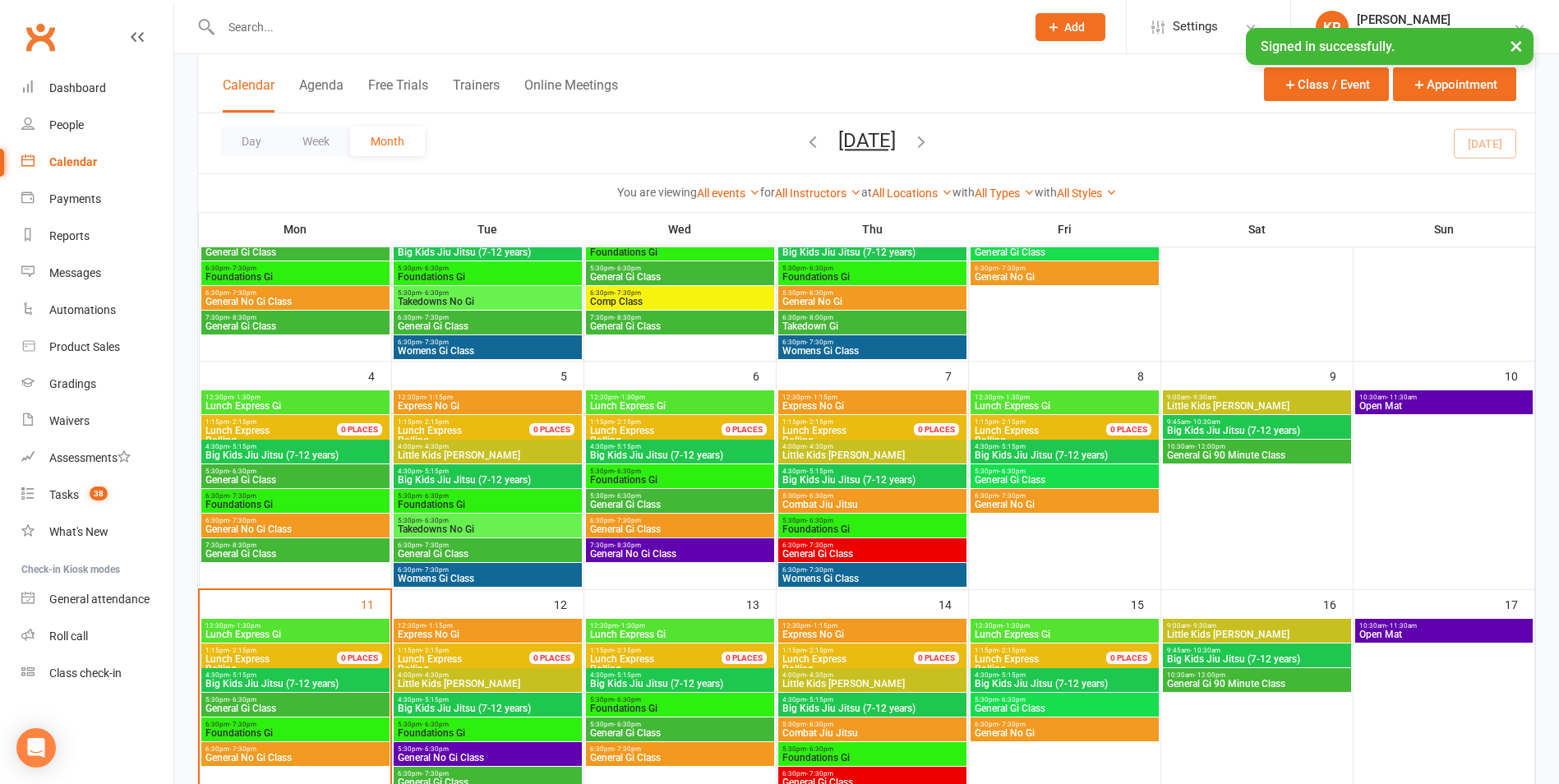
click at [859, 498] on span "5:30pm - 6:30pm" at bounding box center [872, 495] width 181 height 7
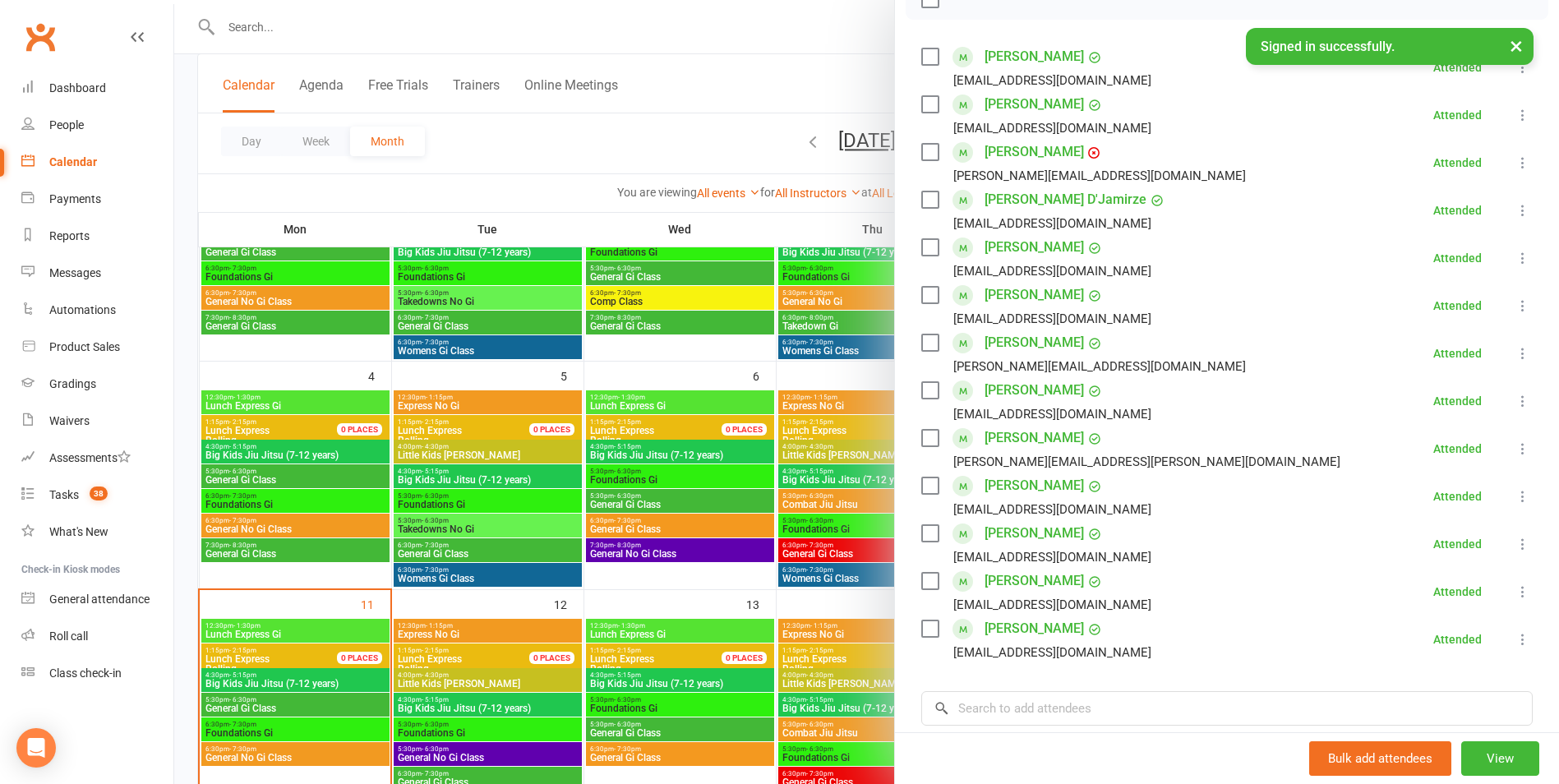
scroll to position [254, 0]
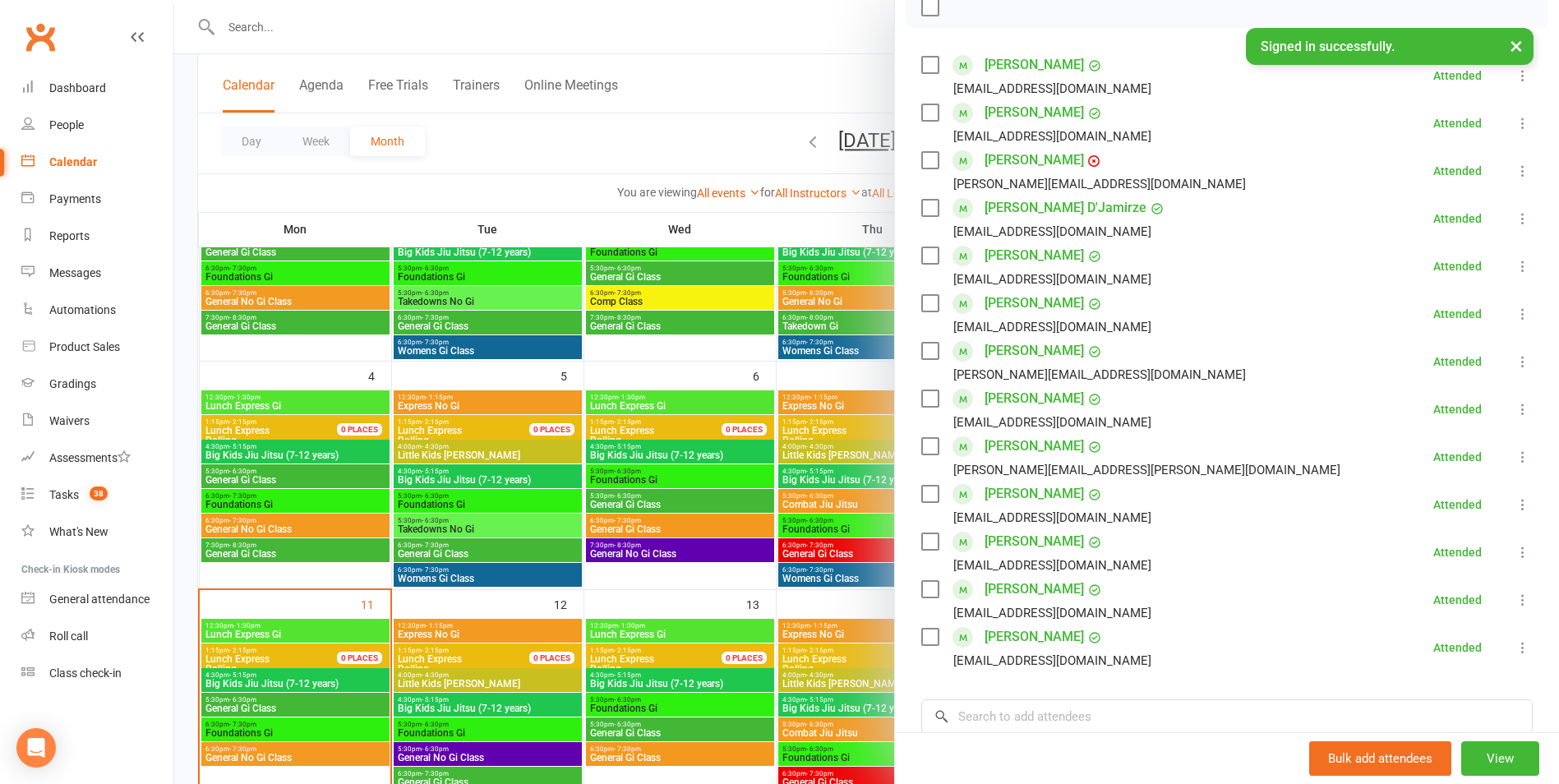
click at [838, 73] on div at bounding box center [866, 392] width 1385 height 784
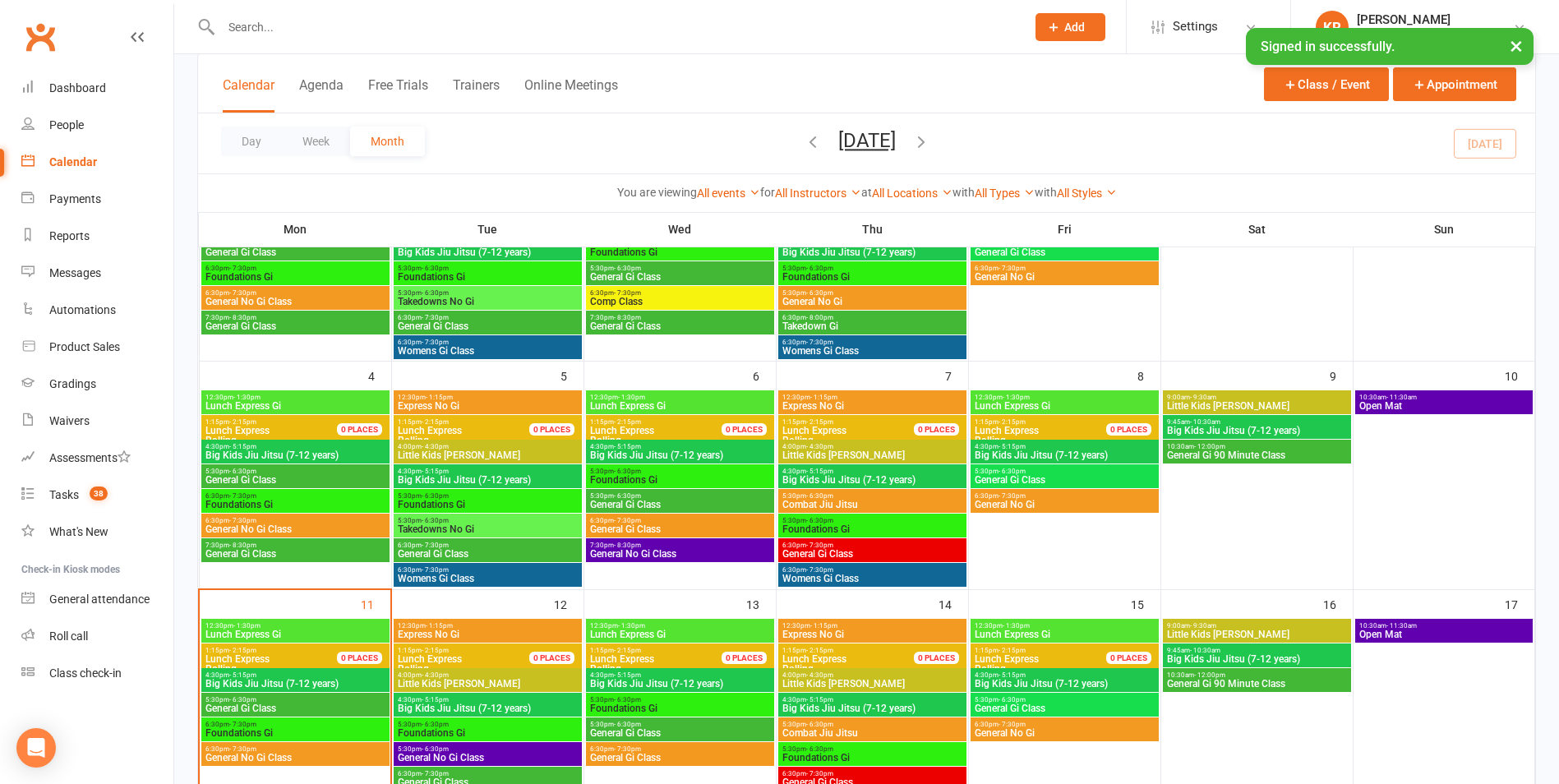
click at [857, 521] on span "5:30pm - 6:30pm" at bounding box center [872, 520] width 181 height 7
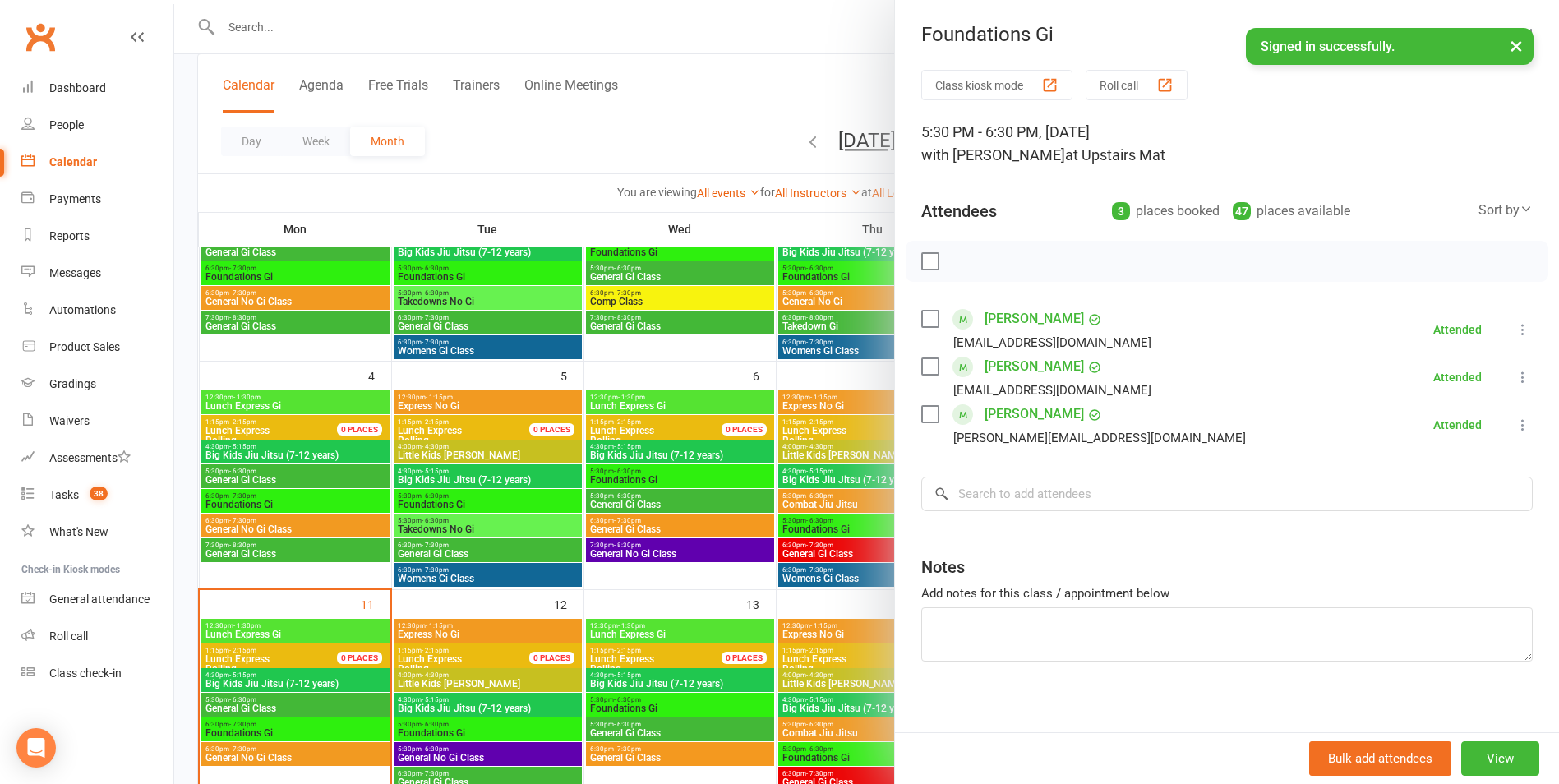
click at [842, 550] on div at bounding box center [866, 392] width 1385 height 784
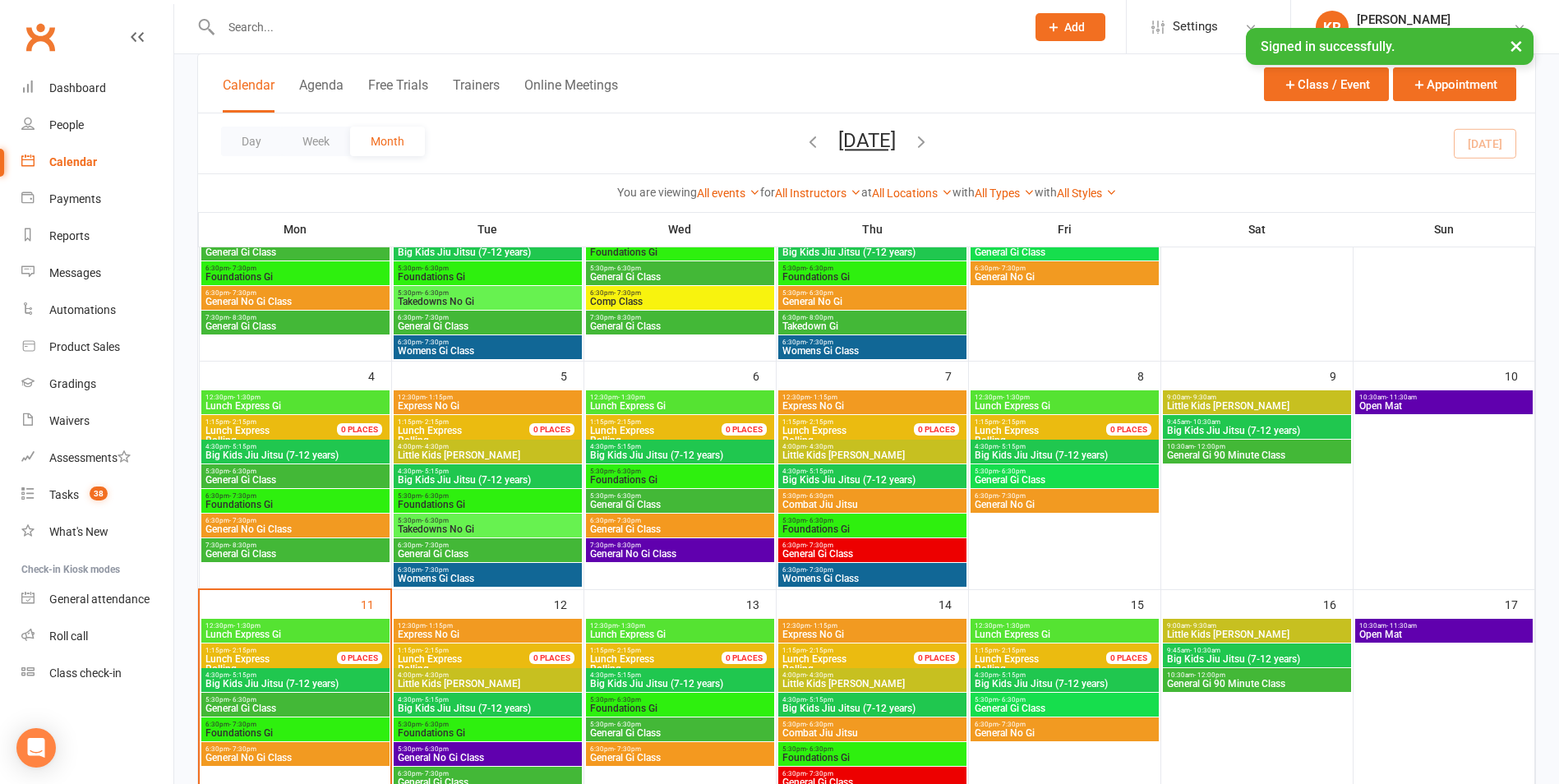
click at [842, 550] on span "General Gi Class" at bounding box center [872, 554] width 181 height 10
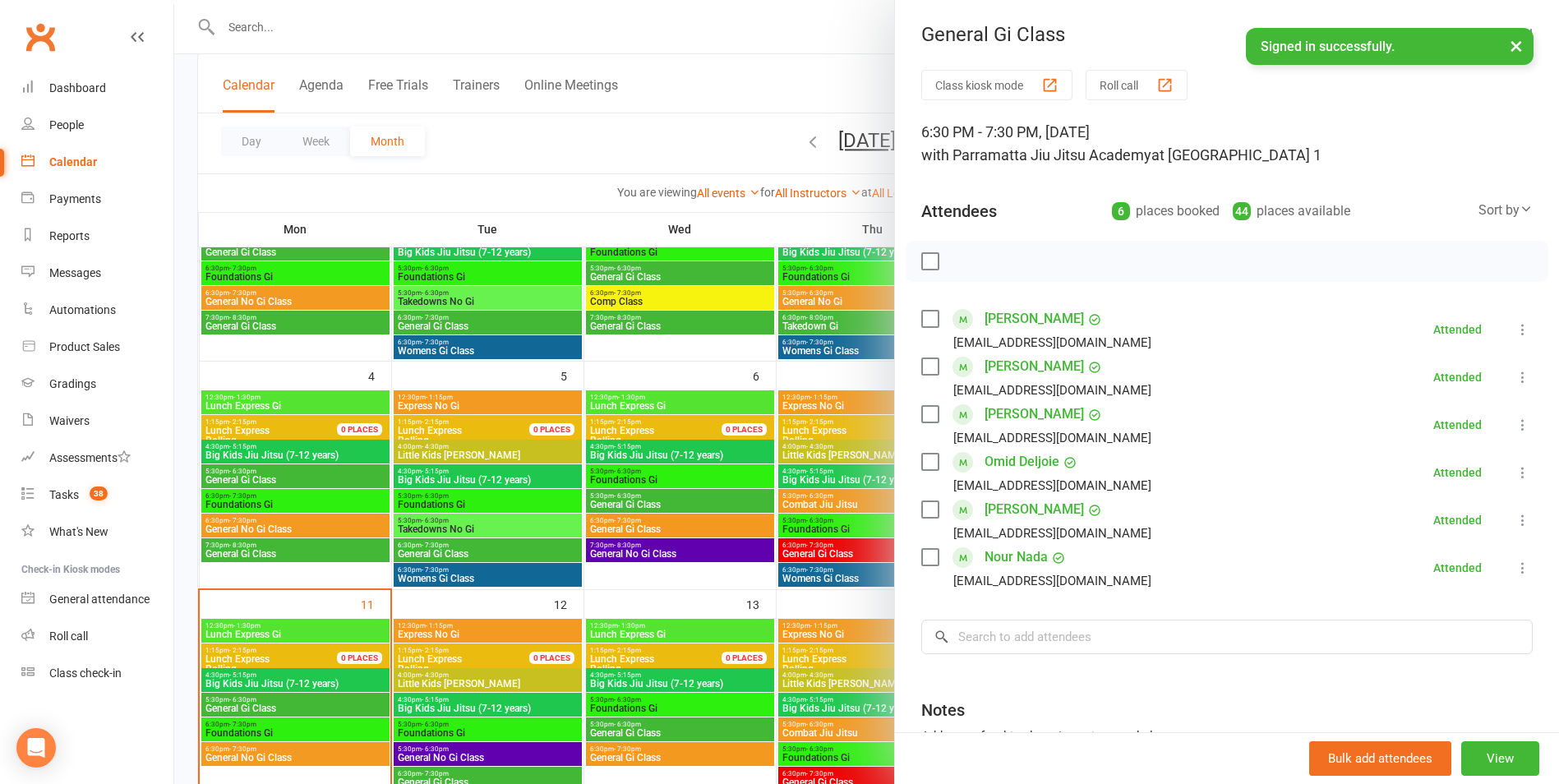
click at [834, 506] on div at bounding box center [866, 392] width 1385 height 784
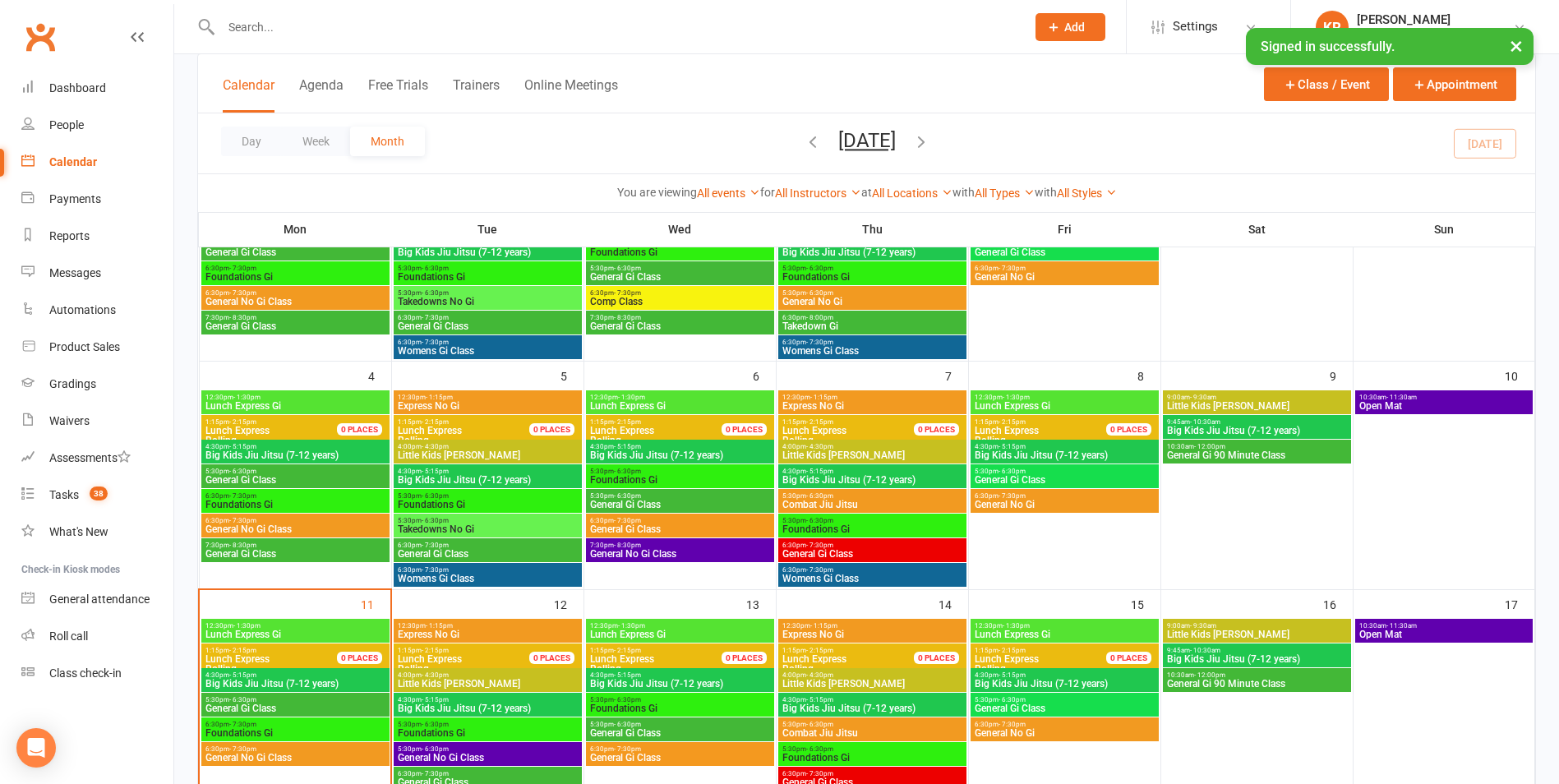
click at [834, 502] on span "Combat Jiu Jitsu" at bounding box center [872, 505] width 181 height 10
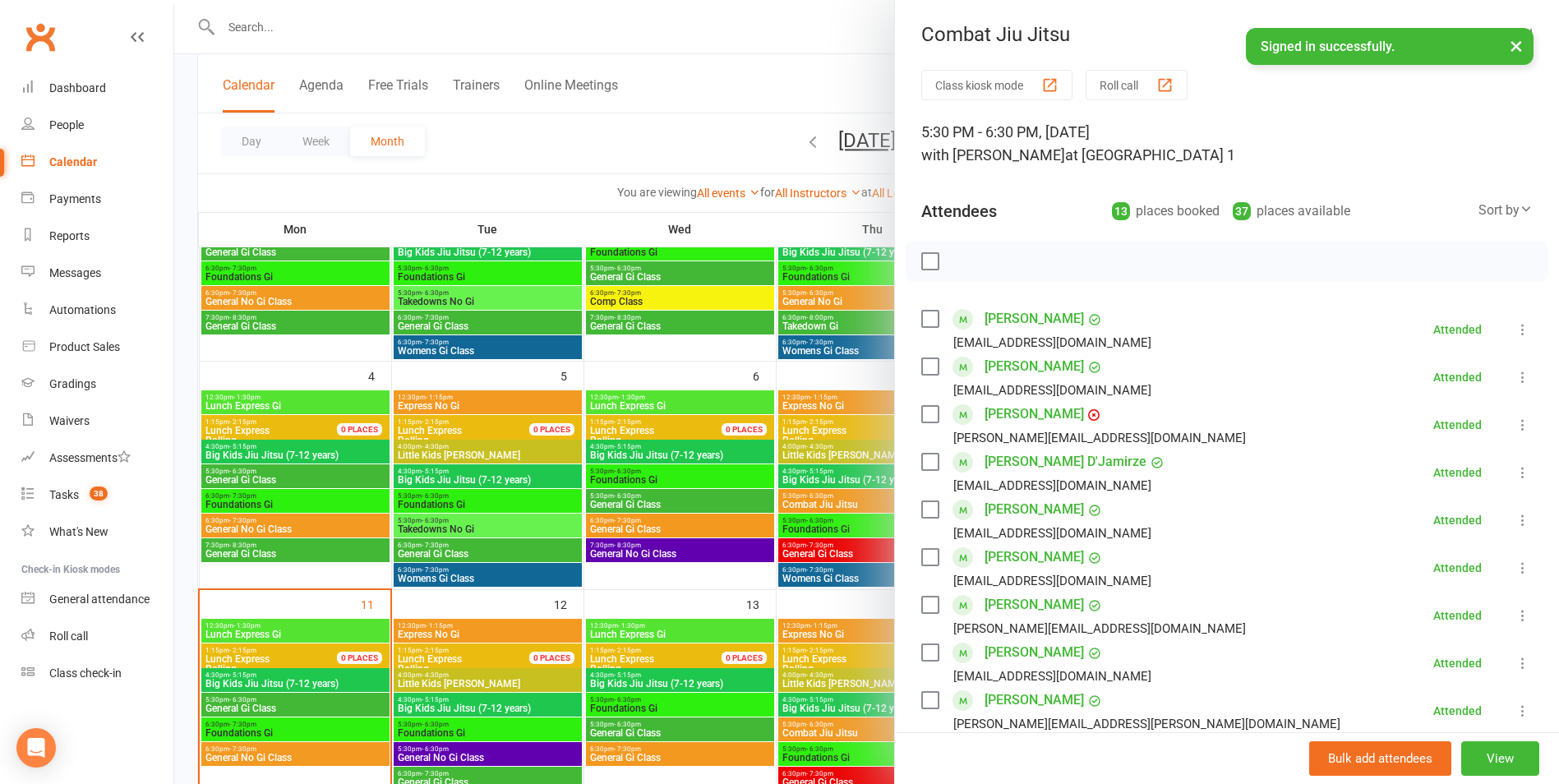
click at [825, 523] on div at bounding box center [866, 392] width 1385 height 784
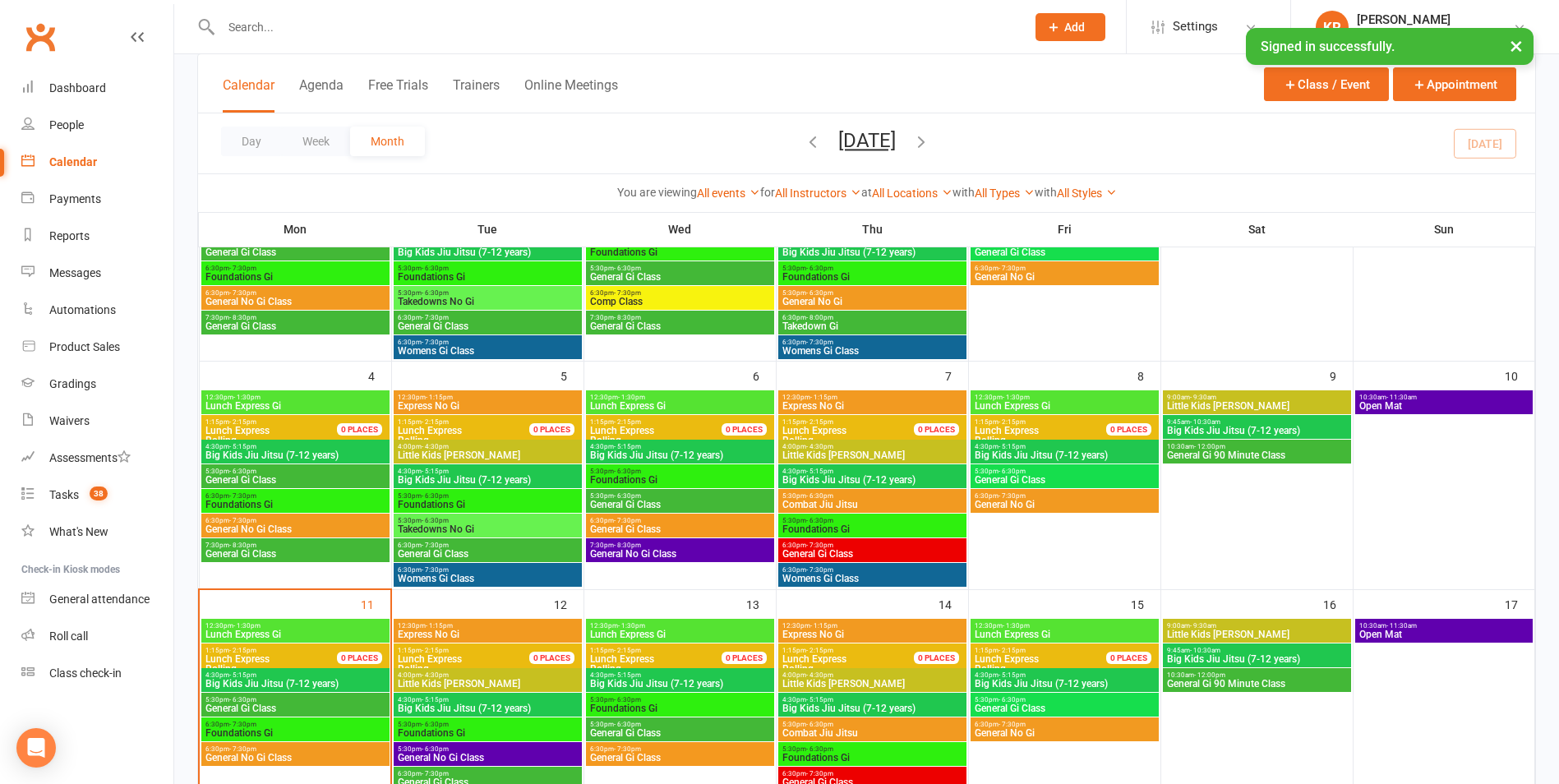
click at [825, 523] on span "- 6:30pm" at bounding box center [819, 520] width 27 height 7
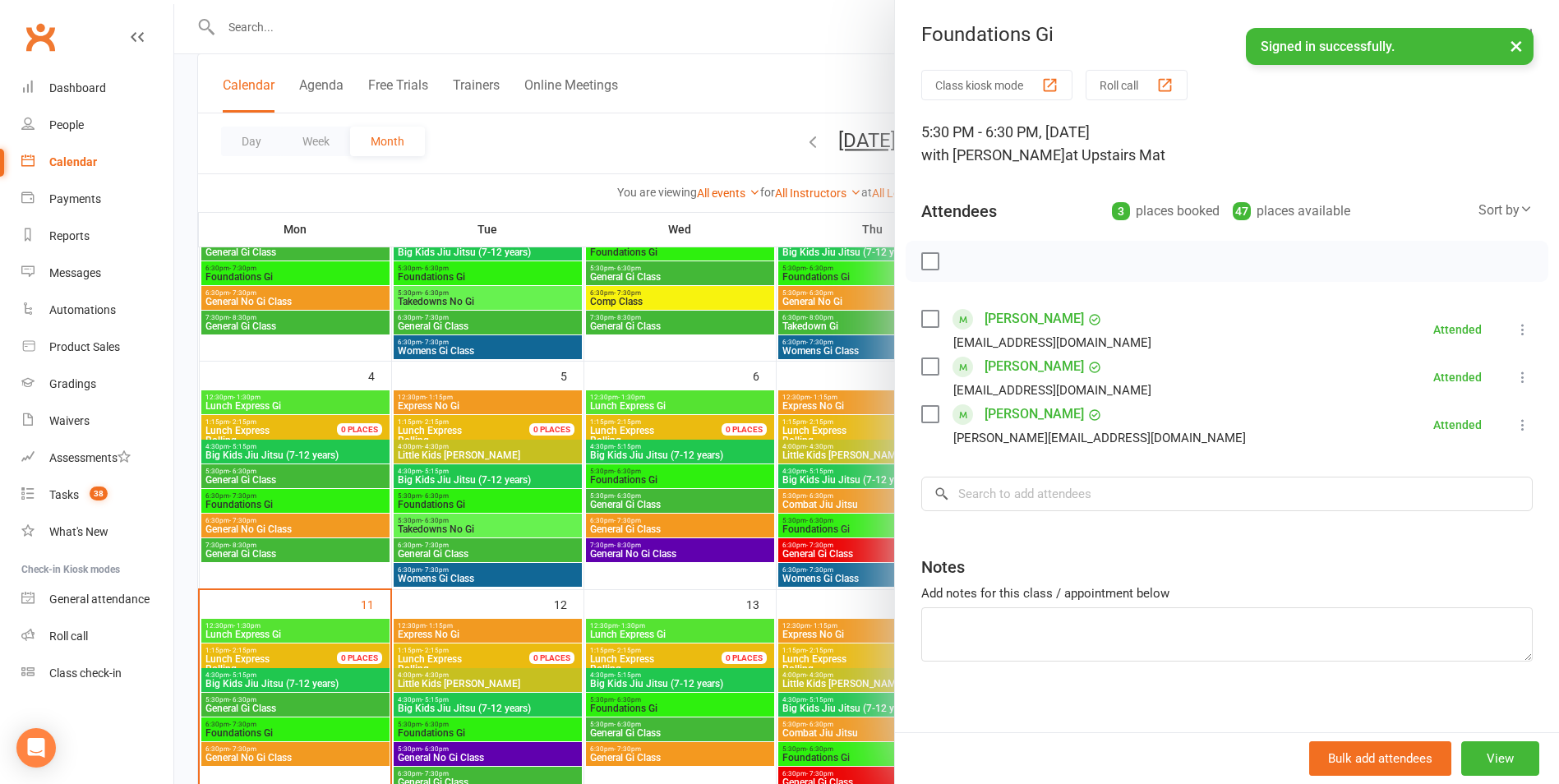
click at [810, 548] on div at bounding box center [866, 392] width 1385 height 784
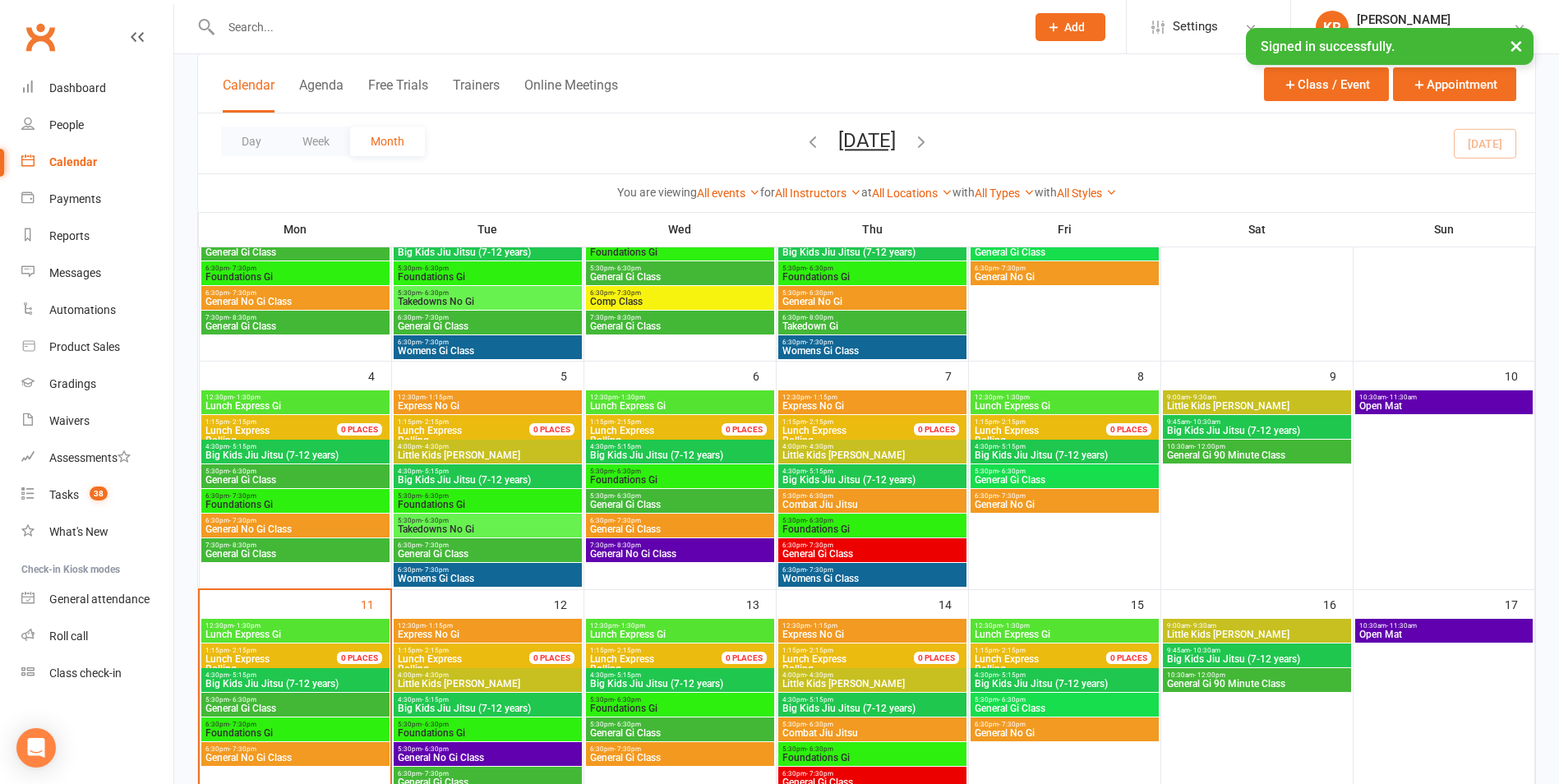
click at [810, 549] on span "General Gi Class" at bounding box center [872, 554] width 181 height 10
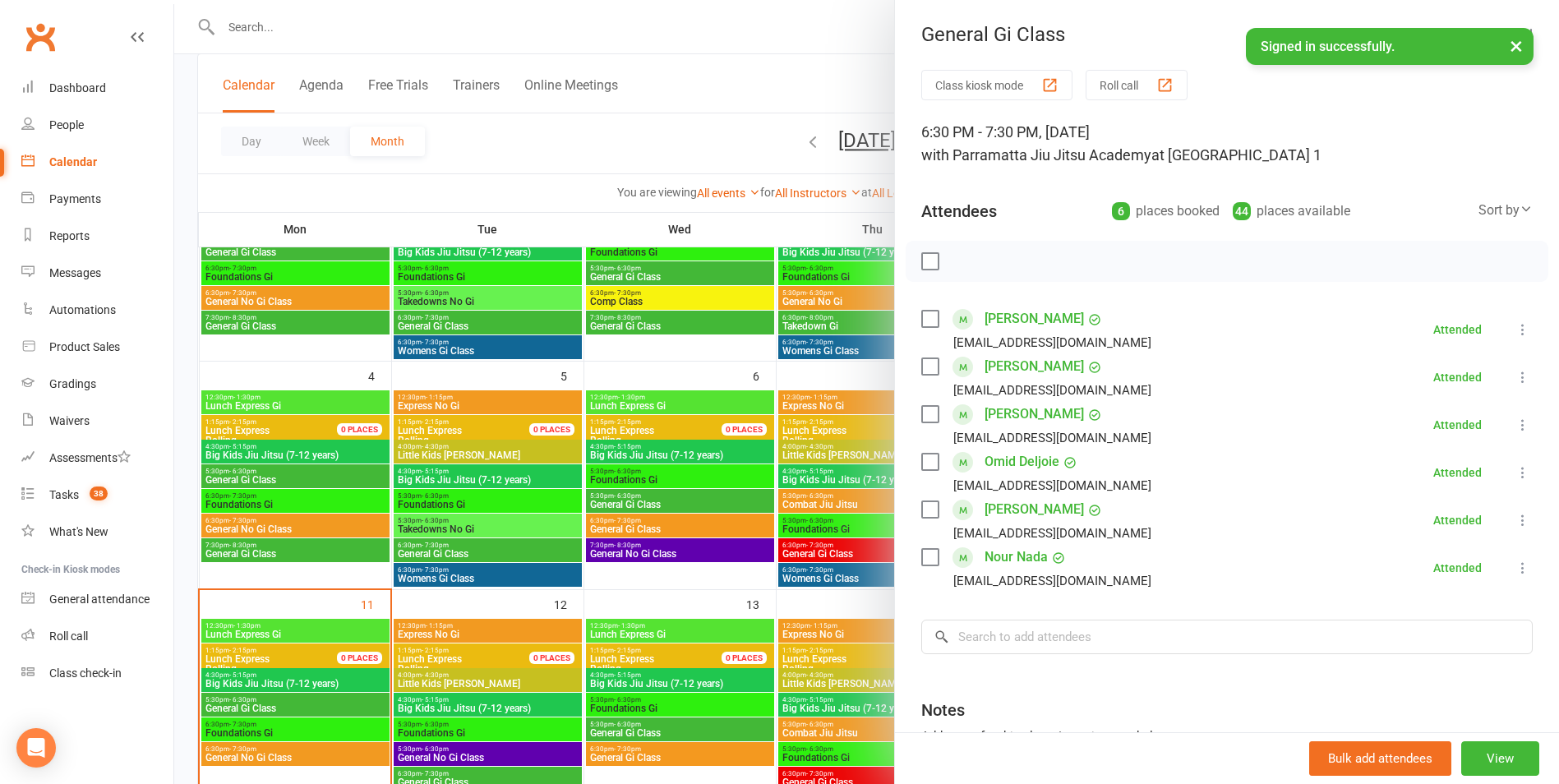
click at [817, 572] on div at bounding box center [866, 392] width 1385 height 784
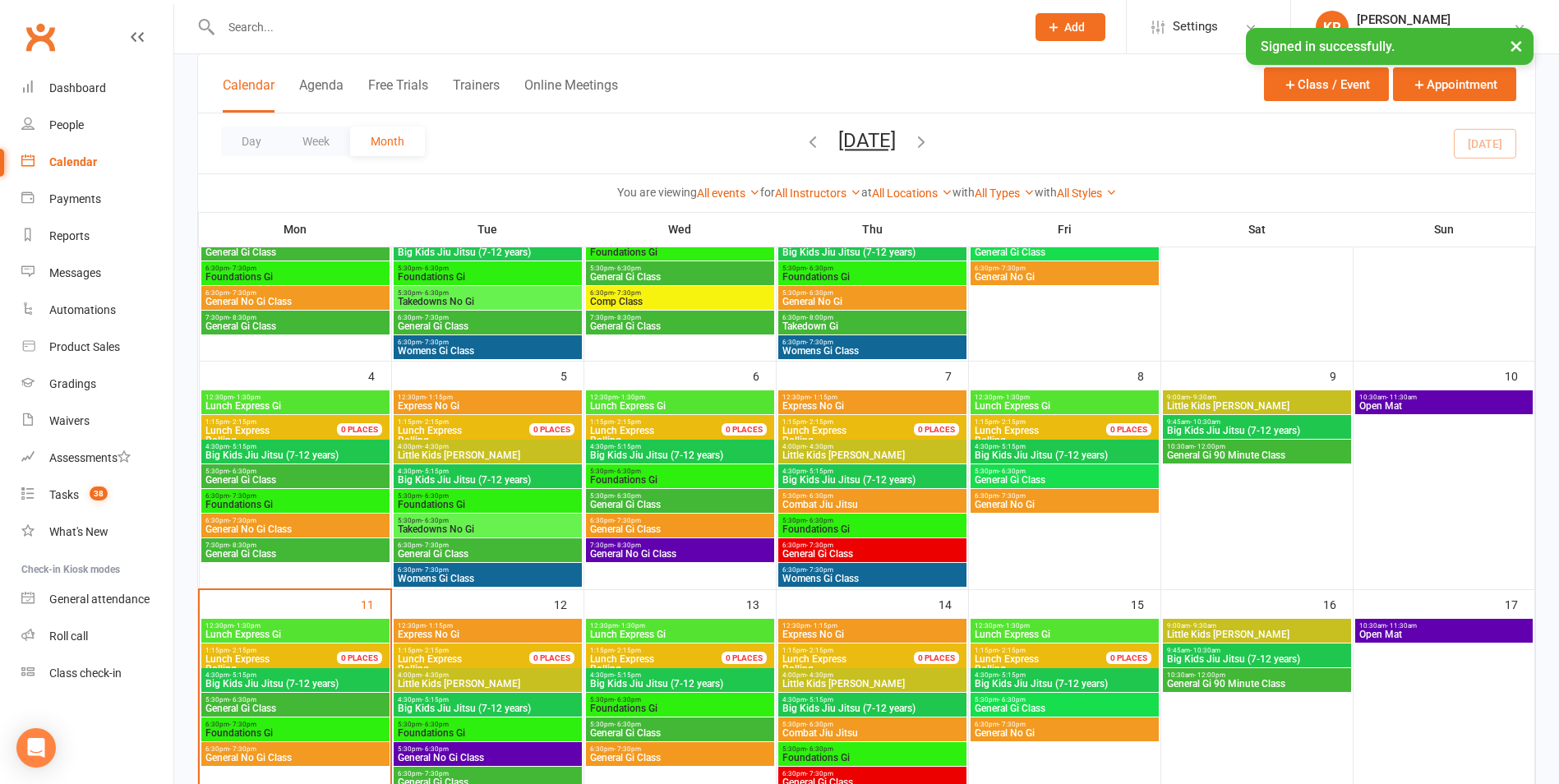
click at [817, 572] on span "- 7:30pm" at bounding box center [819, 570] width 27 height 7
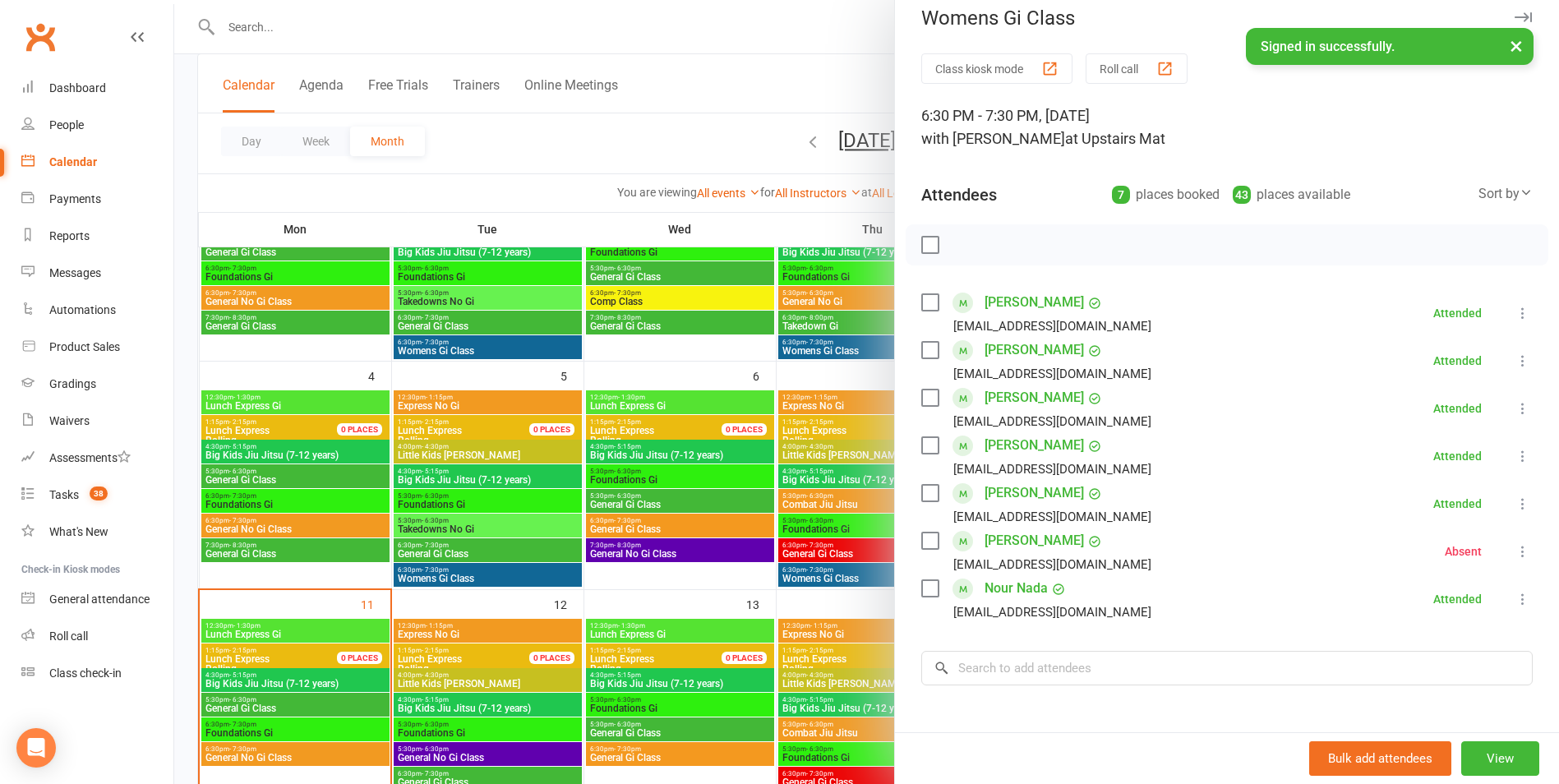
scroll to position [50, 0]
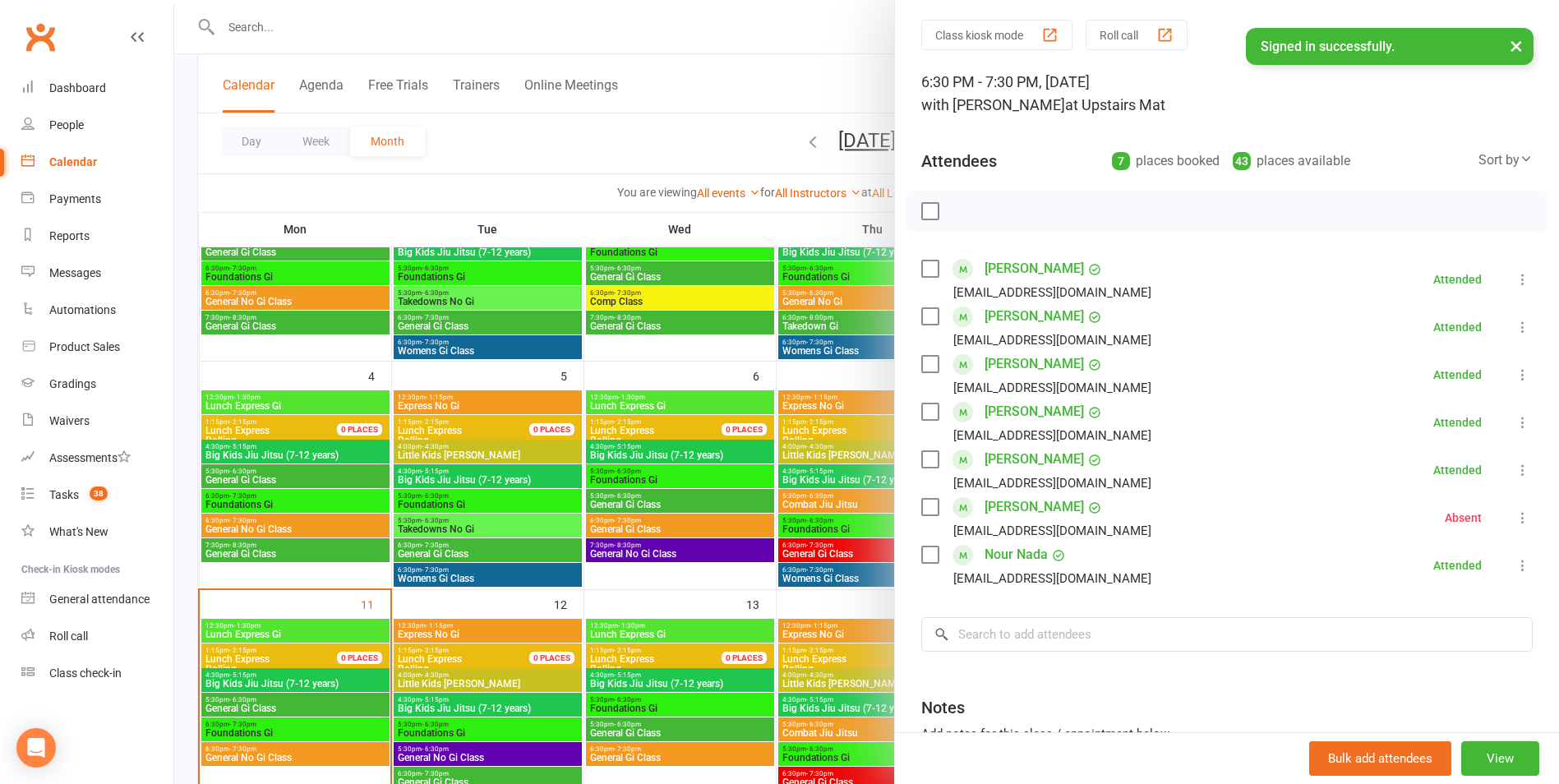
click at [788, 53] on div at bounding box center [866, 392] width 1385 height 784
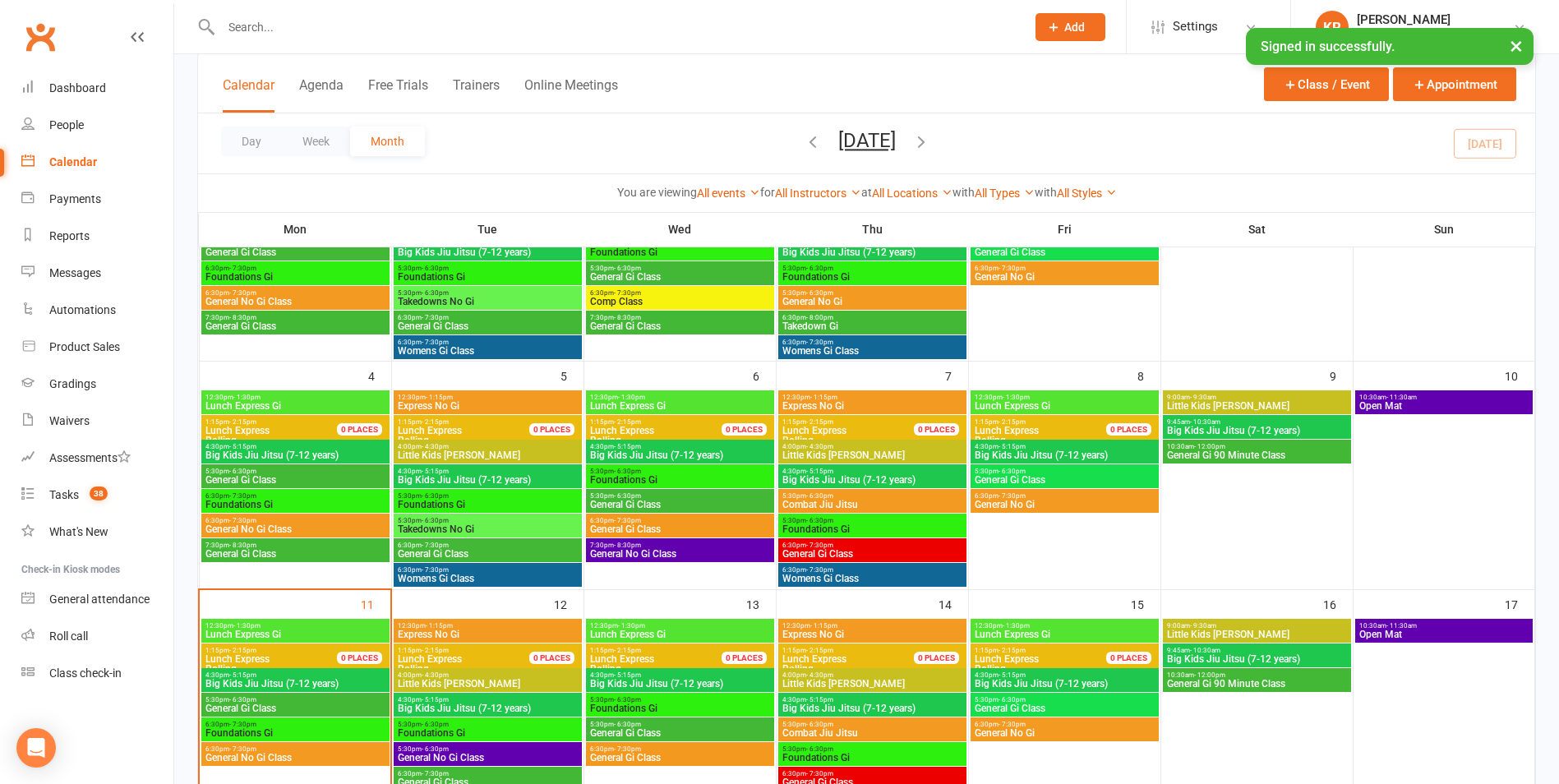
click at [1022, 444] on span "- 5:15pm" at bounding box center [1012, 446] width 27 height 7
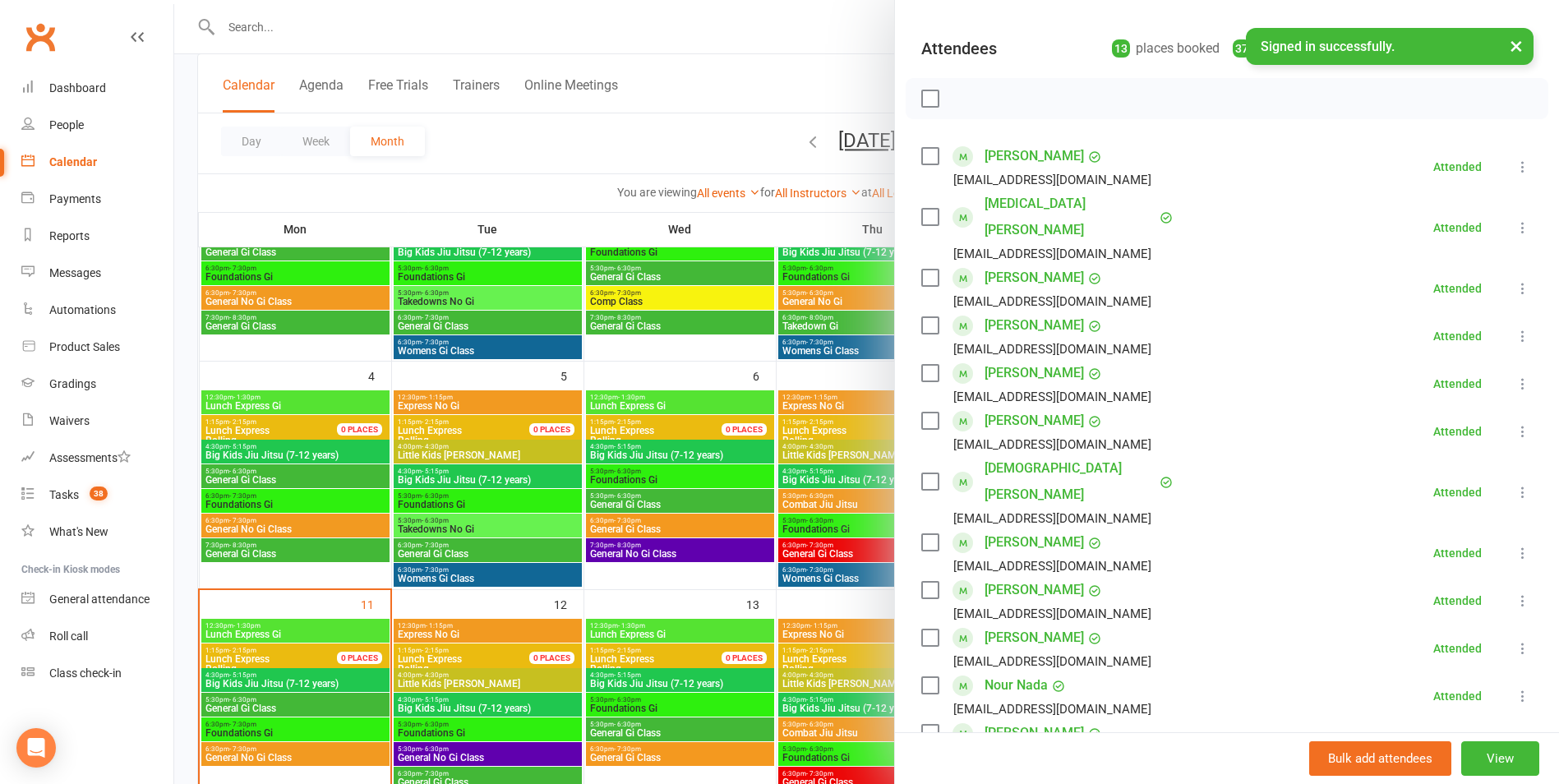
scroll to position [154, 0]
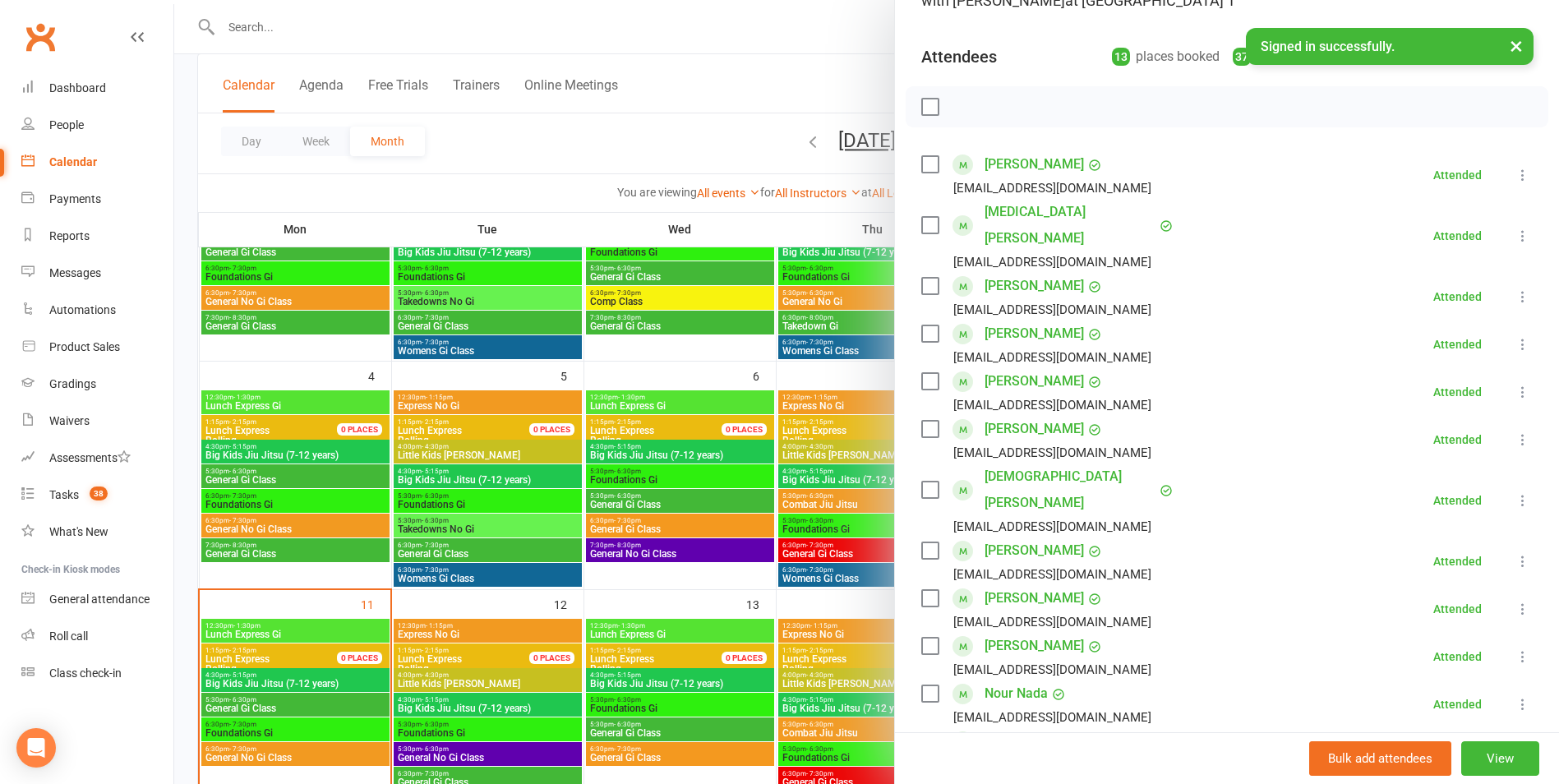
click at [716, 129] on div at bounding box center [866, 392] width 1385 height 784
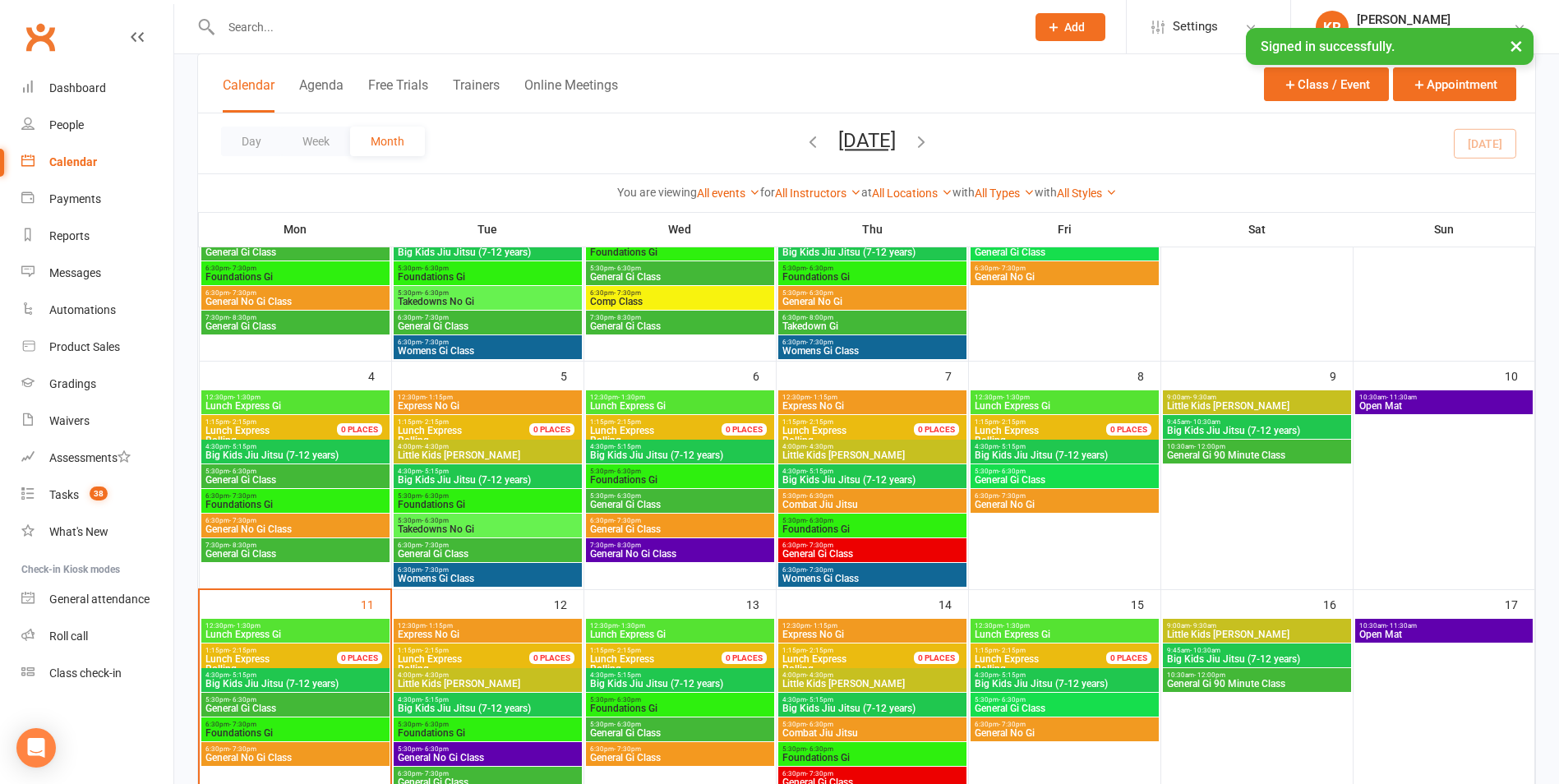
click at [1019, 475] on span "General Gi Class" at bounding box center [1064, 480] width 181 height 10
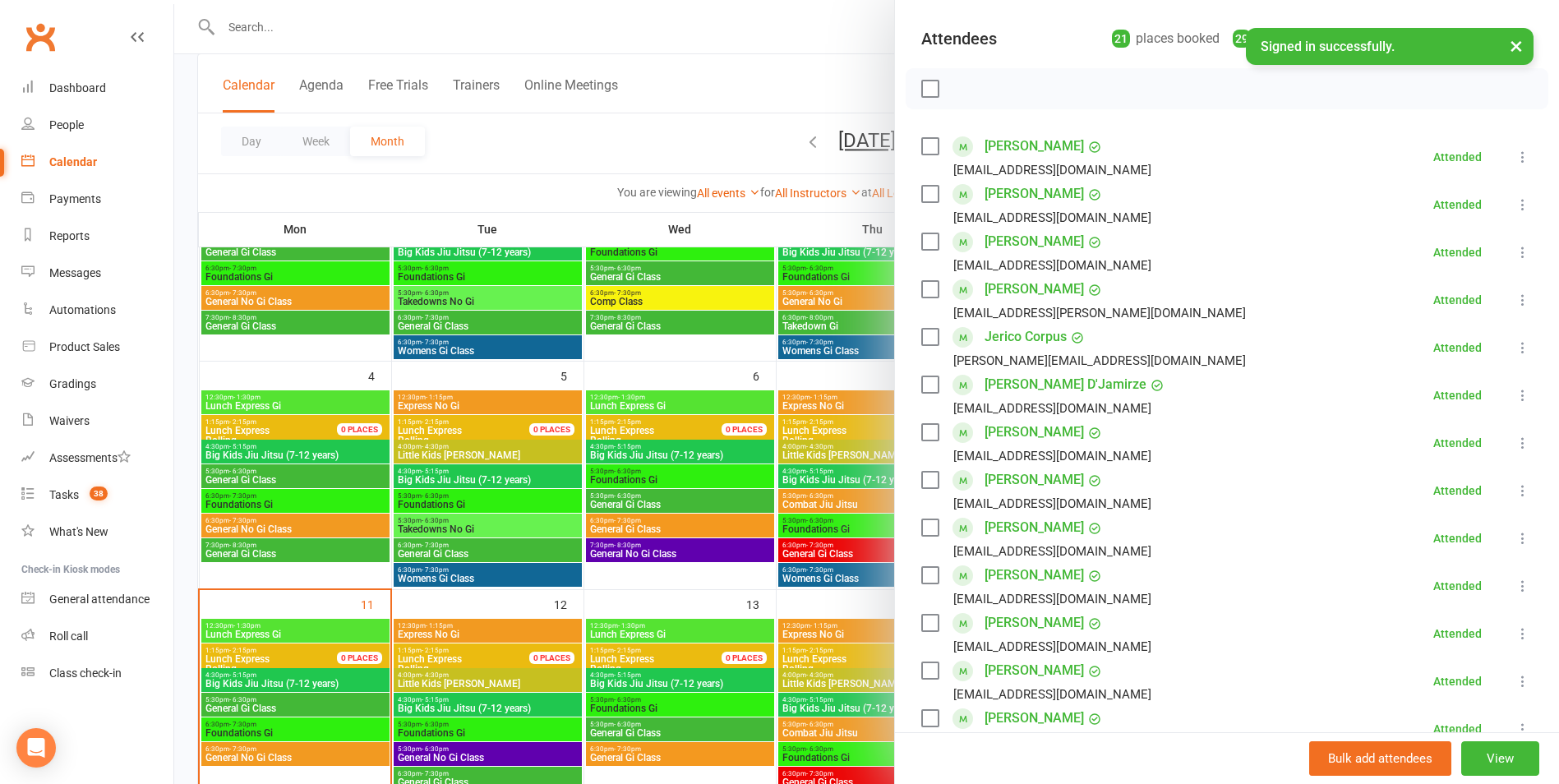
scroll to position [158, 0]
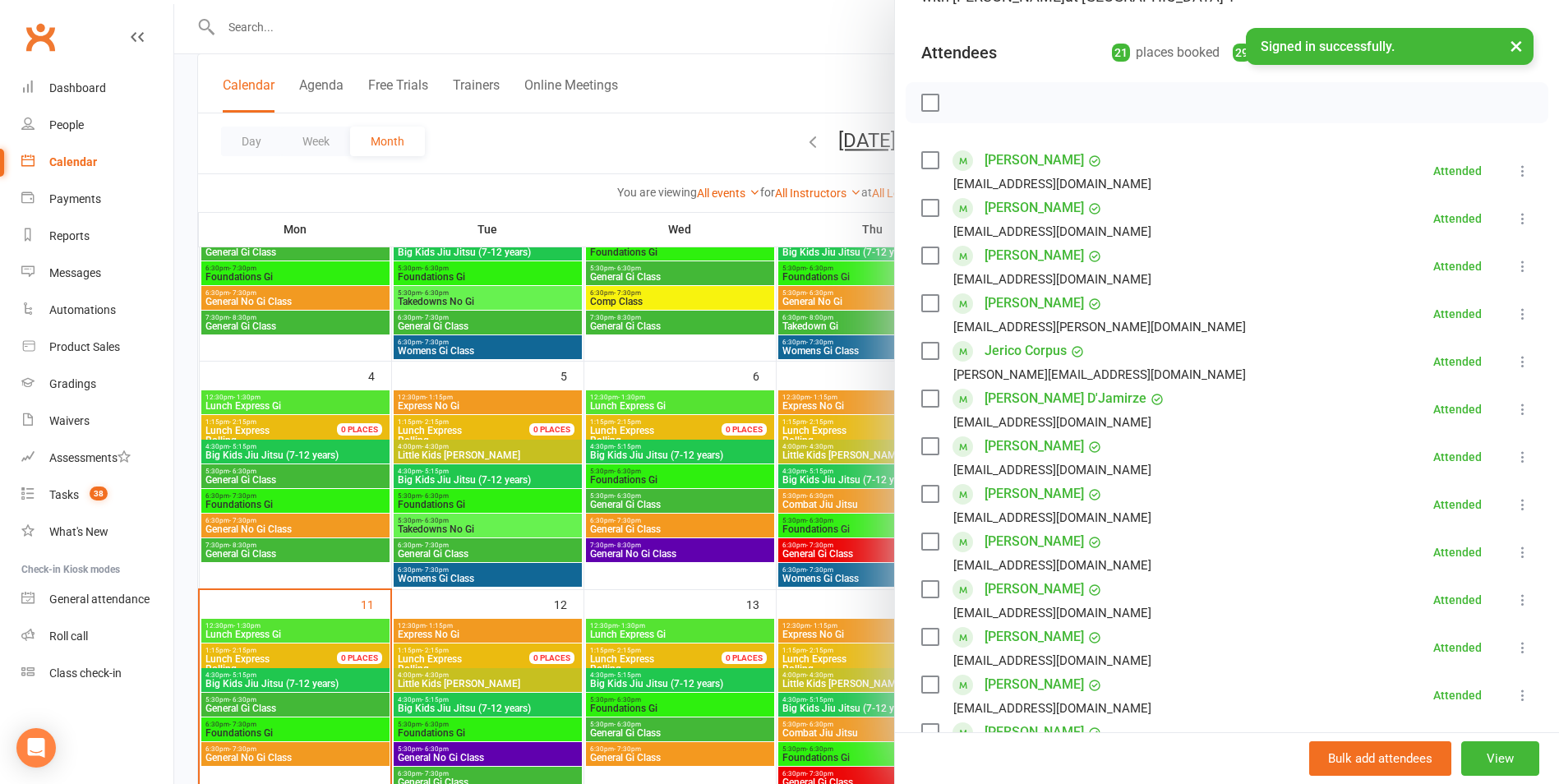
click at [772, 82] on div at bounding box center [866, 392] width 1385 height 784
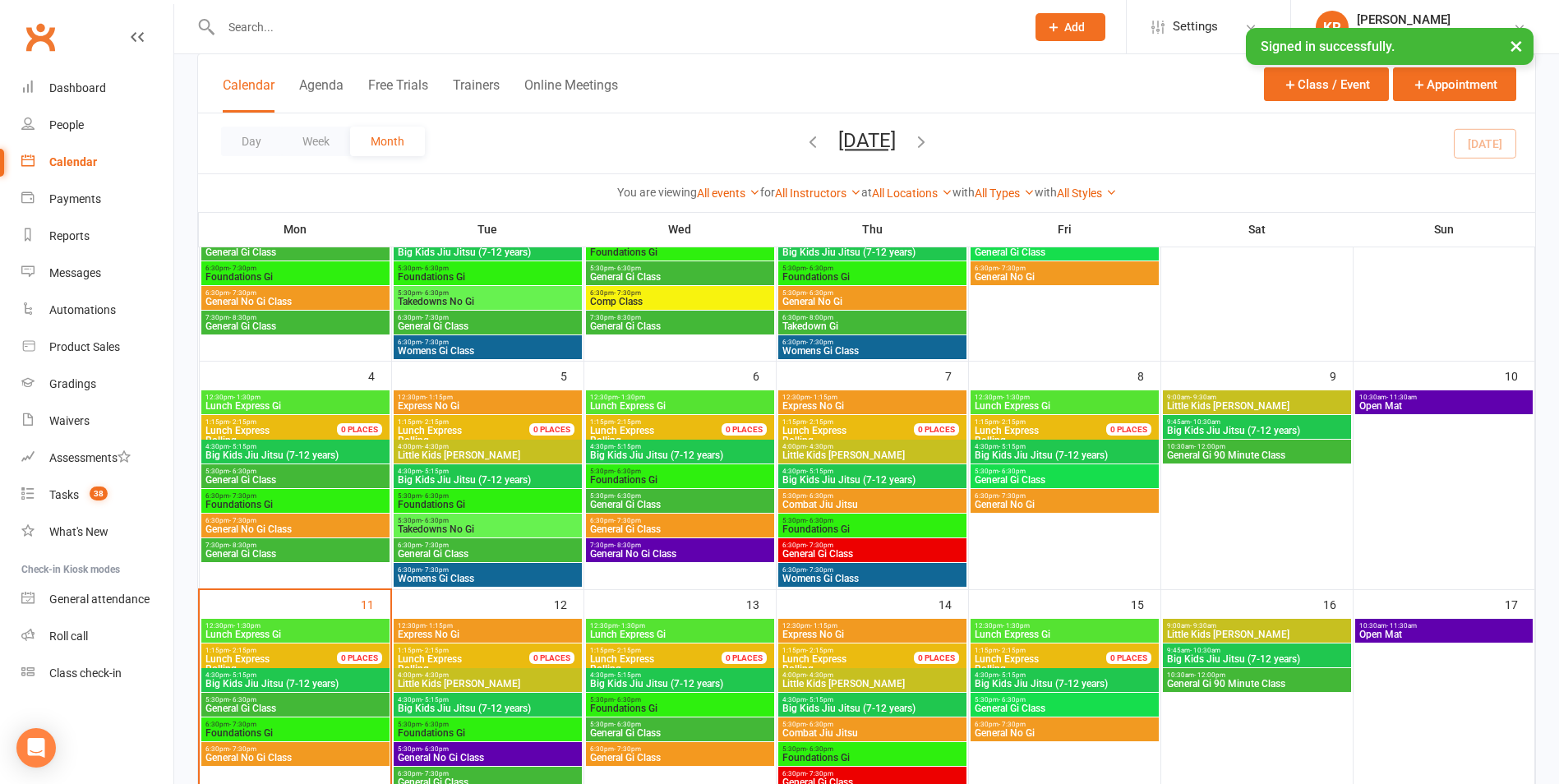
click at [1035, 500] on span "General No Gi" at bounding box center [1064, 505] width 181 height 10
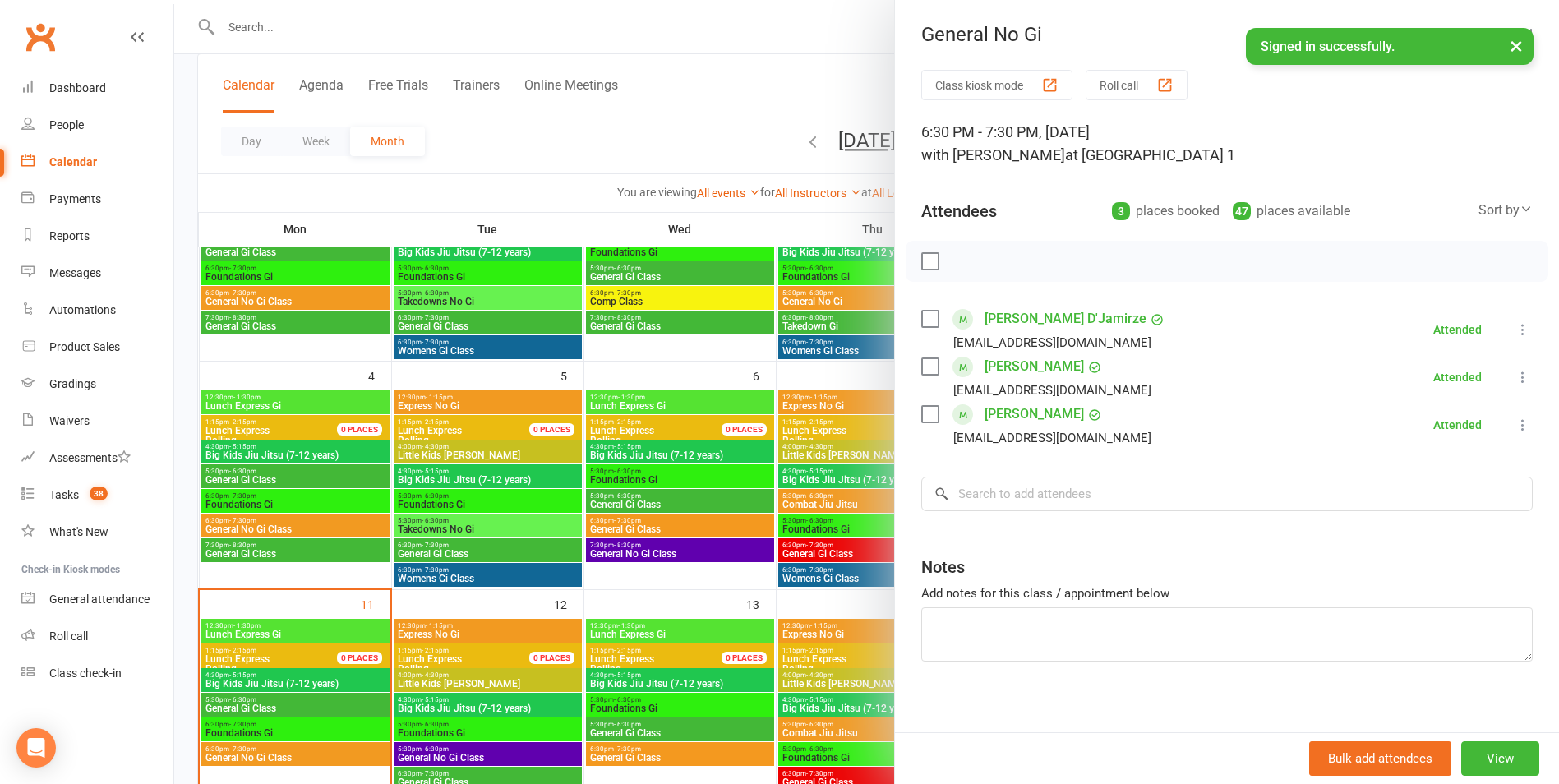
click at [814, 54] on div at bounding box center [866, 392] width 1385 height 784
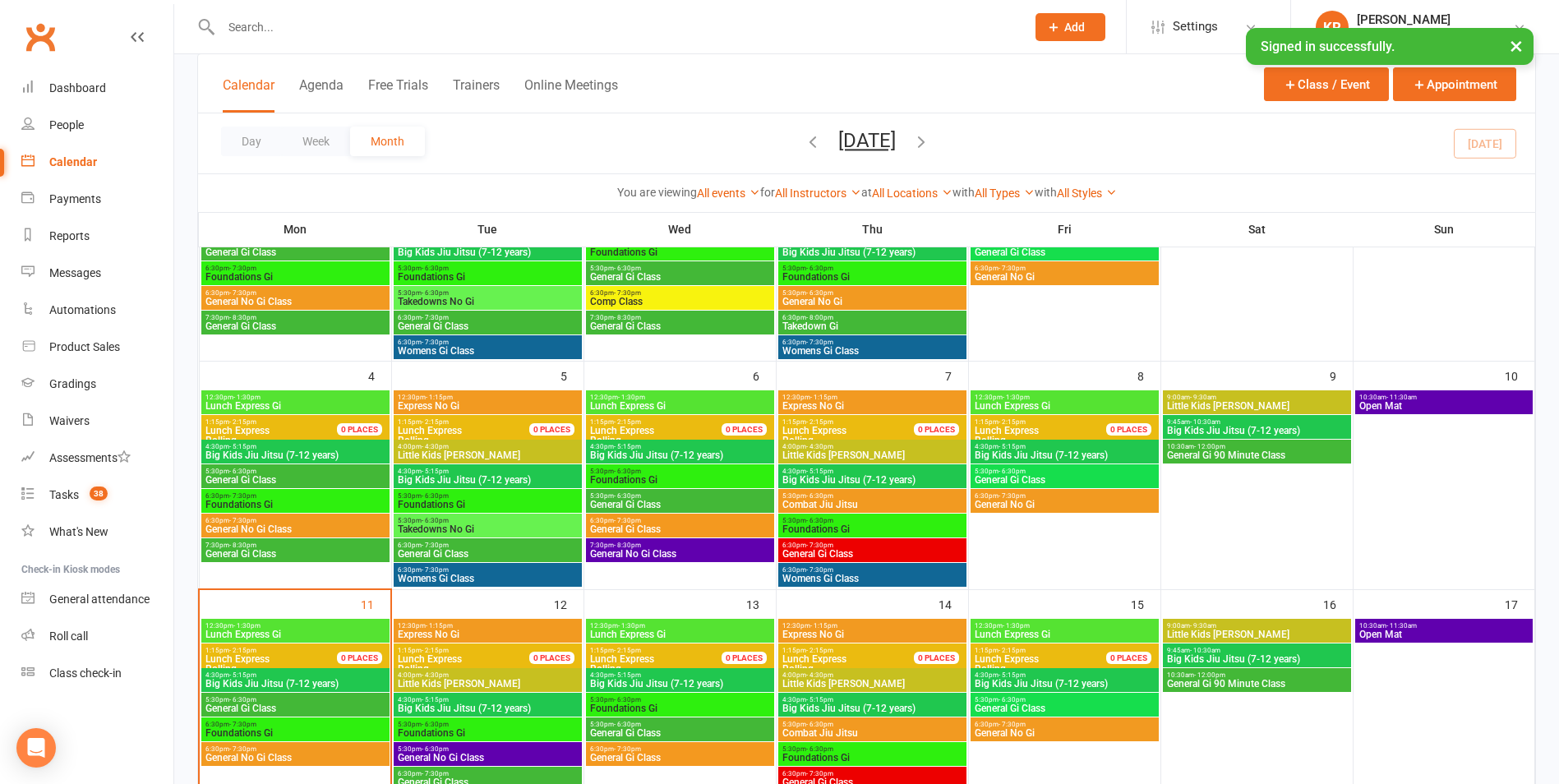
click at [1029, 506] on span "General No Gi" at bounding box center [1064, 505] width 181 height 10
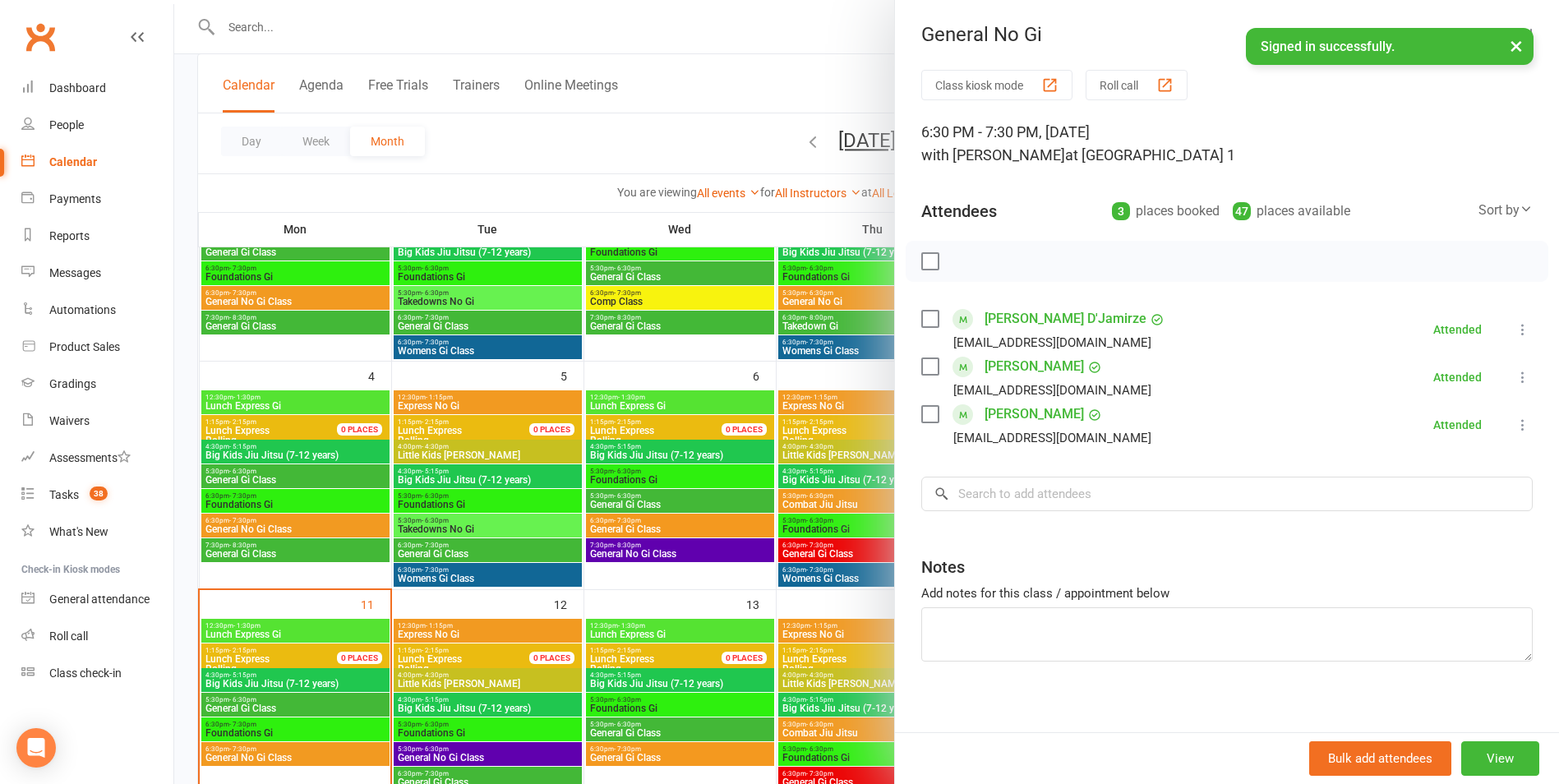
click at [724, 88] on div at bounding box center [866, 392] width 1385 height 784
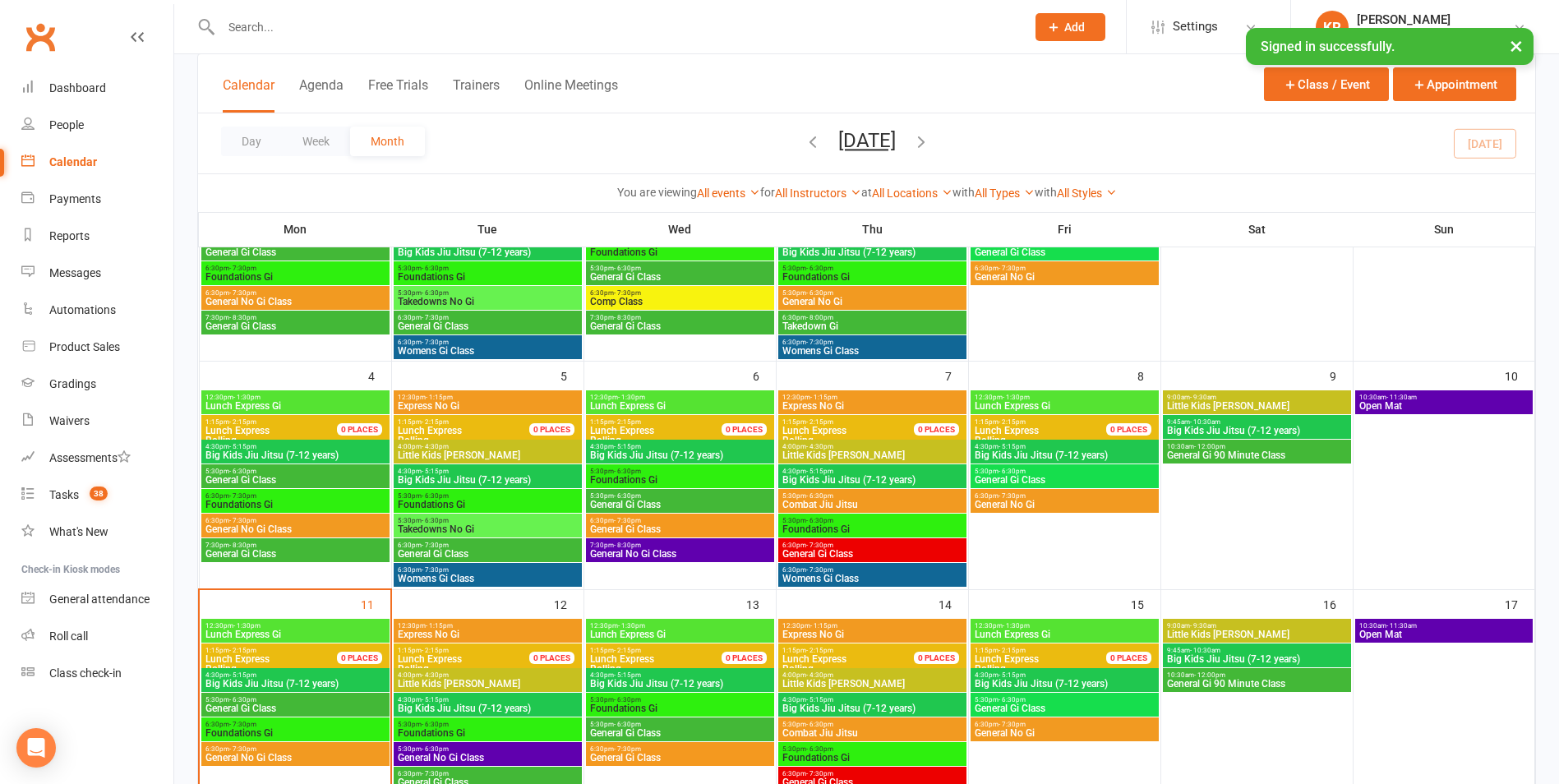
click at [348, 652] on div "0 PLACES" at bounding box center [359, 657] width 45 height 12
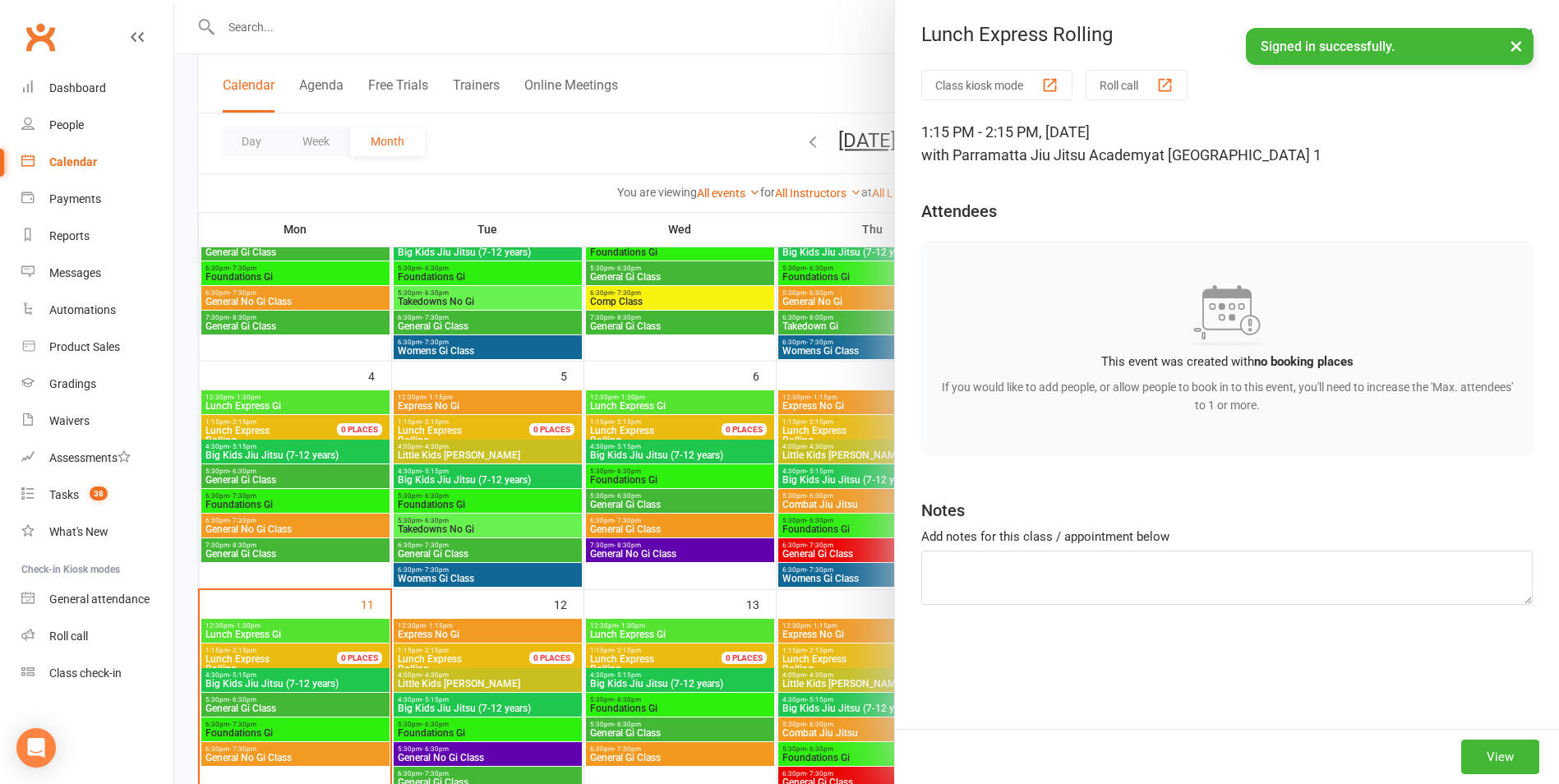
click at [700, 76] on div at bounding box center [866, 392] width 1385 height 784
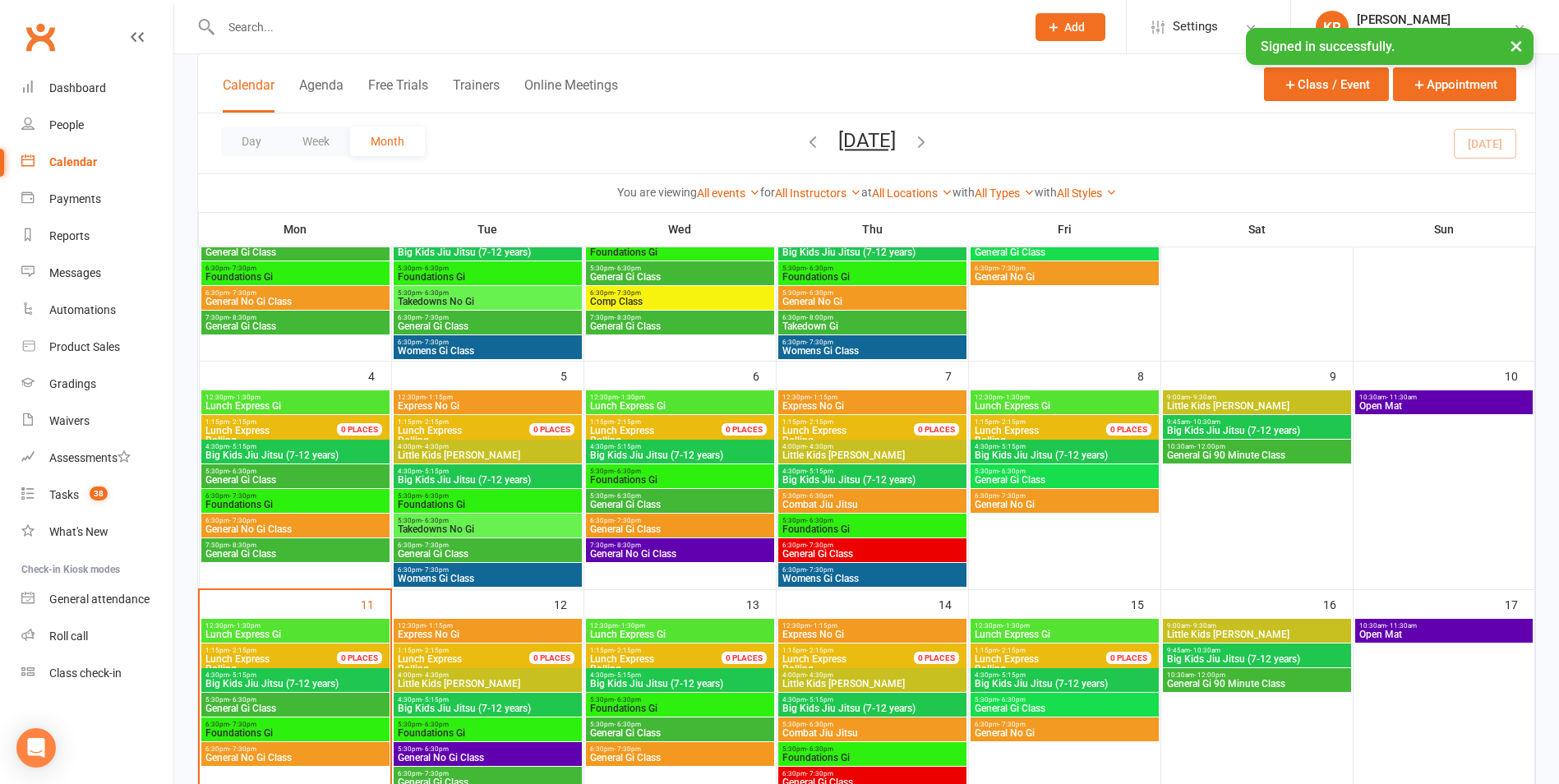
click at [333, 21] on input "text" at bounding box center [615, 27] width 798 height 23
click at [1073, 31] on span "Add" at bounding box center [1074, 27] width 21 height 13
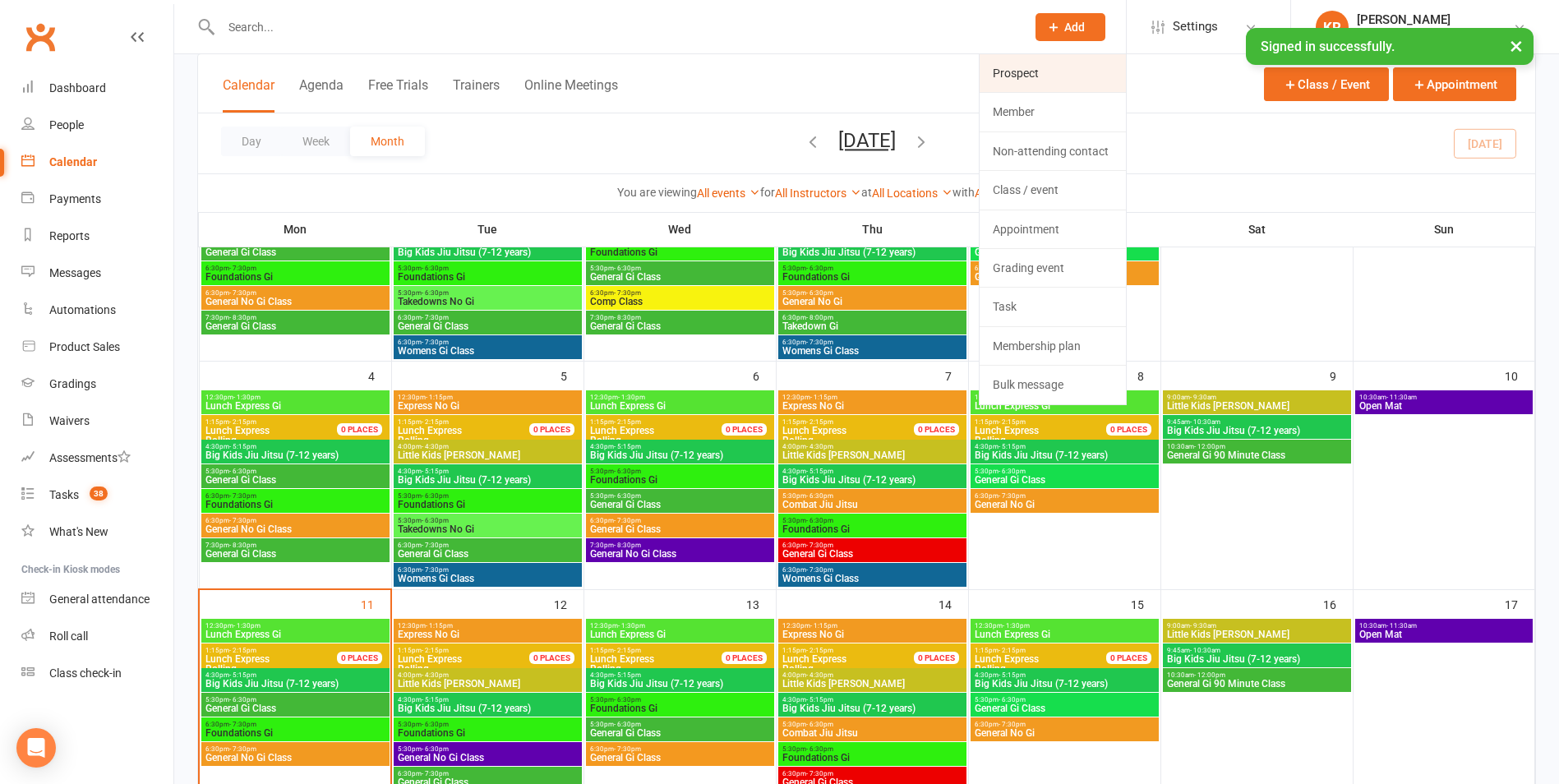
click at [1044, 71] on link "Prospect" at bounding box center [1052, 73] width 146 height 38
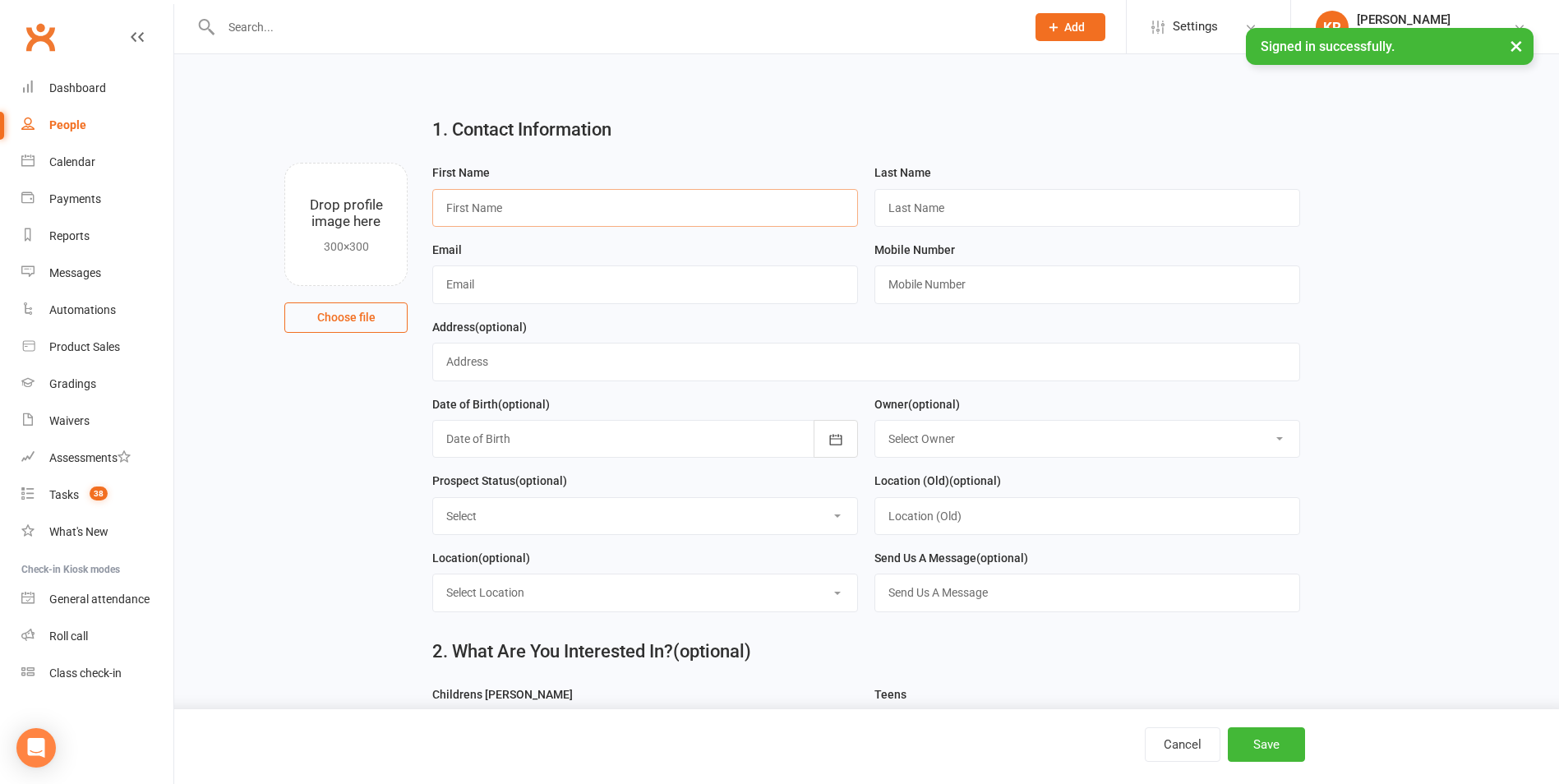
click at [495, 206] on input "text" at bounding box center [645, 208] width 425 height 38
type input "[PERSON_NAME]"
click at [932, 204] on input "text" at bounding box center [1087, 208] width 425 height 38
type input "DELHEY"
click at [596, 281] on input "text" at bounding box center [645, 284] width 425 height 38
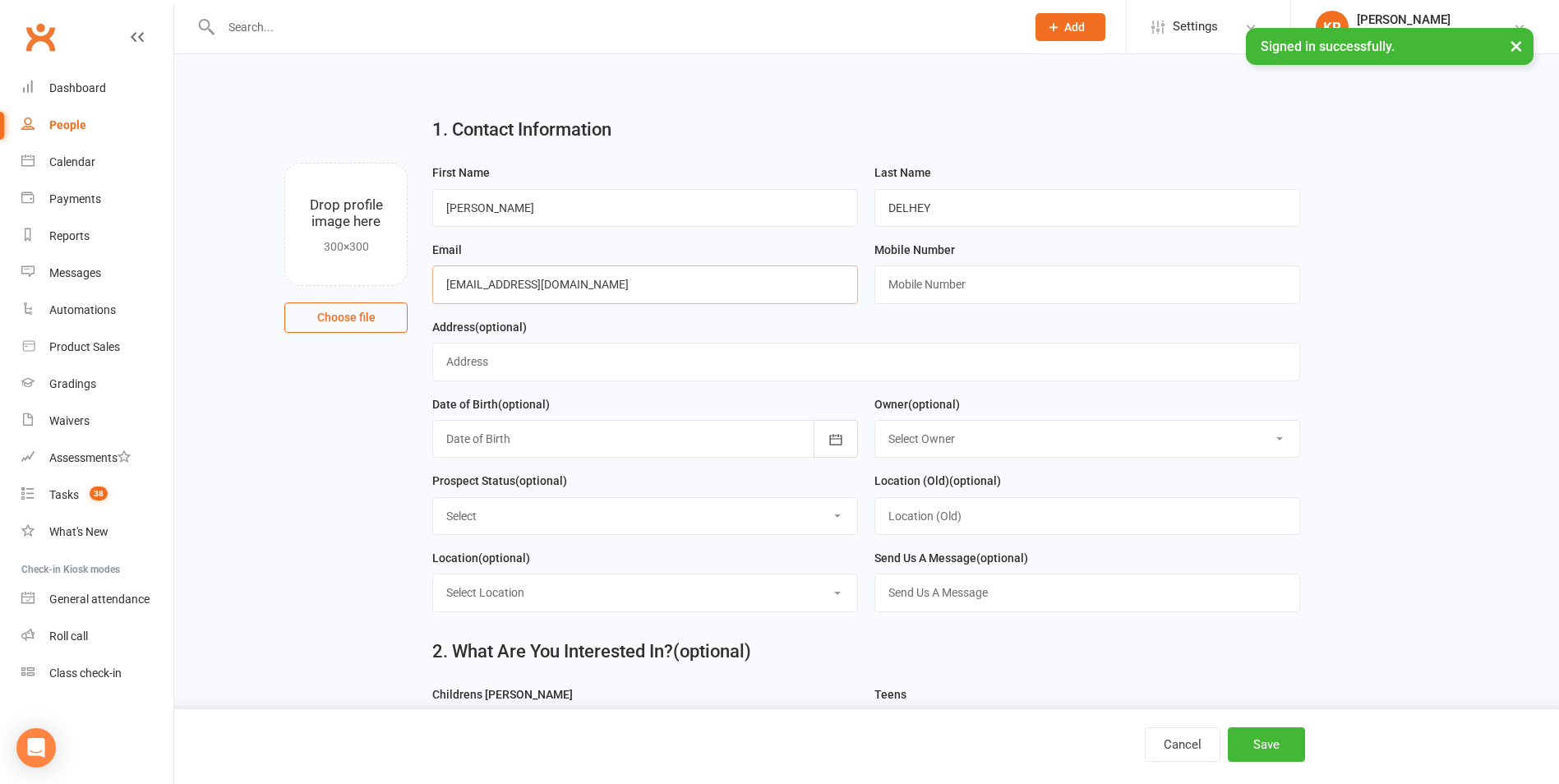
type input "[EMAIL_ADDRESS][DOMAIN_NAME]"
click at [910, 286] on input "text" at bounding box center [1087, 284] width 425 height 38
type input "0415519245"
click at [1261, 748] on button "Save" at bounding box center [1266, 744] width 77 height 35
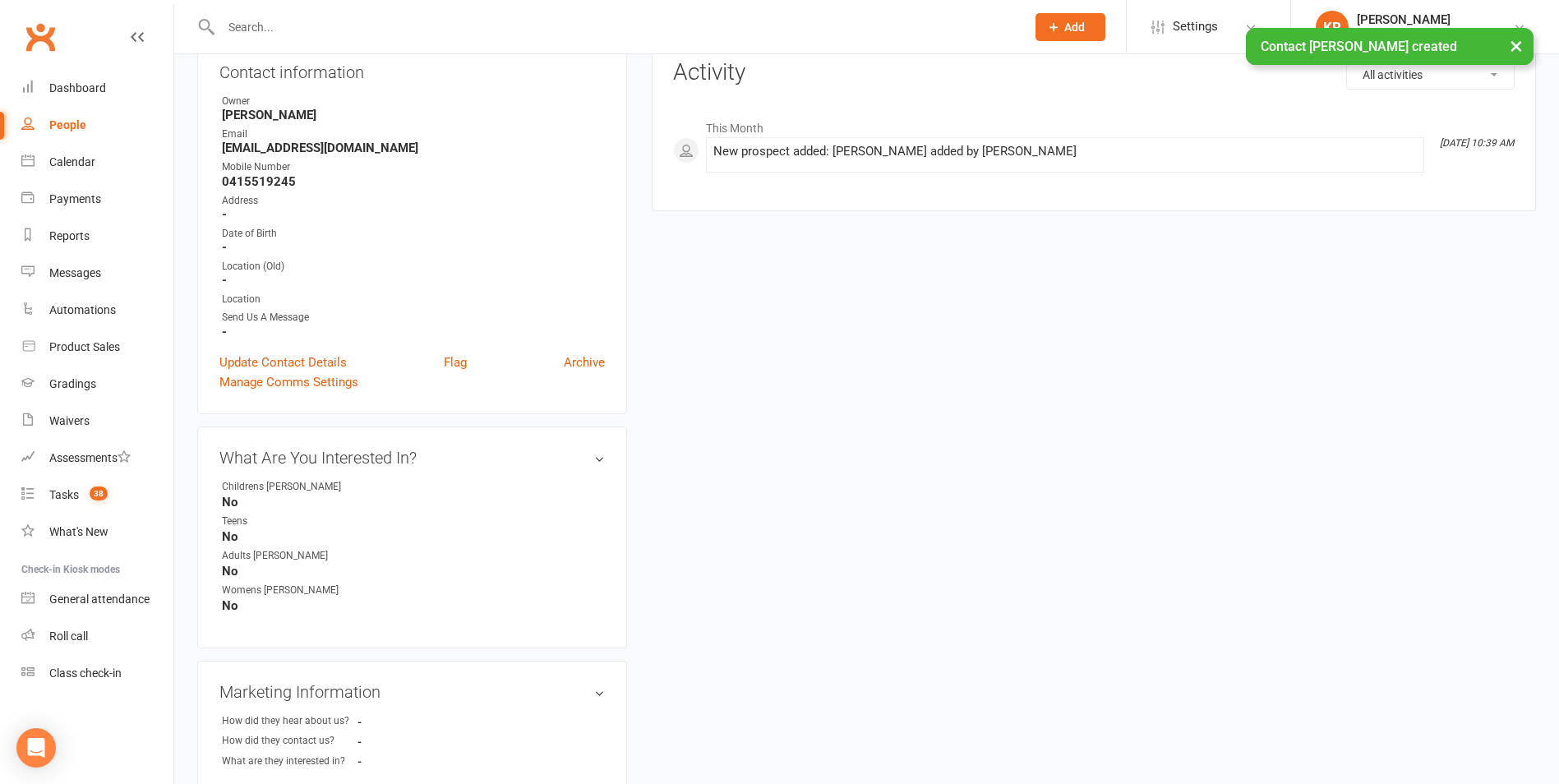
scroll to position [261, 0]
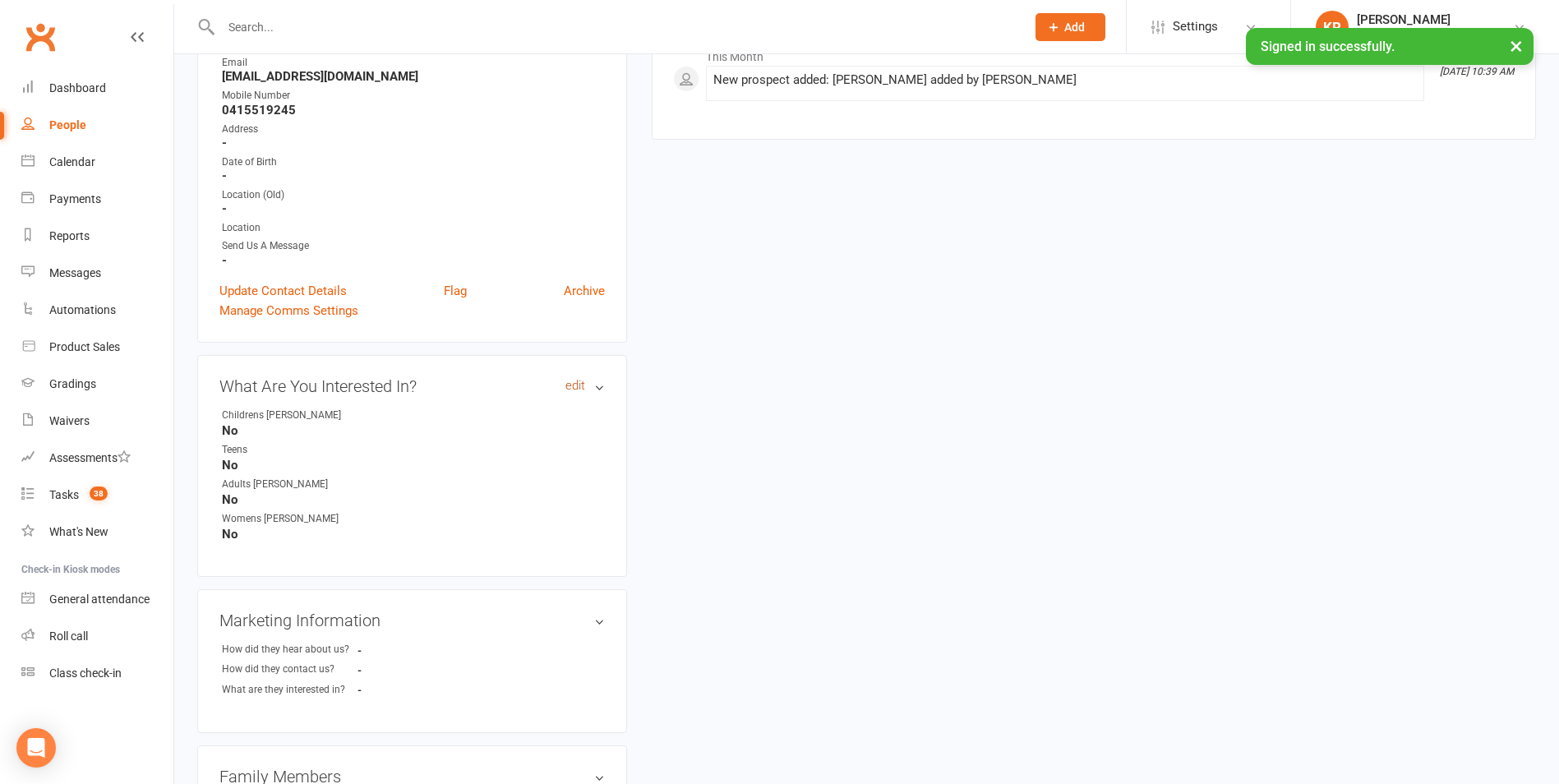
click at [569, 383] on link "edit" at bounding box center [575, 386] width 20 height 14
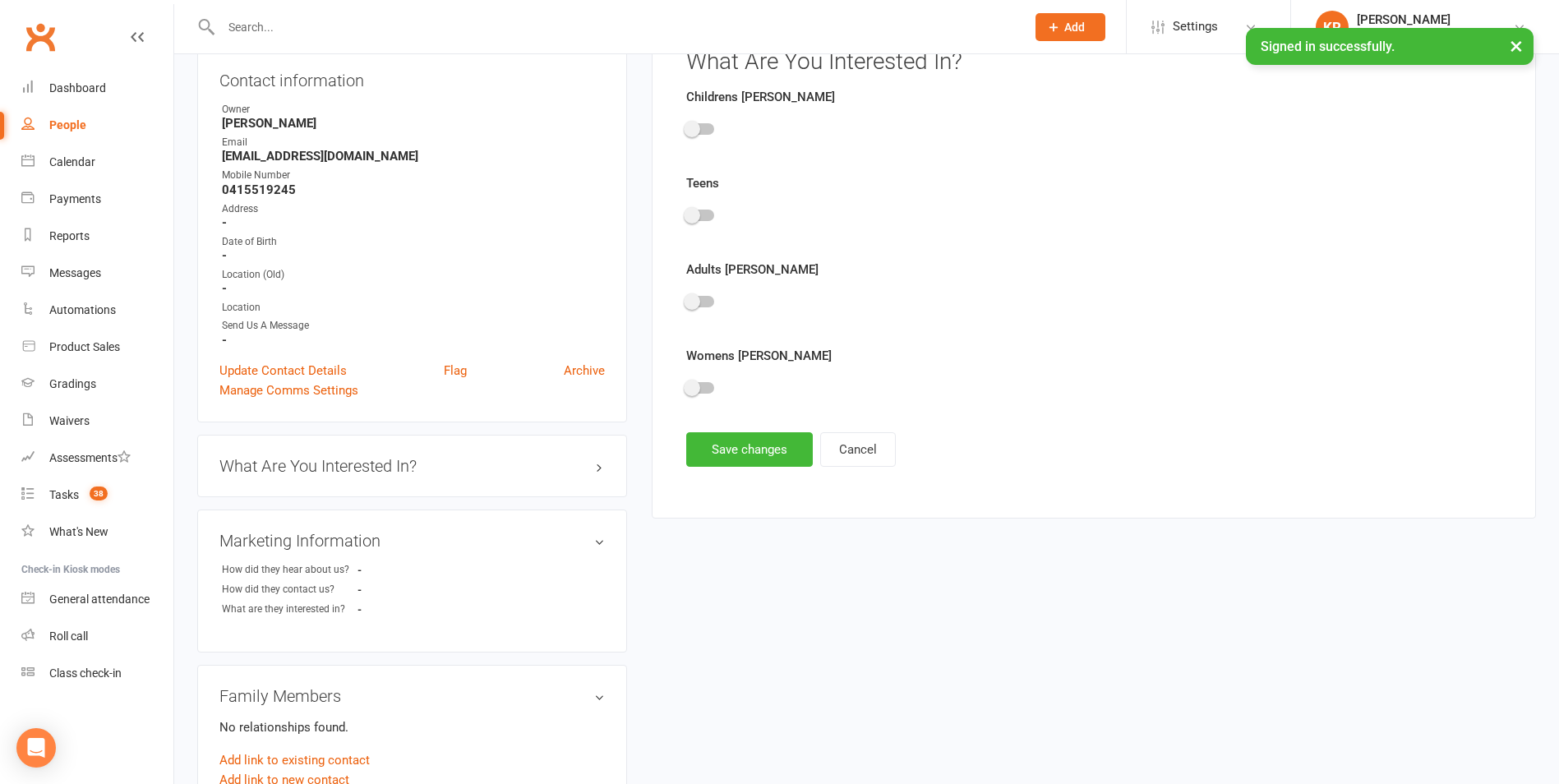
scroll to position [114, 0]
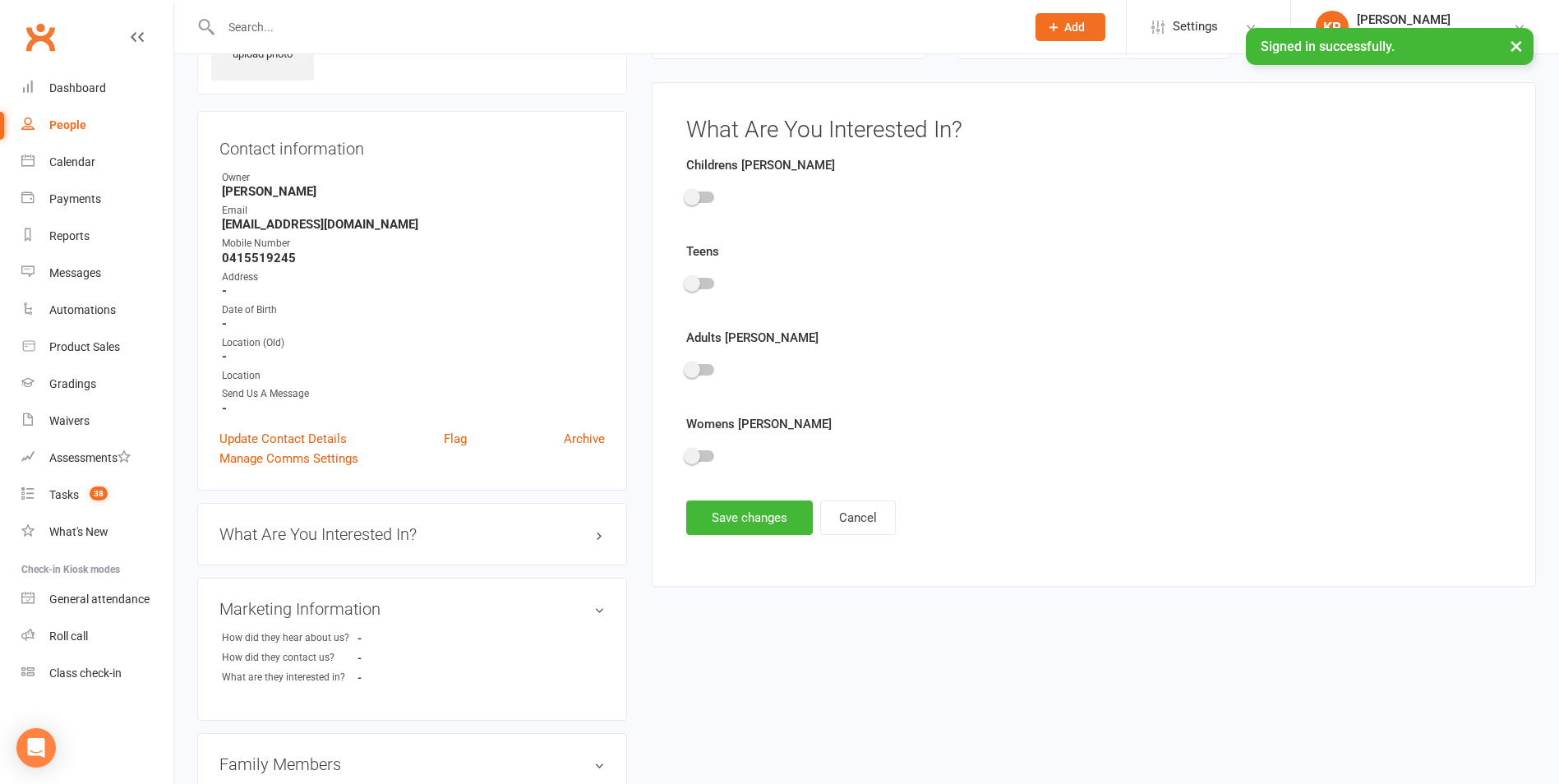
click at [694, 195] on span at bounding box center [692, 197] width 16 height 16
click at [686, 195] on input "checkbox" at bounding box center [686, 195] width 0 height 0
click at [741, 514] on button "Save changes" at bounding box center [749, 518] width 127 height 35
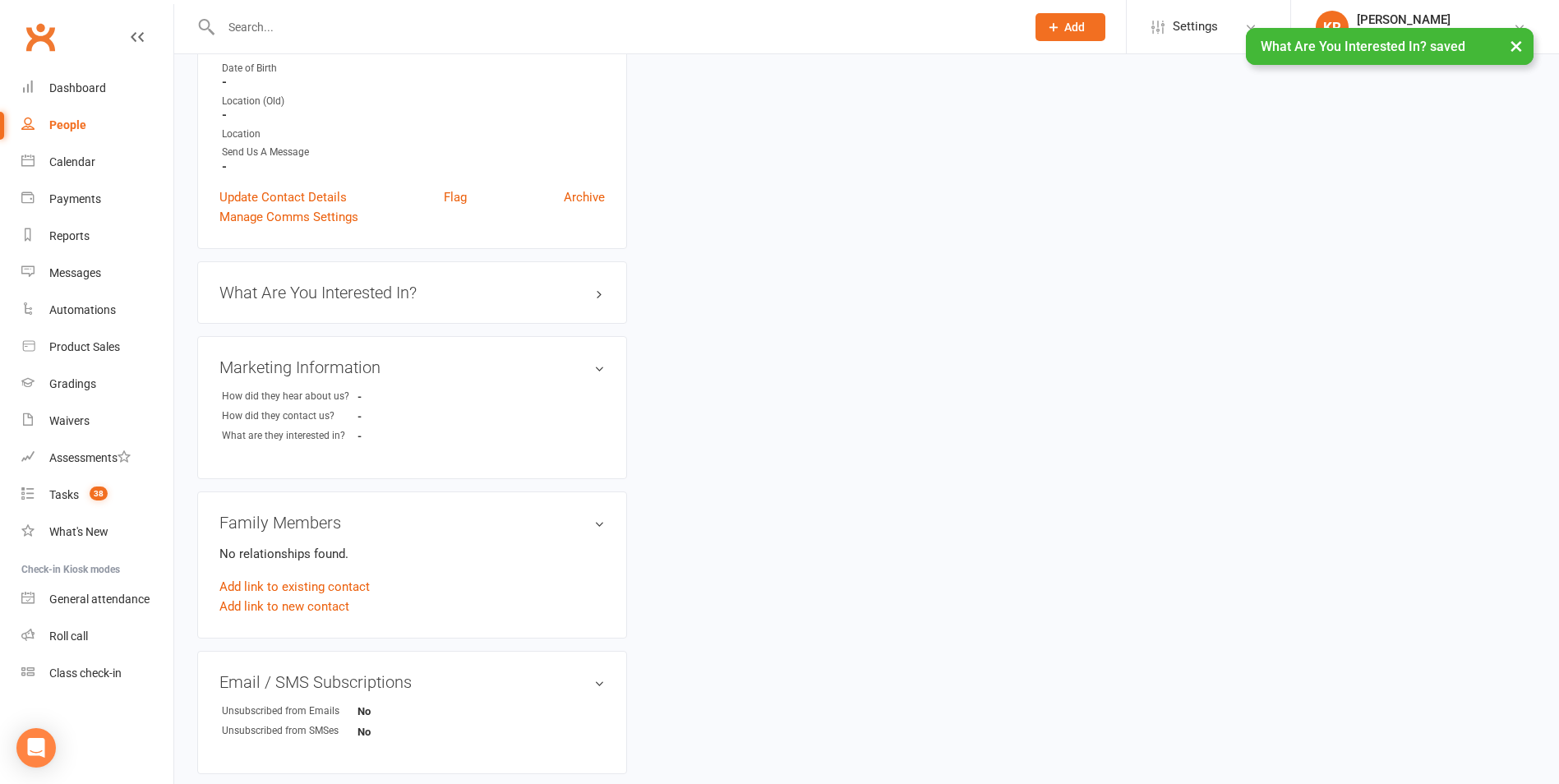
scroll to position [373, 0]
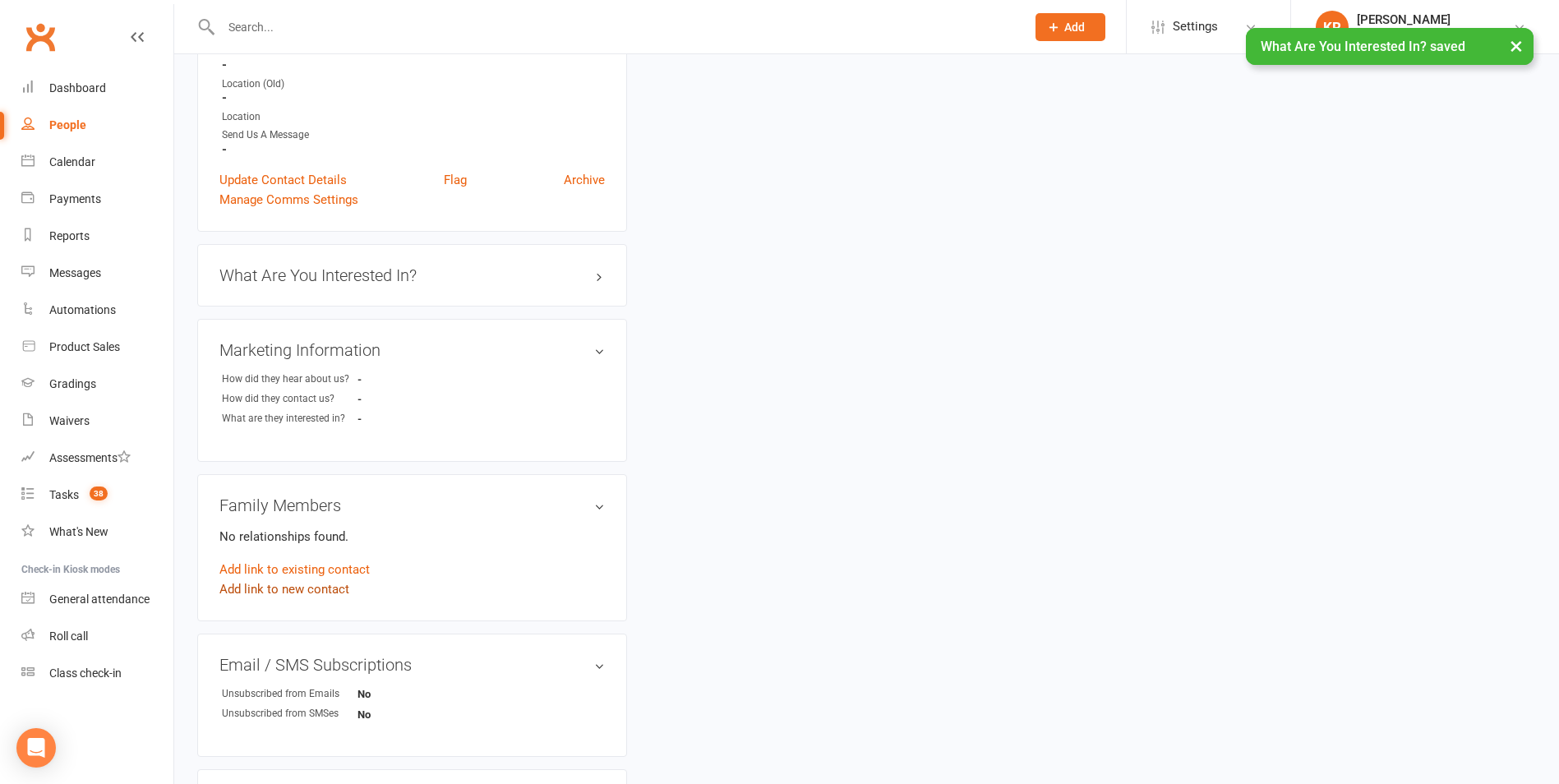
click at [253, 588] on link "Add link to new contact" at bounding box center [284, 589] width 129 height 20
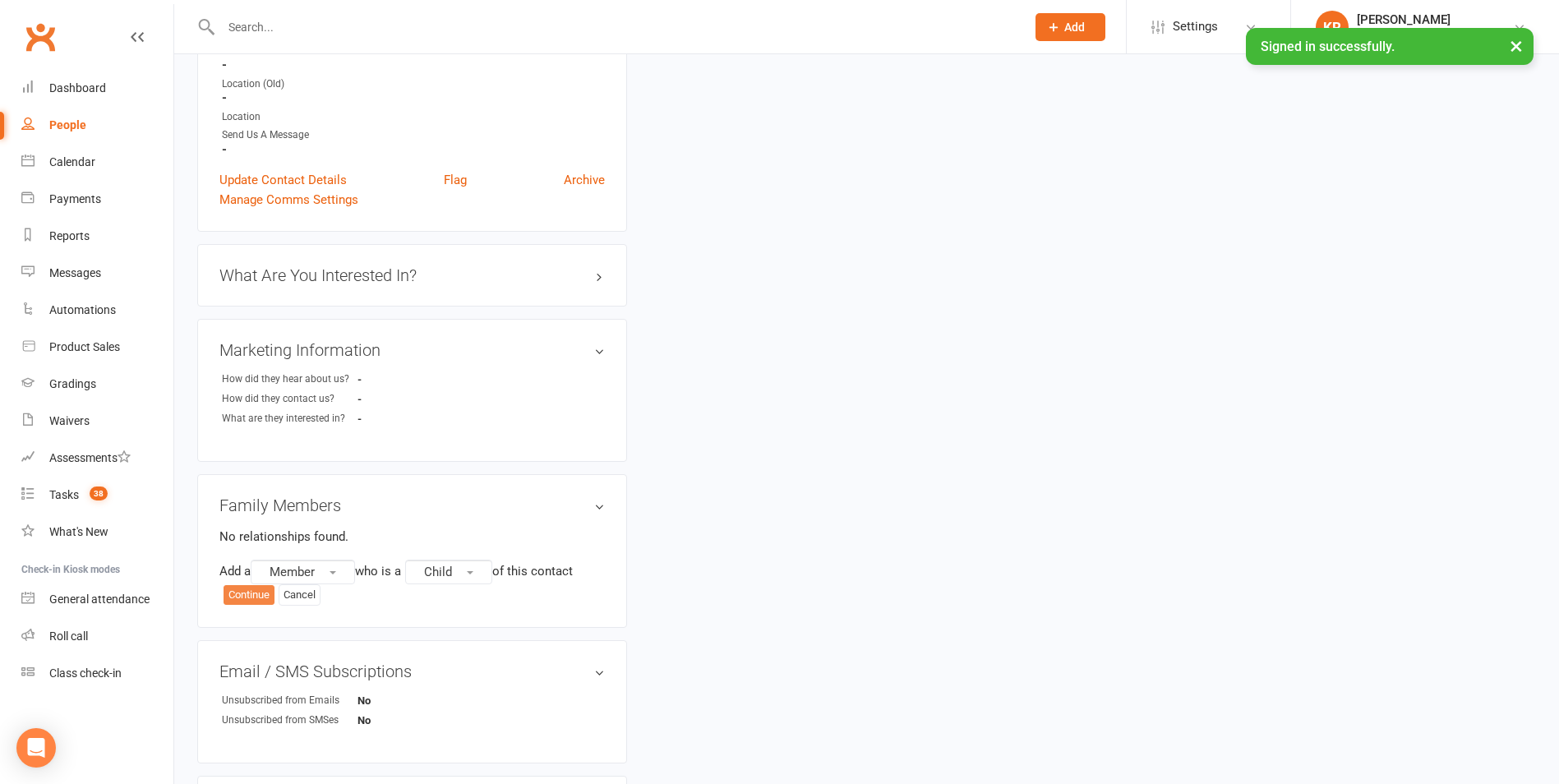
click at [262, 596] on button "Continue" at bounding box center [249, 595] width 51 height 20
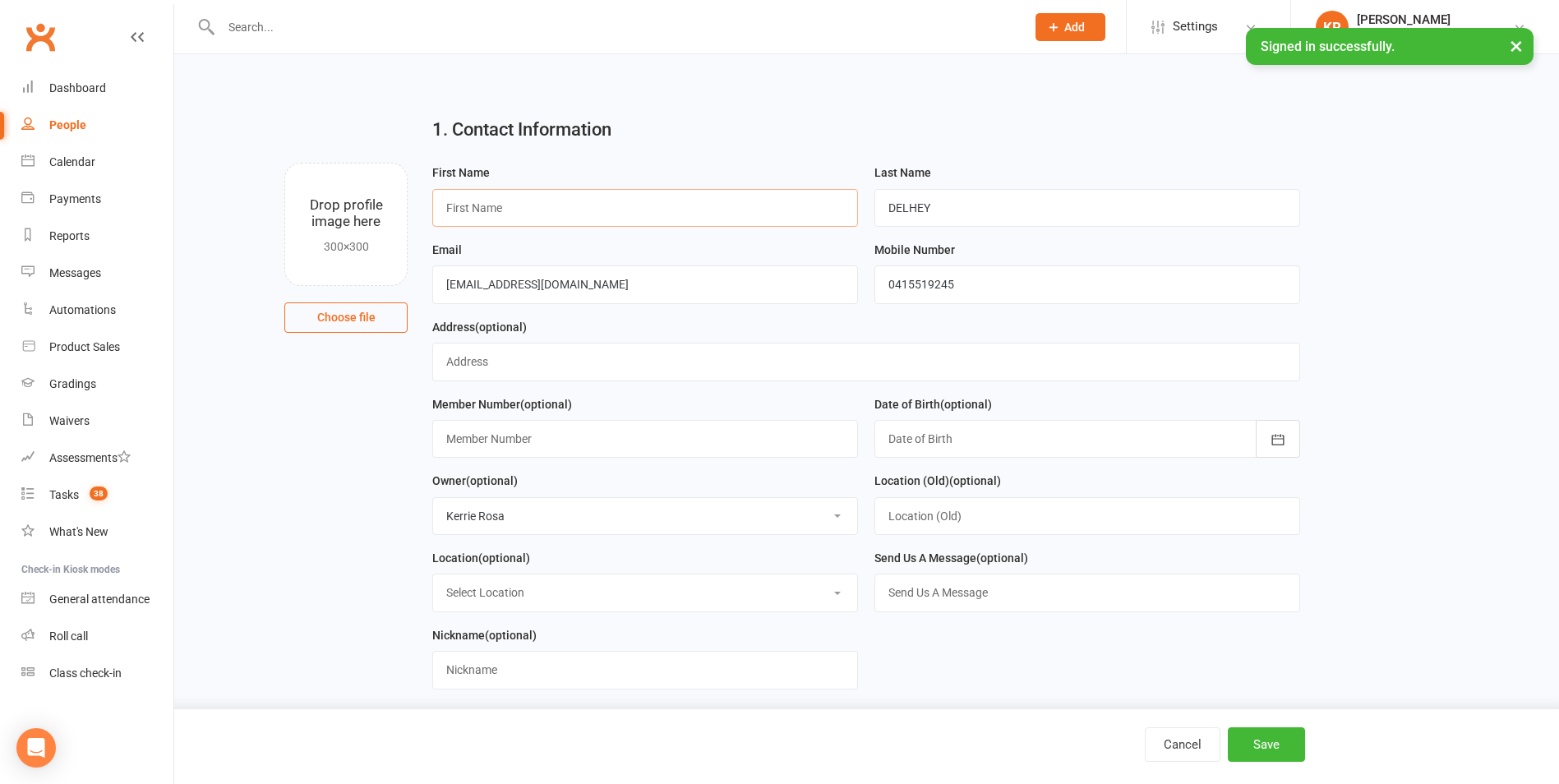
click at [515, 209] on input "text" at bounding box center [645, 208] width 425 height 38
type input "TEO"
click at [1264, 744] on button "Save" at bounding box center [1266, 744] width 77 height 35
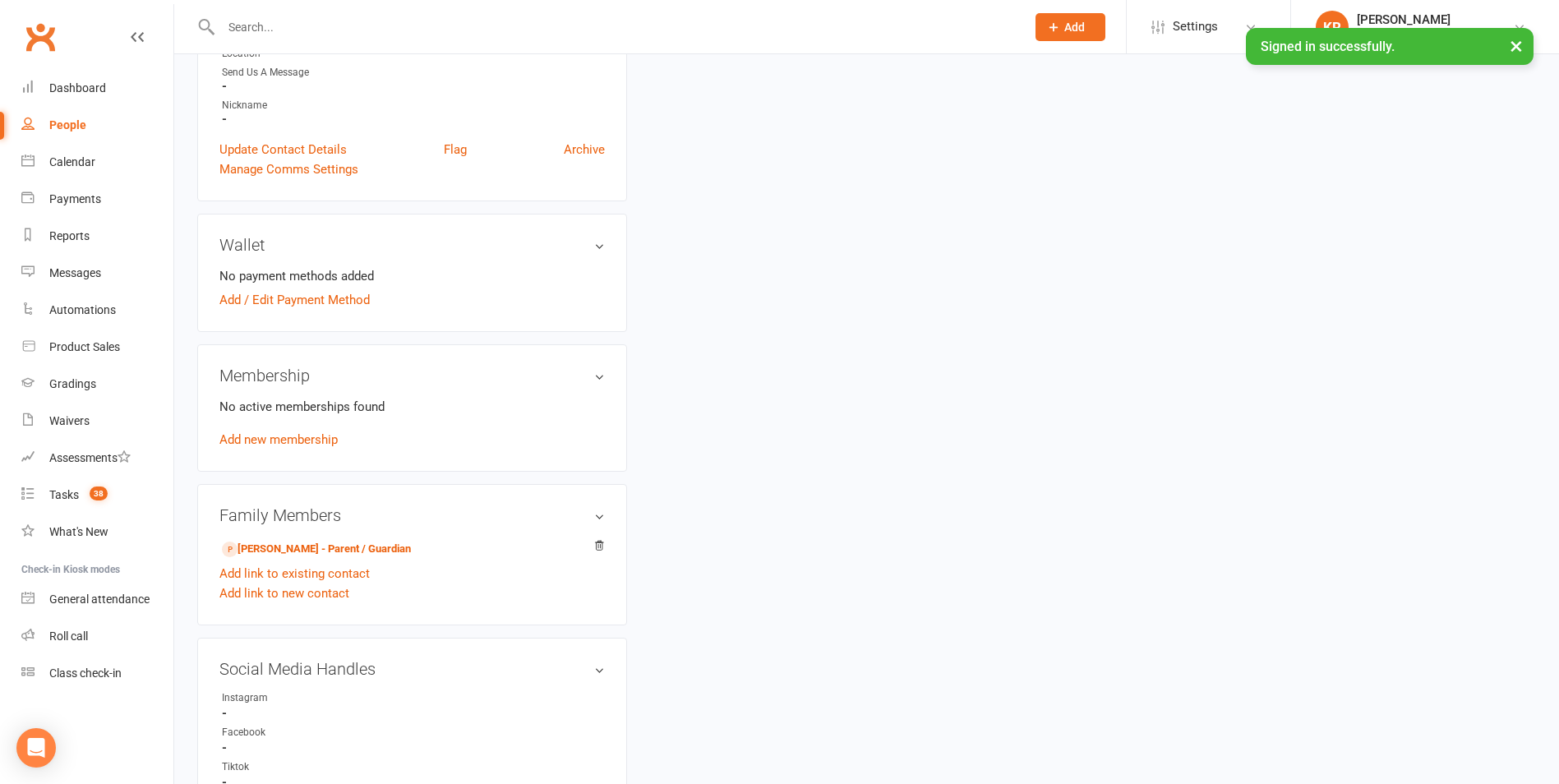
scroll to position [553, 0]
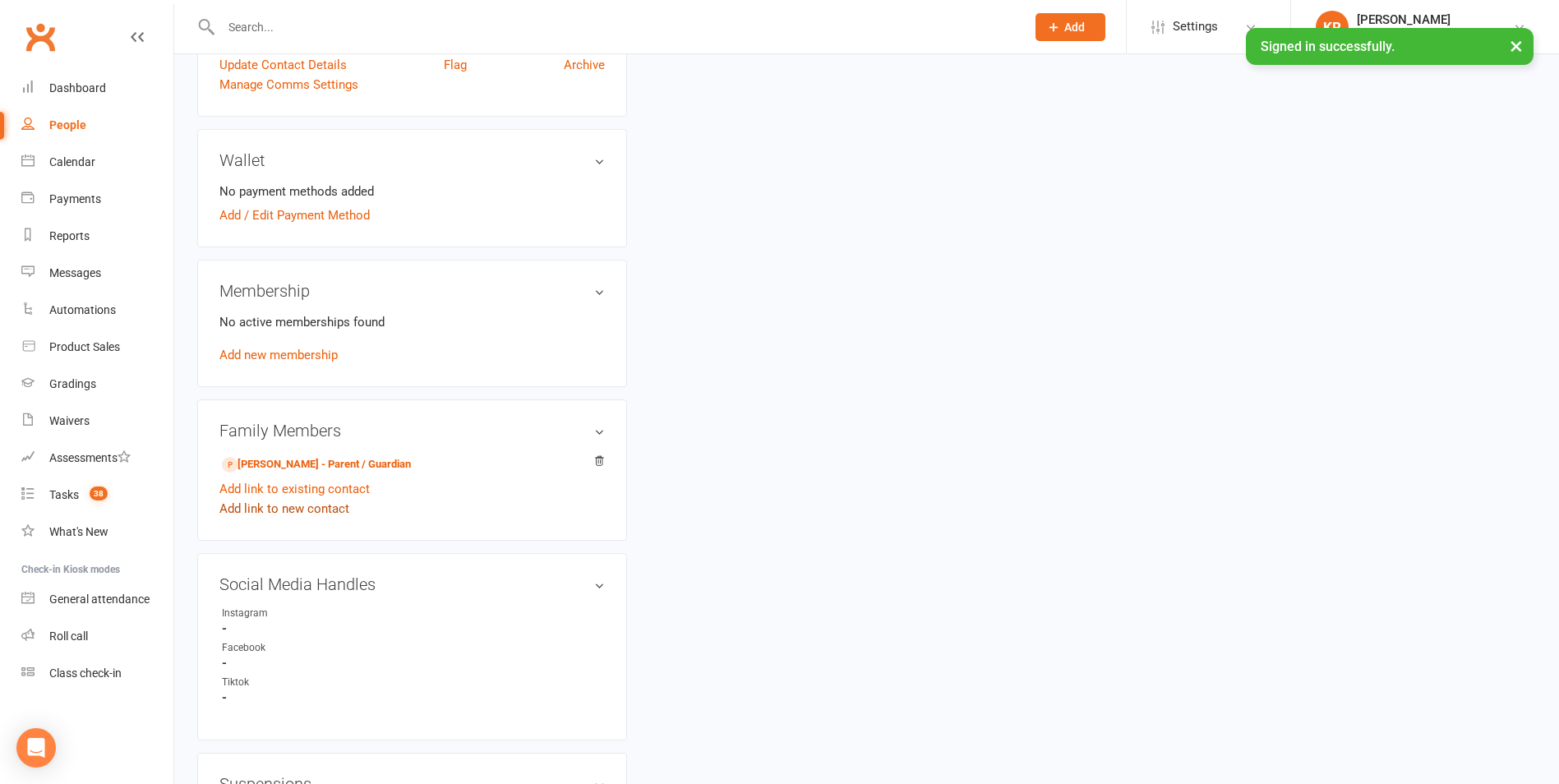
click at [283, 509] on link "Add link to new contact" at bounding box center [284, 509] width 129 height 20
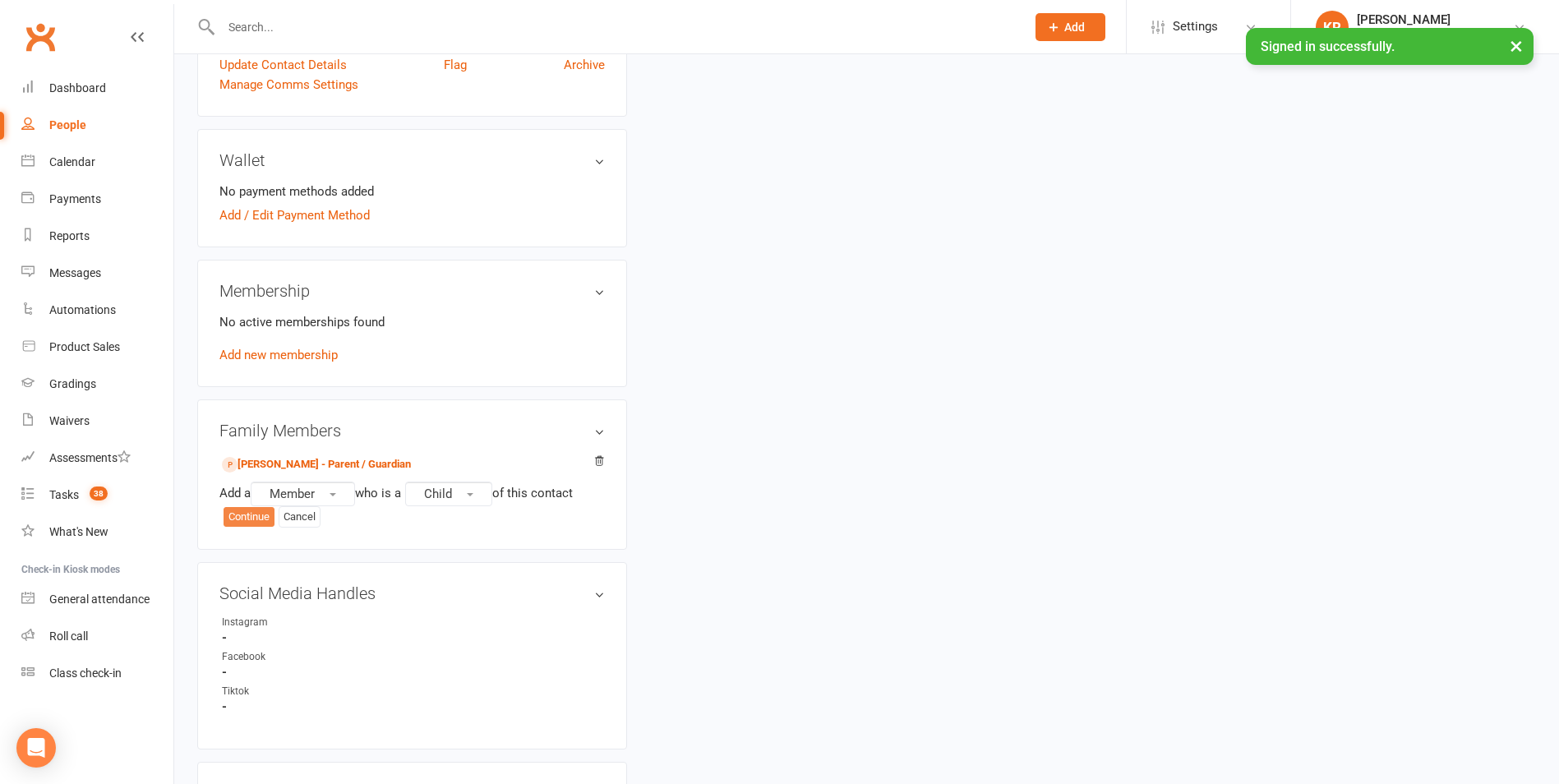
click at [255, 518] on button "Continue" at bounding box center [249, 517] width 51 height 20
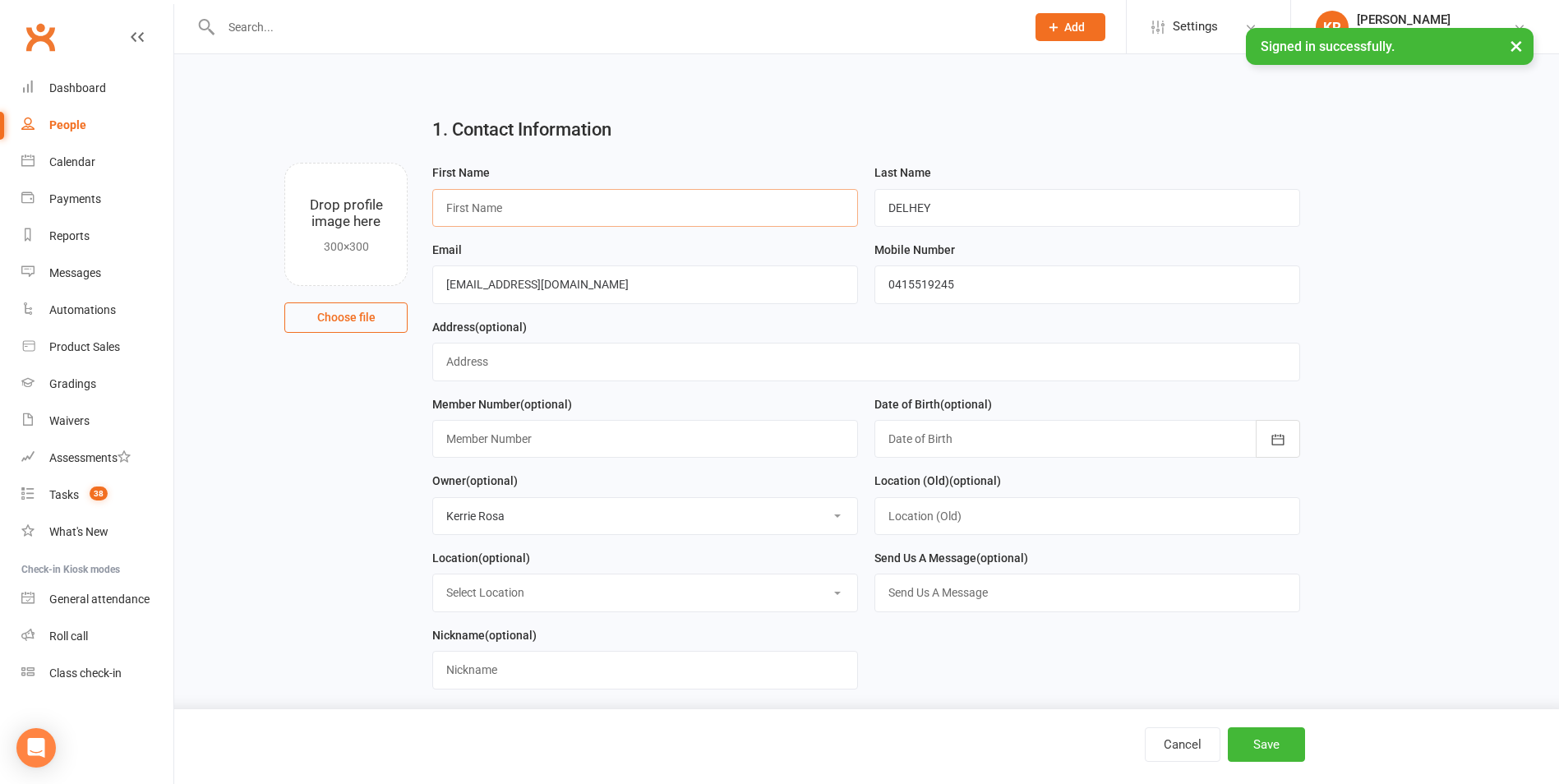
click at [460, 216] on input "text" at bounding box center [645, 208] width 425 height 38
type input "[PERSON_NAME]"
click at [1295, 750] on button "Save" at bounding box center [1266, 744] width 77 height 35
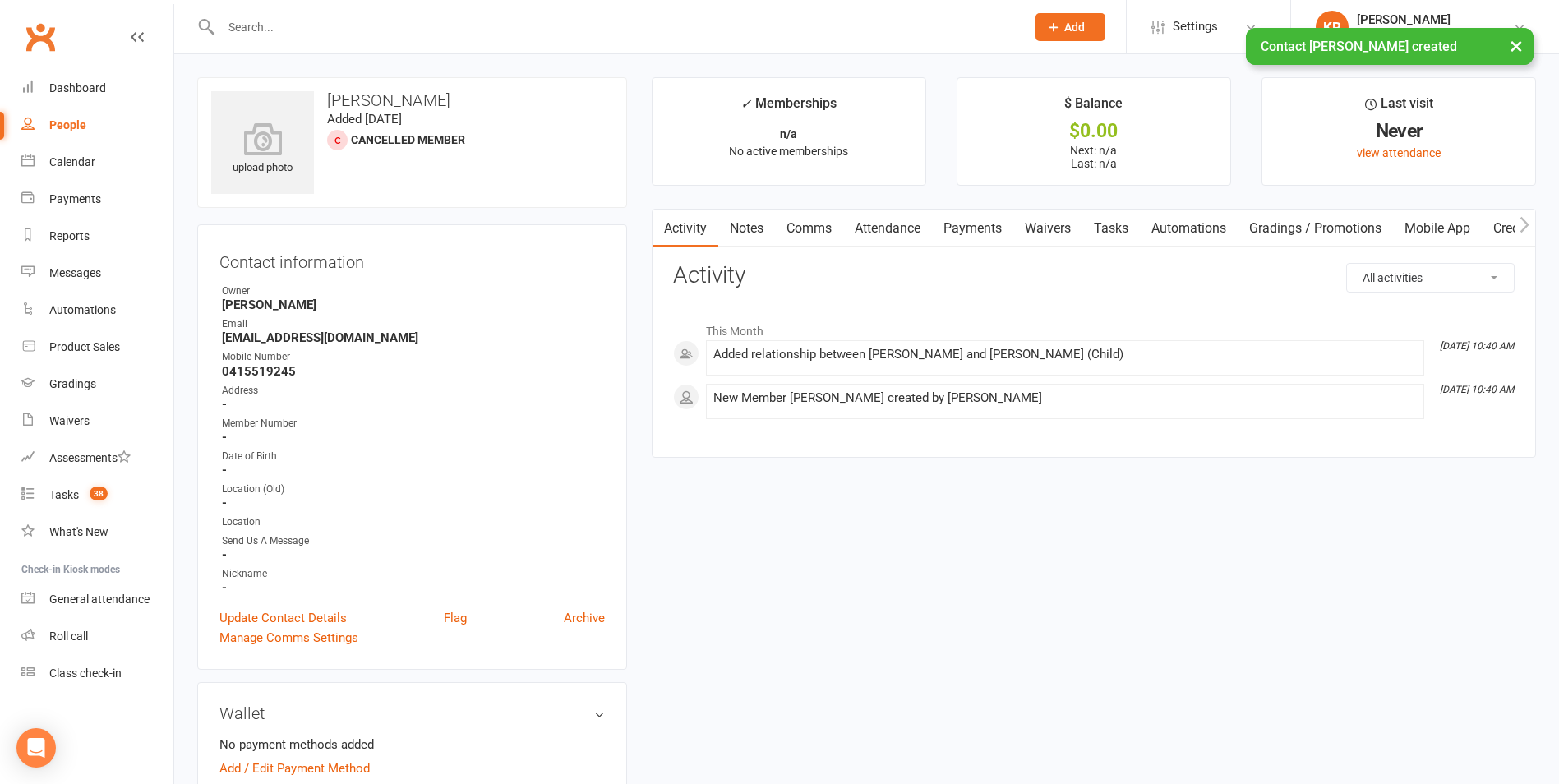
click at [886, 226] on link "Attendance" at bounding box center [888, 228] width 89 height 38
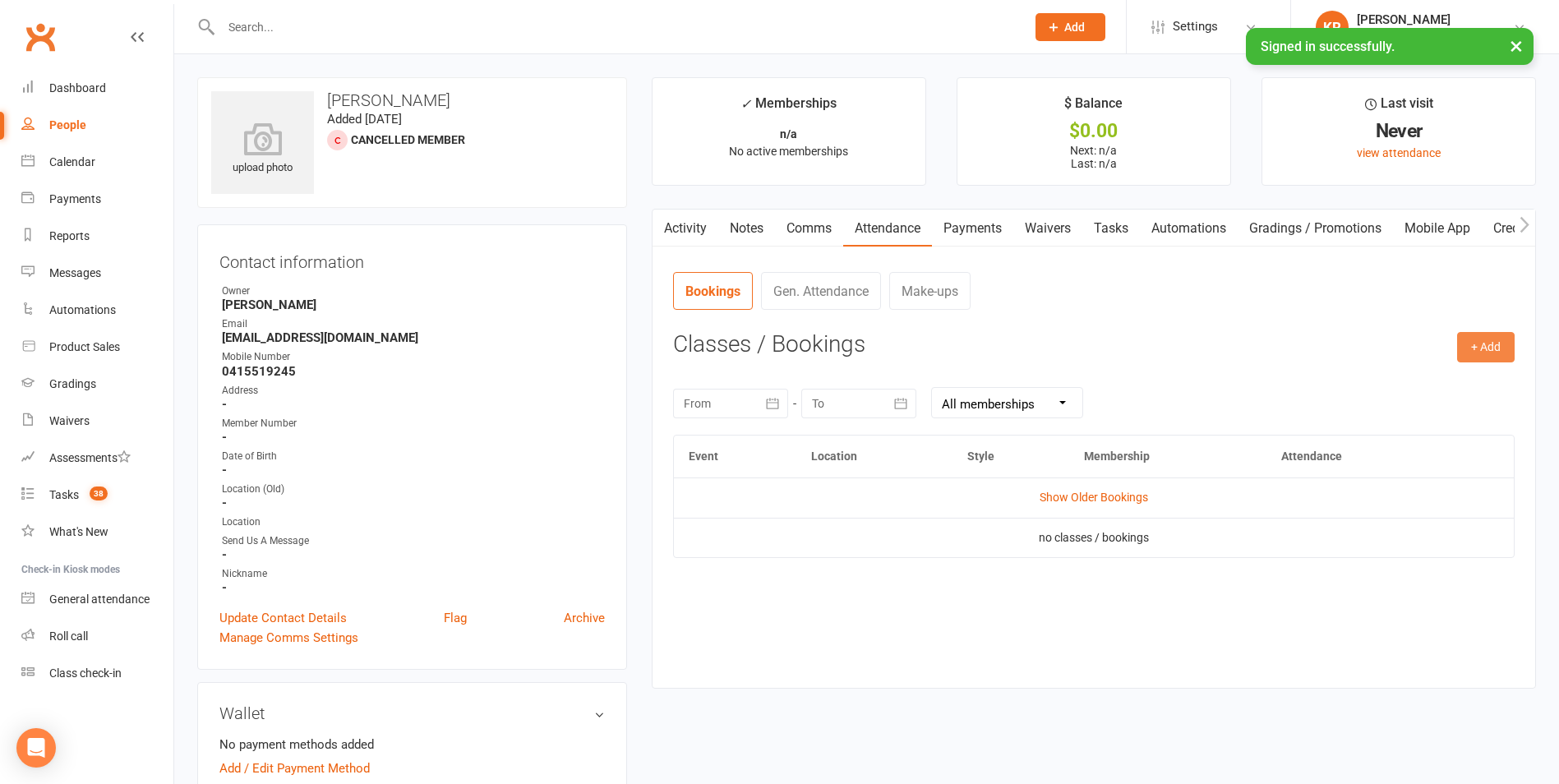
click at [1481, 340] on button "+ Add" at bounding box center [1486, 347] width 58 height 30
click at [1408, 375] on link "Book Event" at bounding box center [1432, 385] width 162 height 33
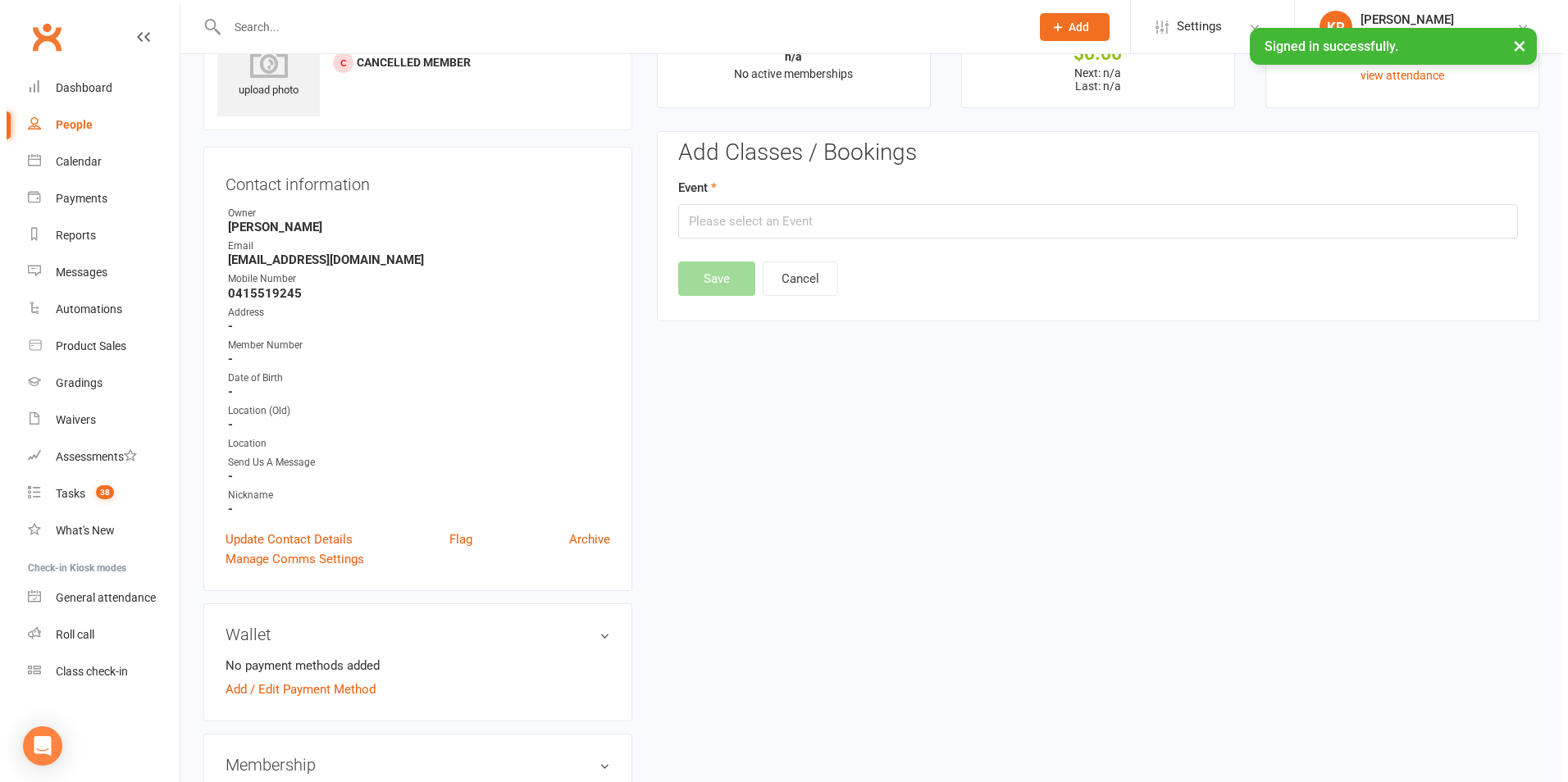
scroll to position [127, 0]
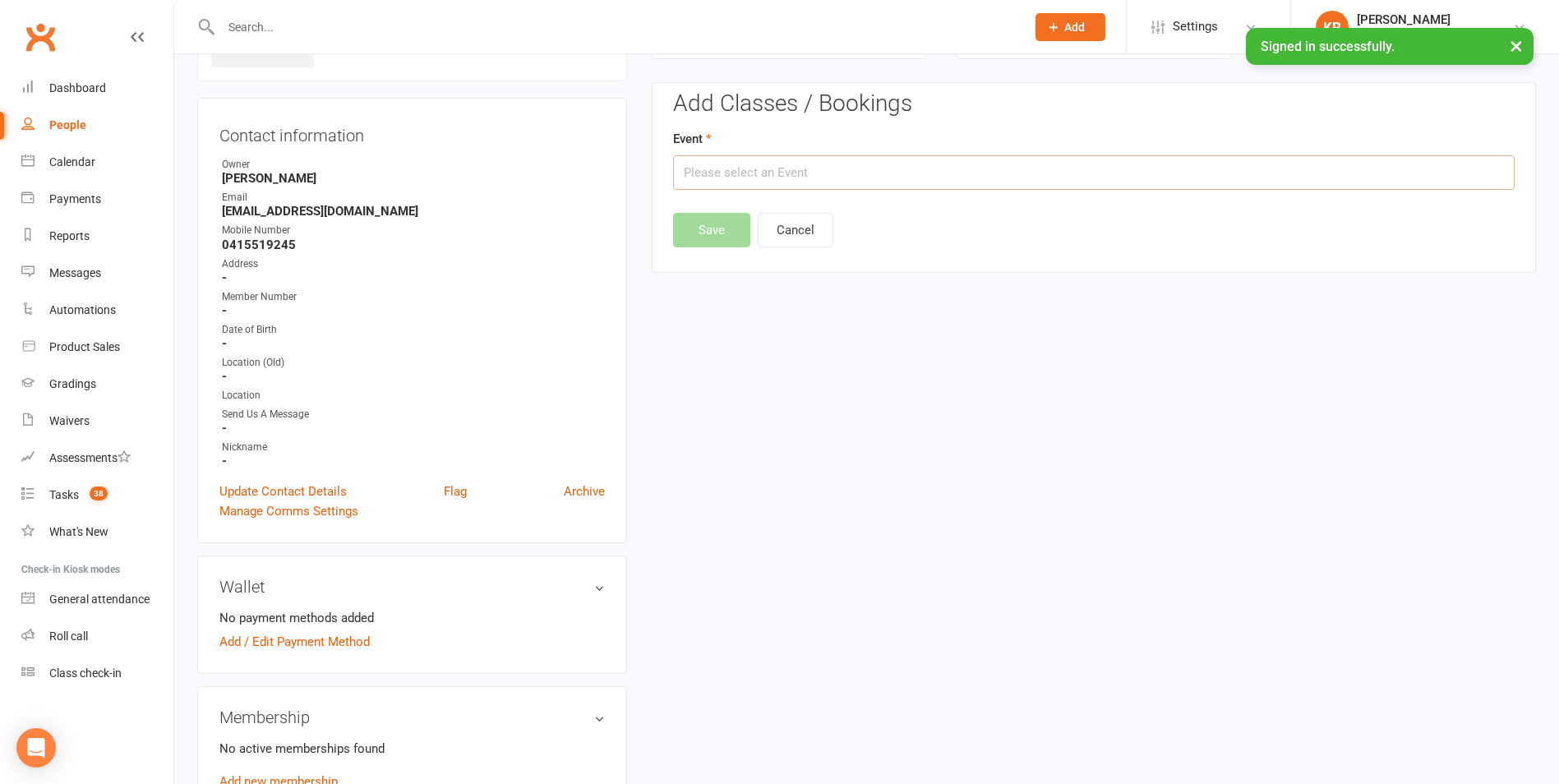
click at [887, 171] on input "text" at bounding box center [1093, 172] width 842 height 35
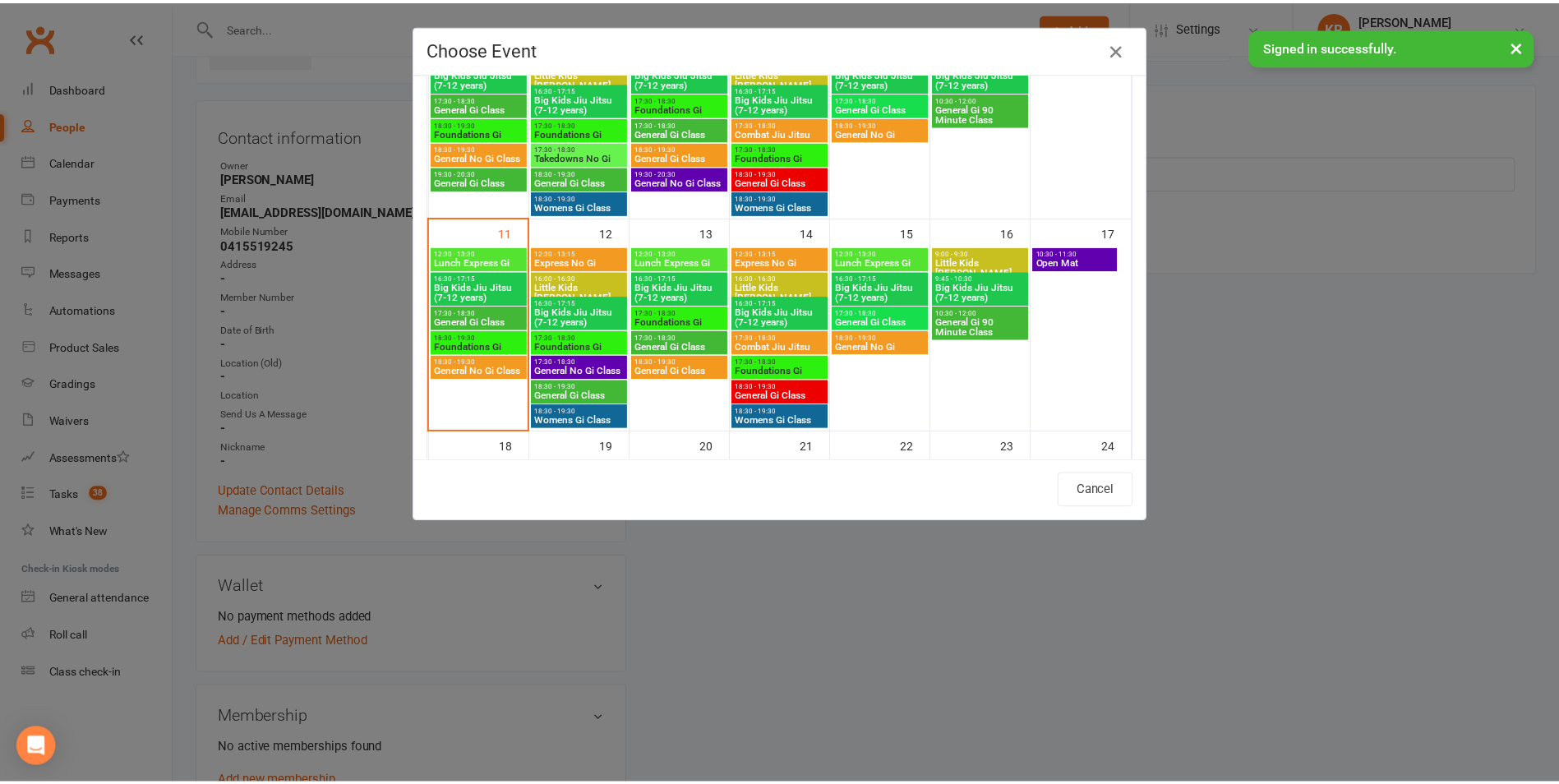
scroll to position [427, 0]
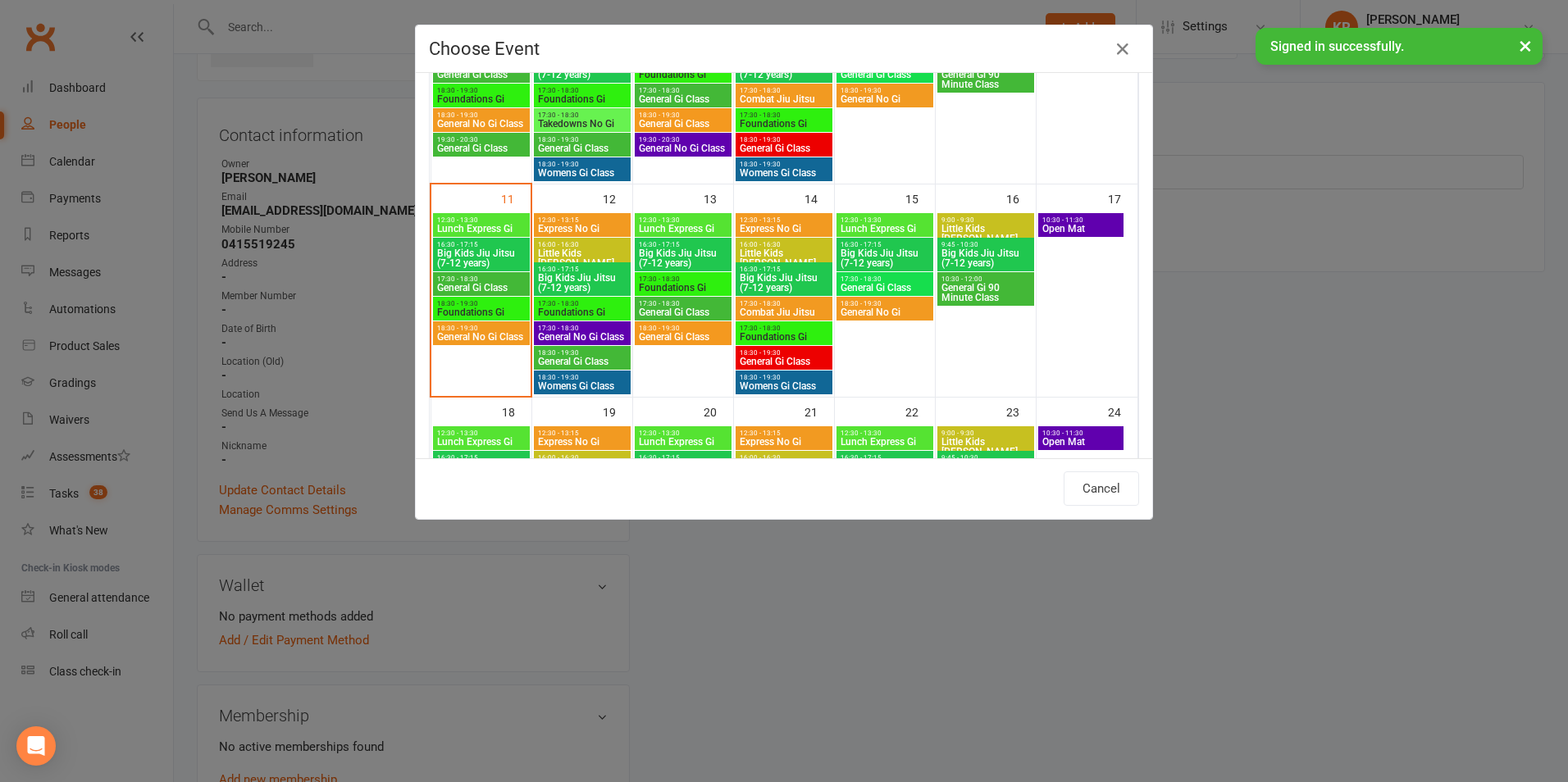
click at [768, 252] on span "Little Kids [PERSON_NAME]" at bounding box center [784, 258] width 90 height 20
type input "Little Kids Jiu Jitsu - [DATE] 4:00:00 PM"
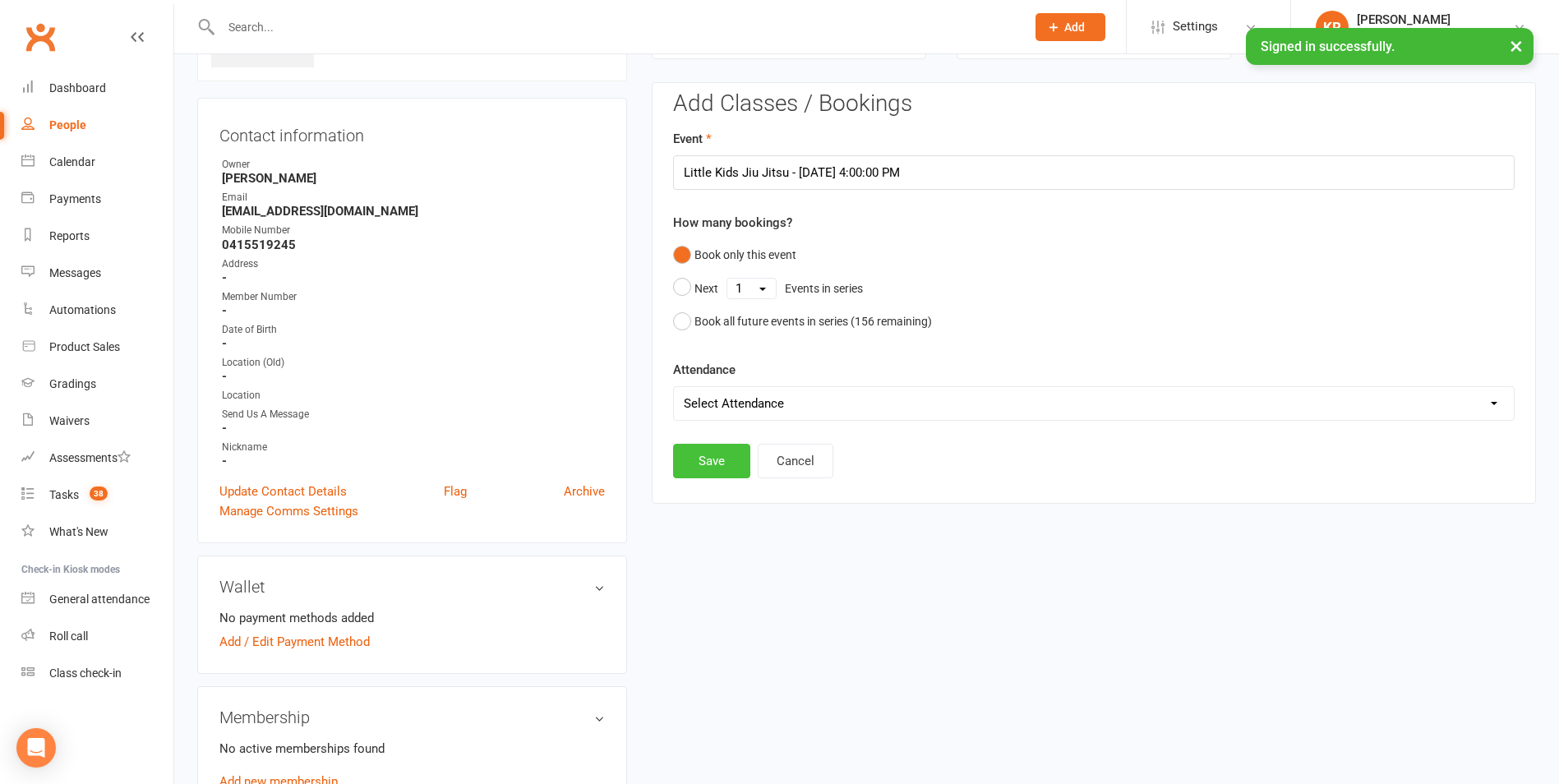
click at [711, 462] on button "Save" at bounding box center [711, 461] width 77 height 35
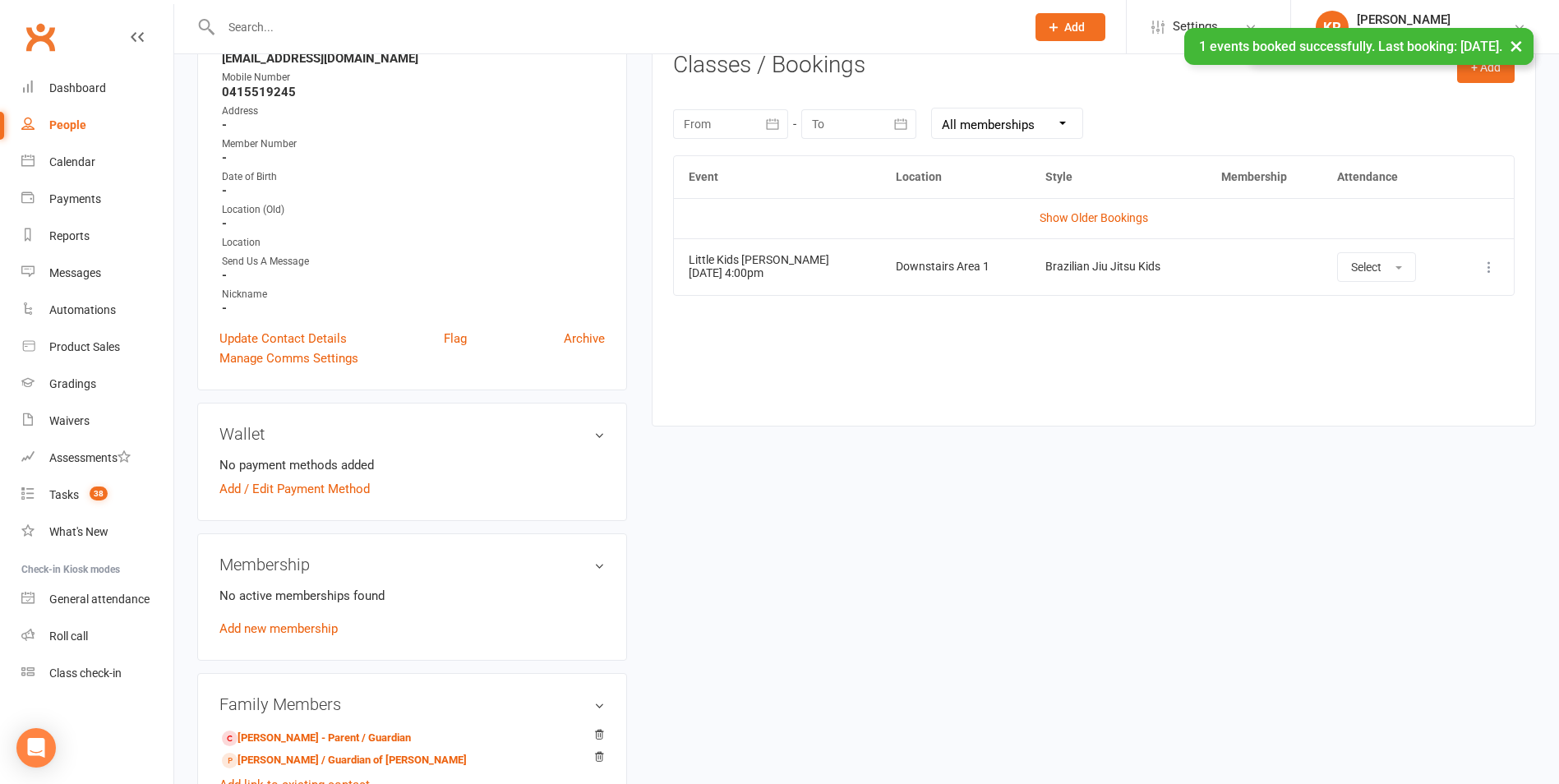
scroll to position [392, 0]
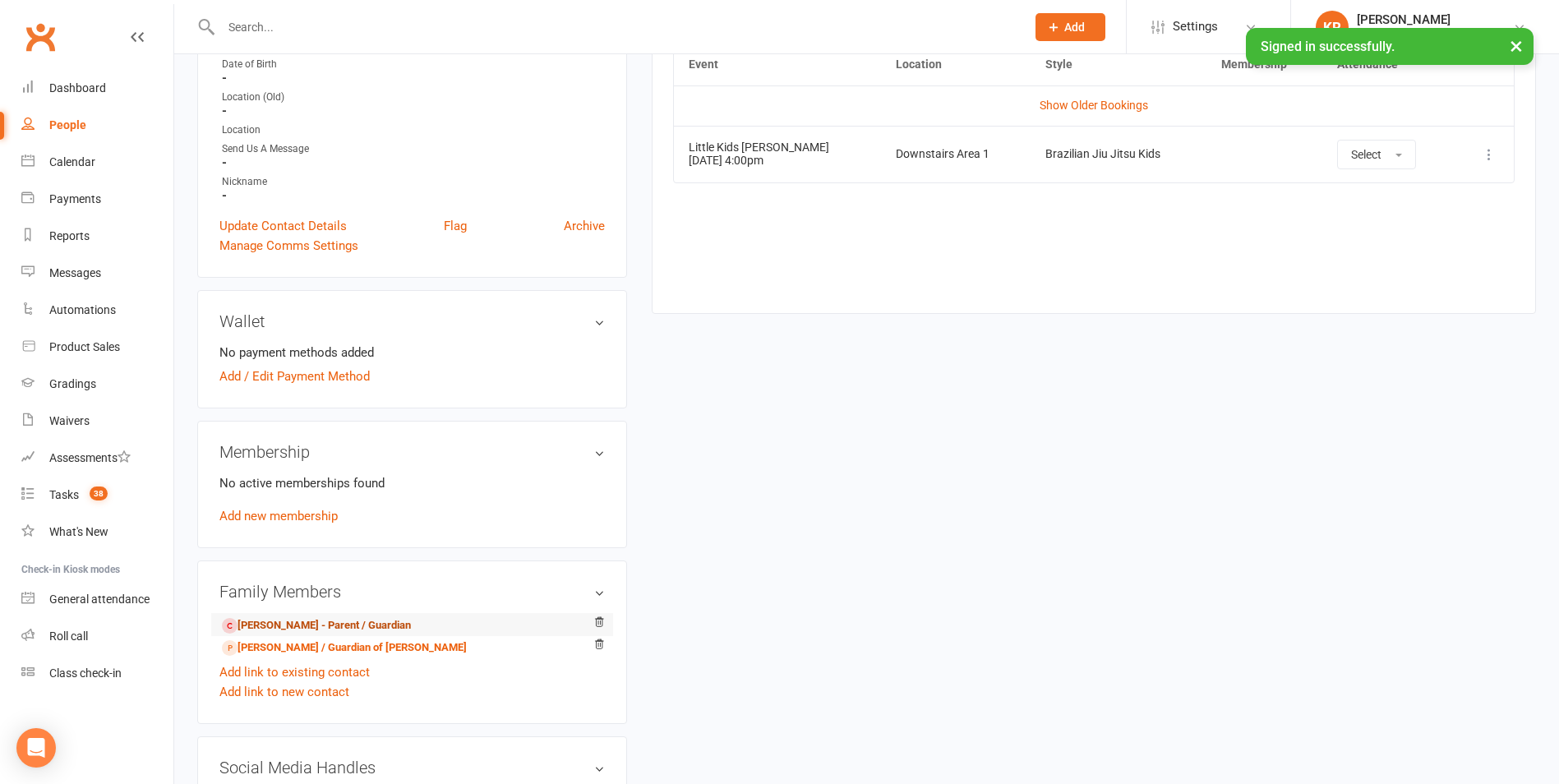
click at [309, 627] on link "[PERSON_NAME] - Parent / Guardian" at bounding box center [316, 626] width 189 height 17
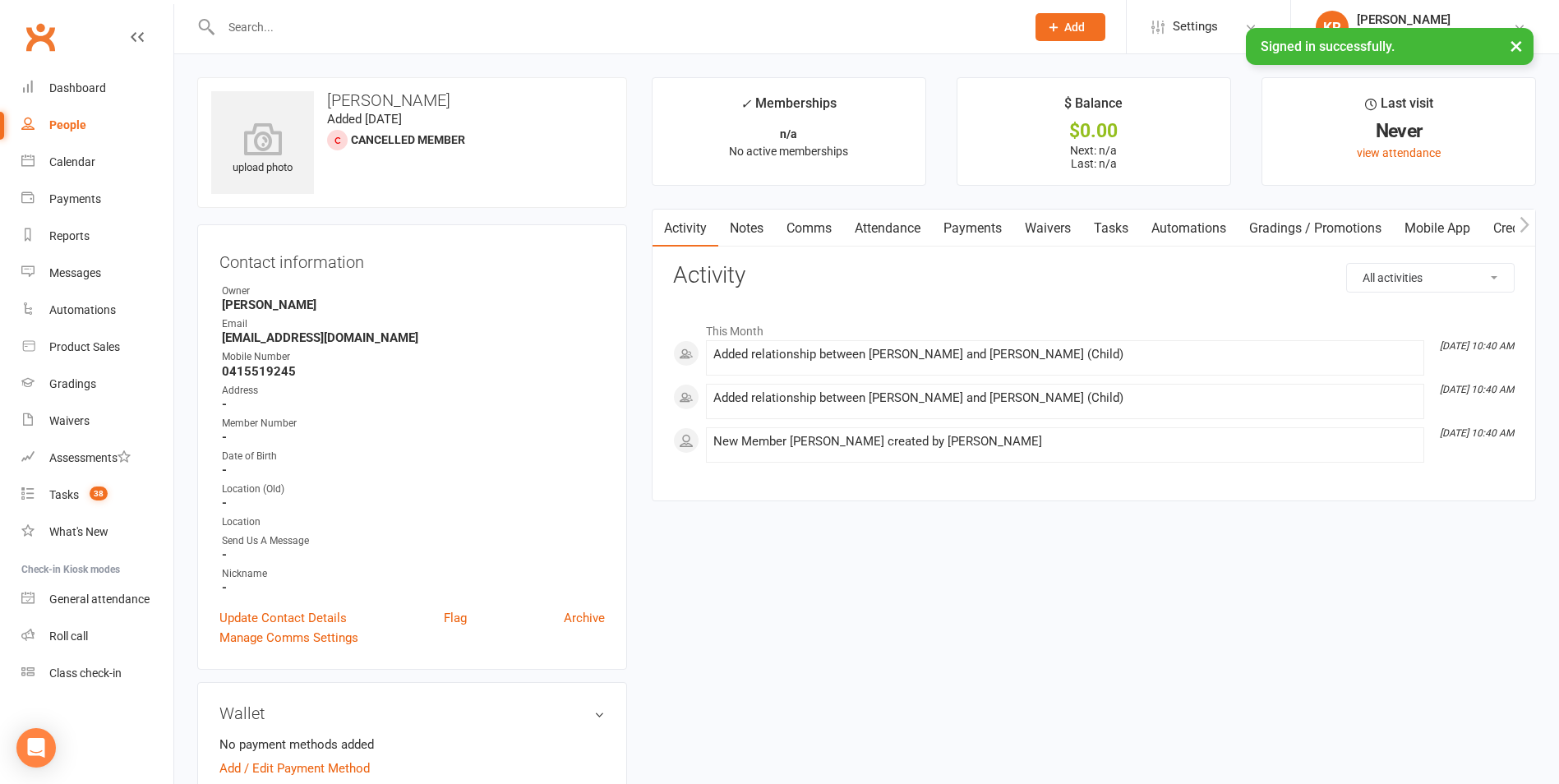
click at [894, 223] on link "Attendance" at bounding box center [888, 228] width 89 height 38
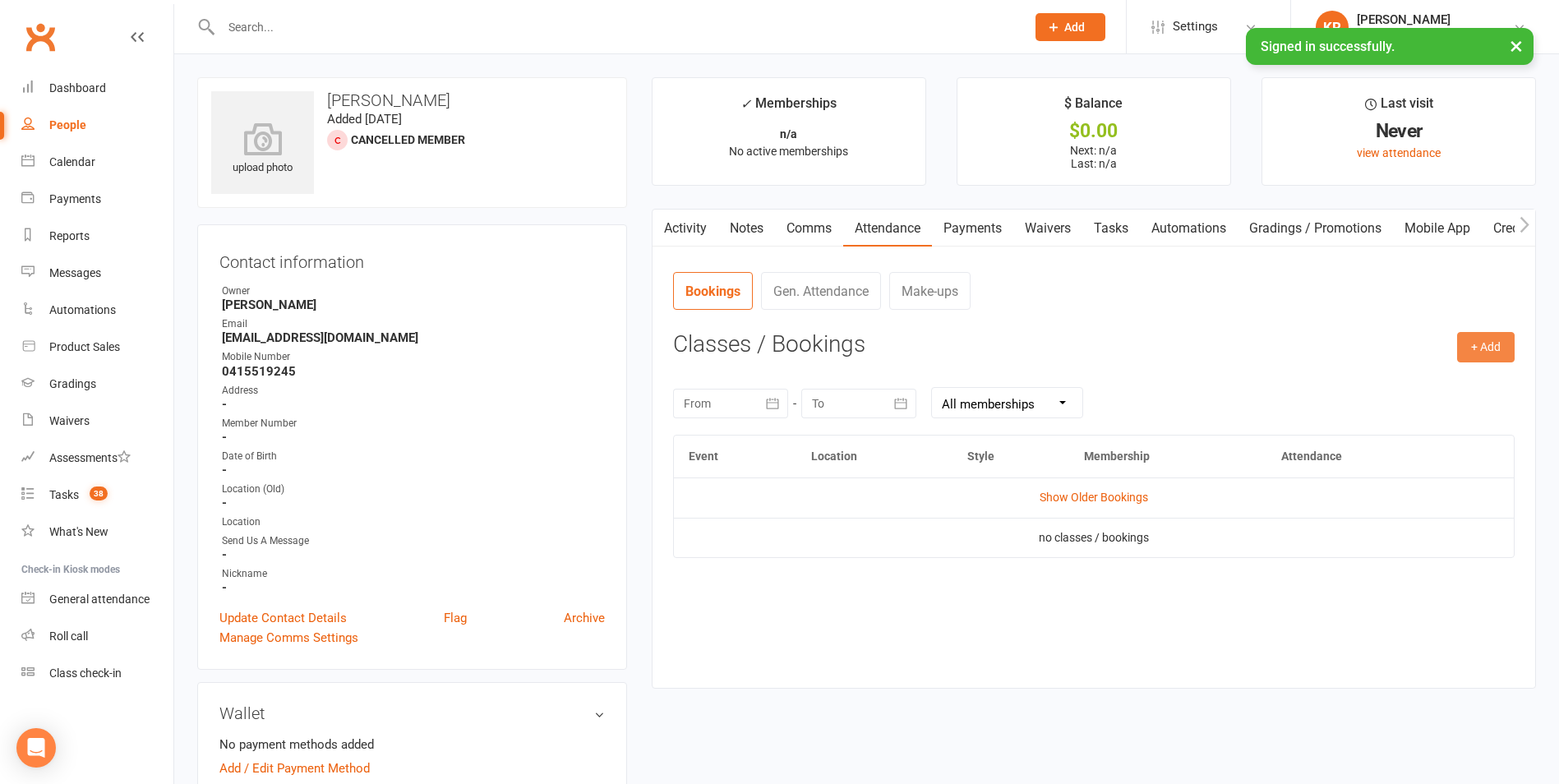
click at [1486, 344] on button "+ Add" at bounding box center [1486, 347] width 58 height 30
click at [1392, 383] on link "Book Event" at bounding box center [1432, 385] width 162 height 33
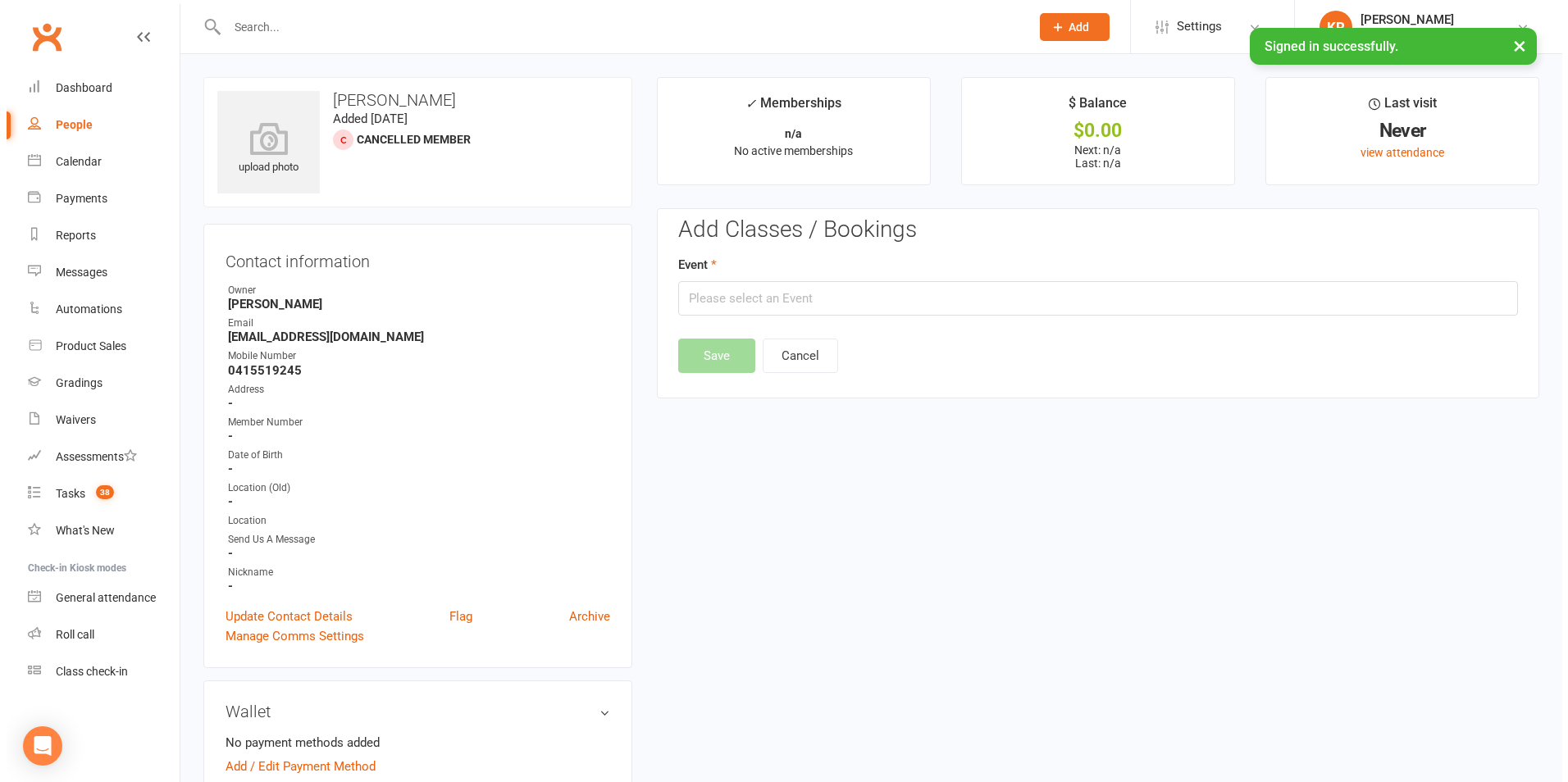
scroll to position [127, 0]
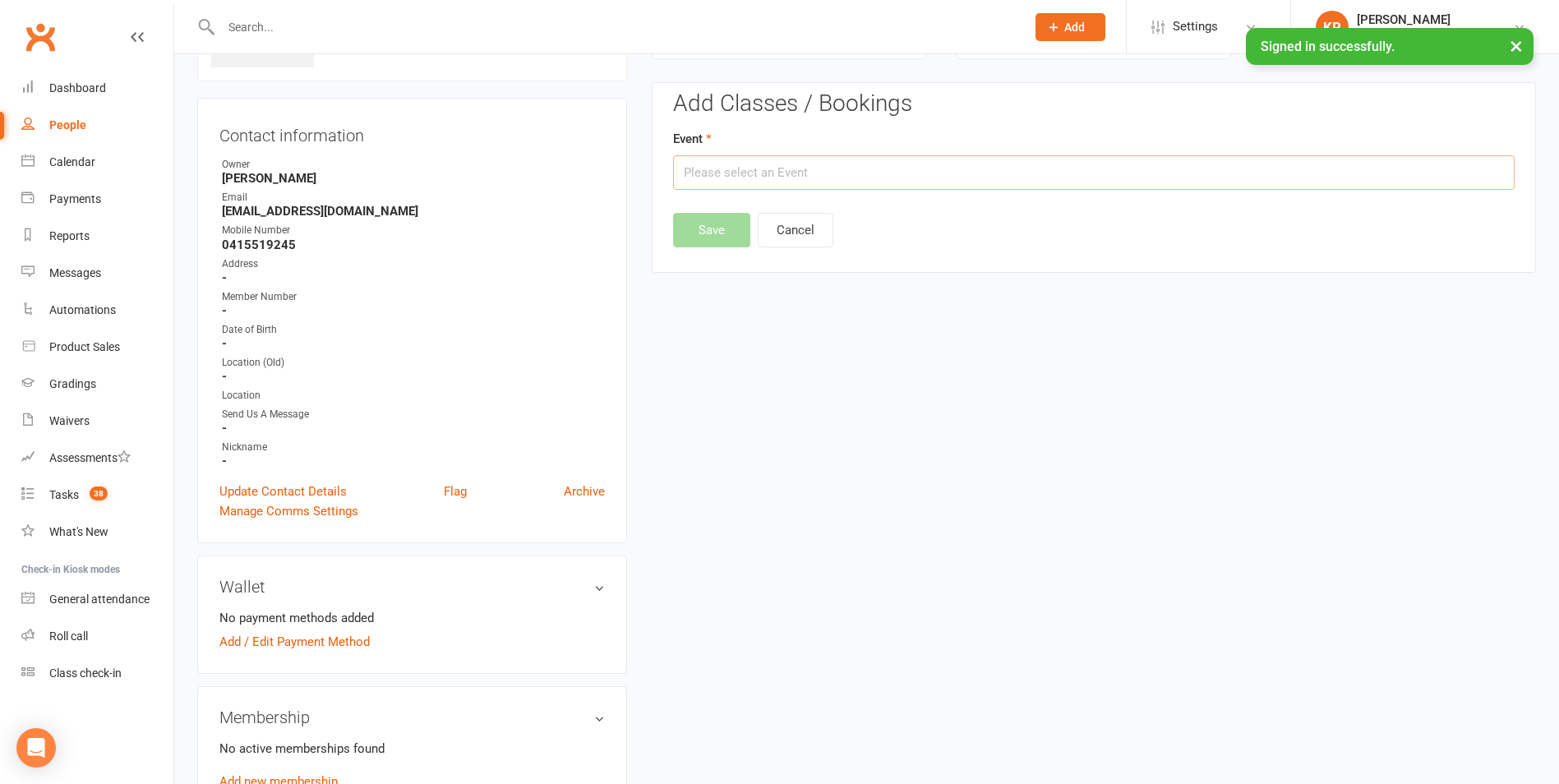
click at [801, 176] on input "text" at bounding box center [1093, 172] width 842 height 35
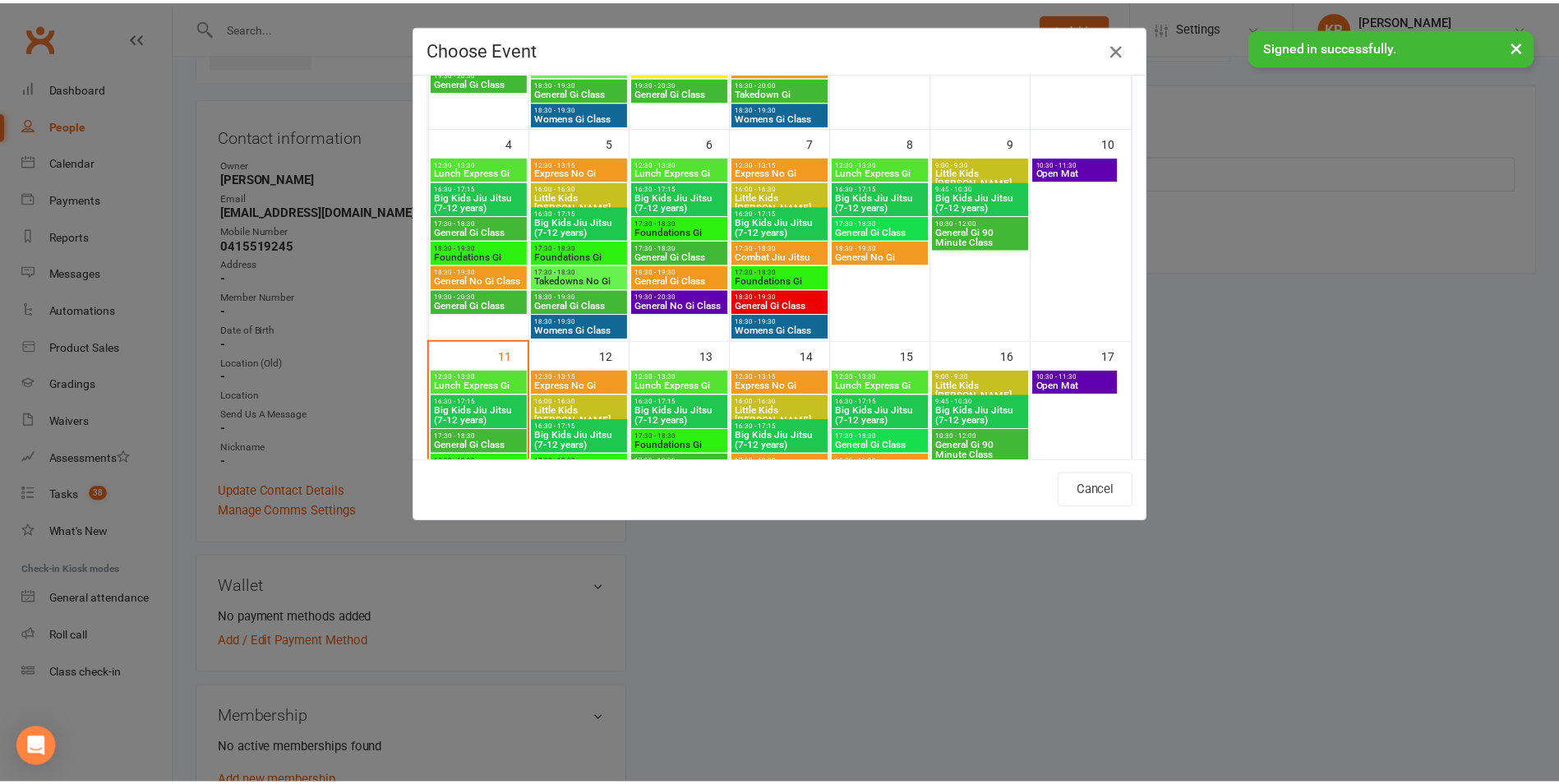
scroll to position [364, 0]
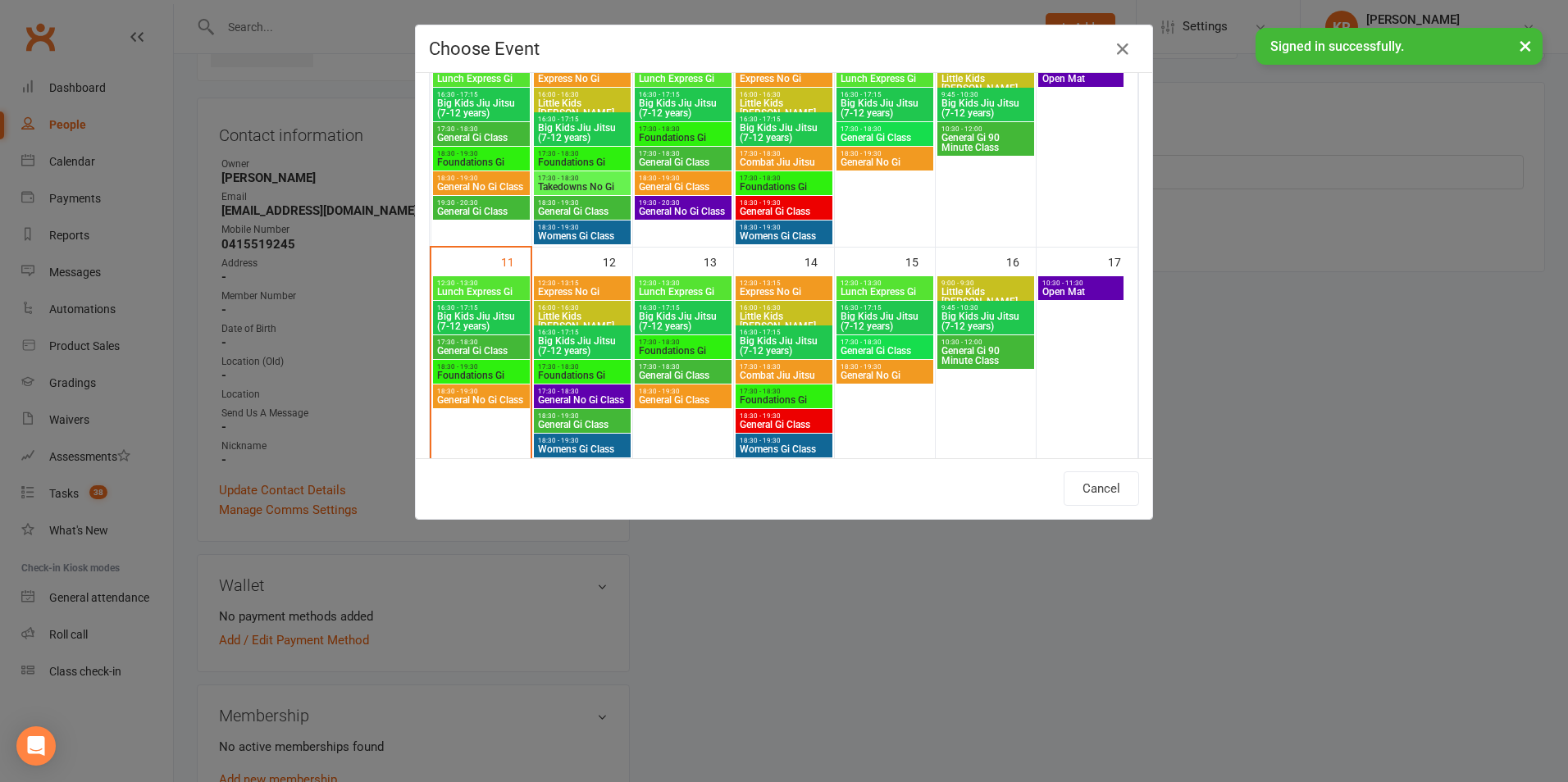
click at [768, 314] on span "Little Kids [PERSON_NAME]" at bounding box center [784, 322] width 90 height 20
type input "Little Kids Jiu Jitsu - [DATE] 4:00:00 PM"
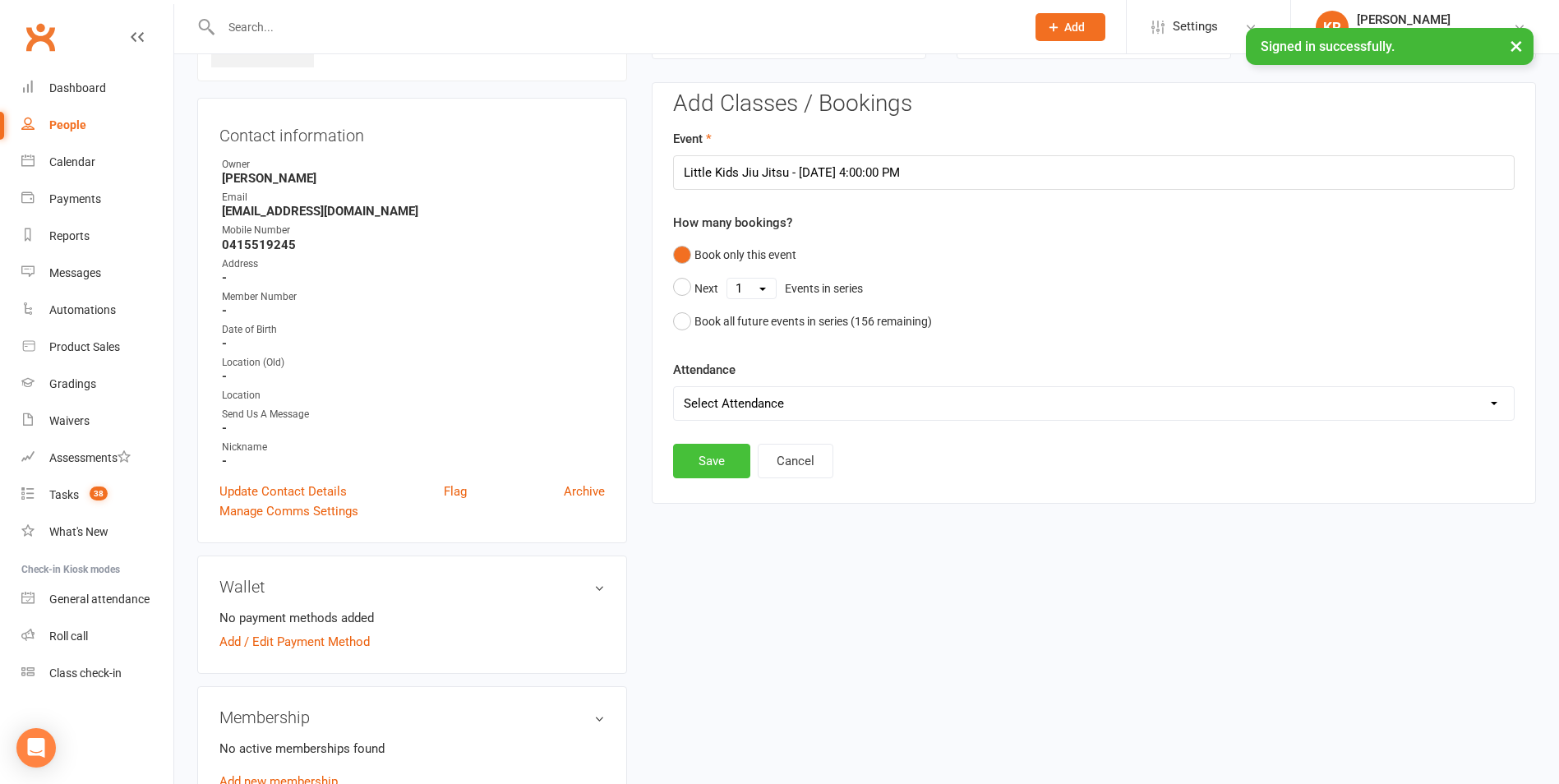
click at [711, 458] on button "Save" at bounding box center [711, 461] width 77 height 35
